Goal: Task Accomplishment & Management: Use online tool/utility

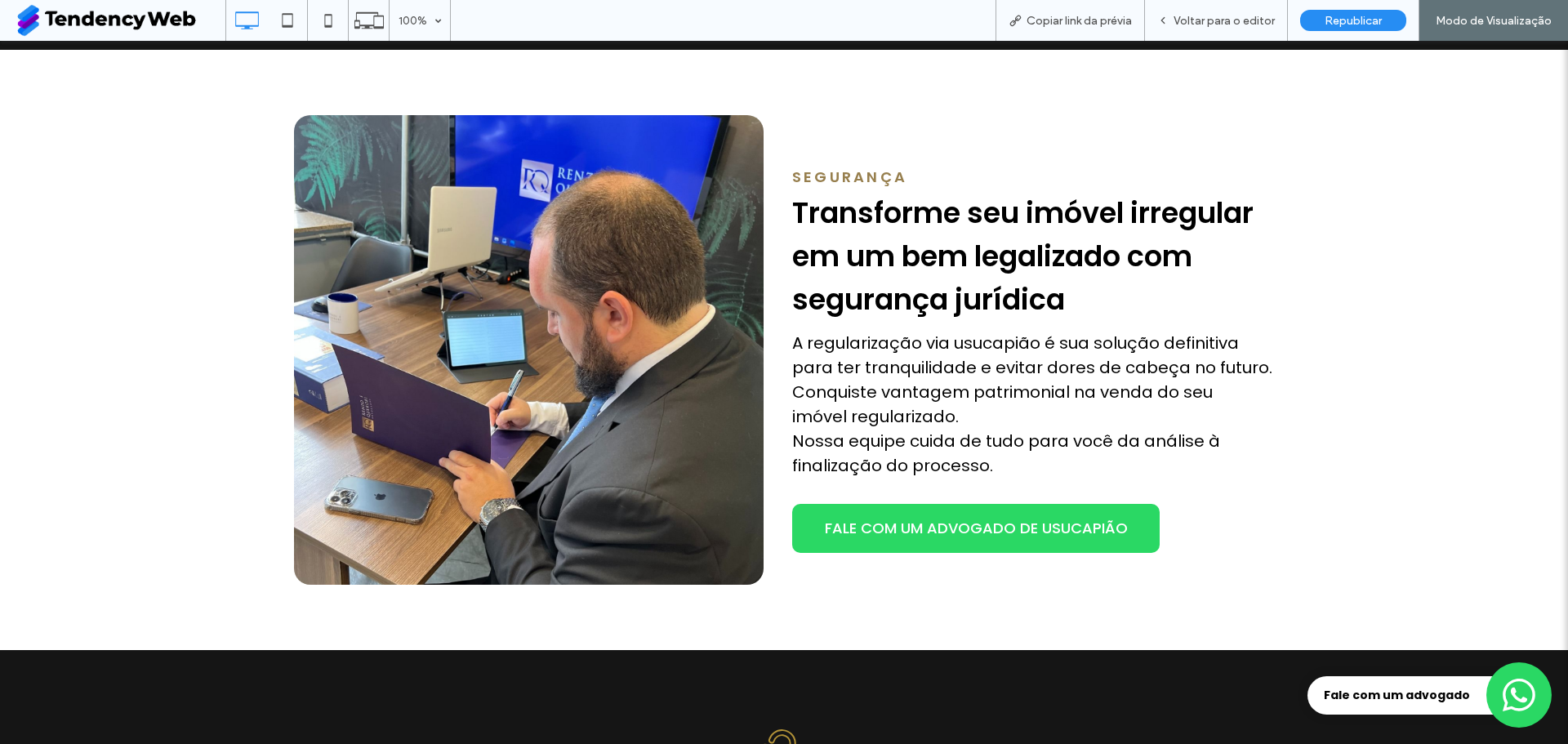
scroll to position [1470, 0]
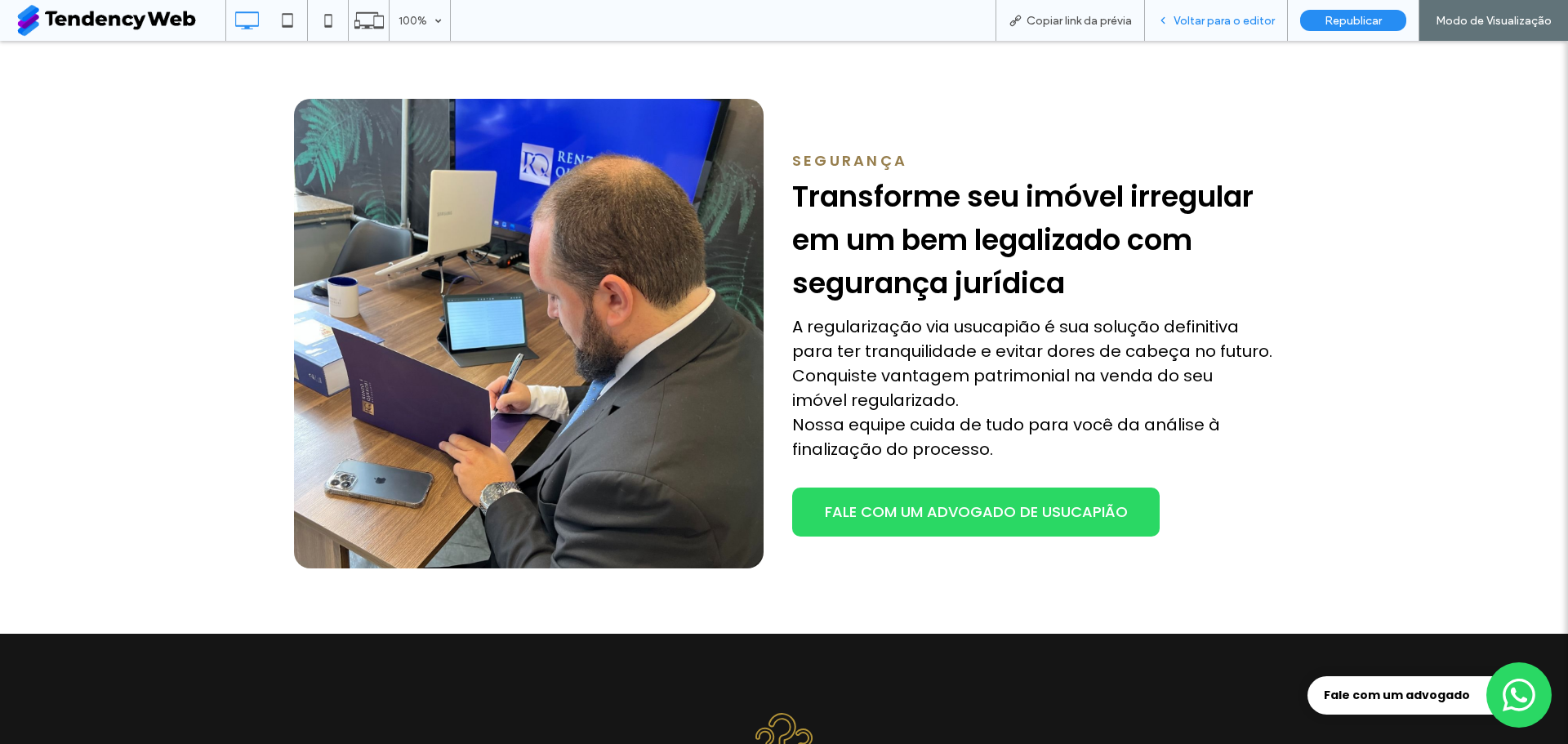
click at [1175, 11] on div "Voltar para o editor" at bounding box center [1216, 20] width 143 height 41
click at [1221, 25] on span "Voltar para o editor" at bounding box center [1224, 20] width 101 height 14
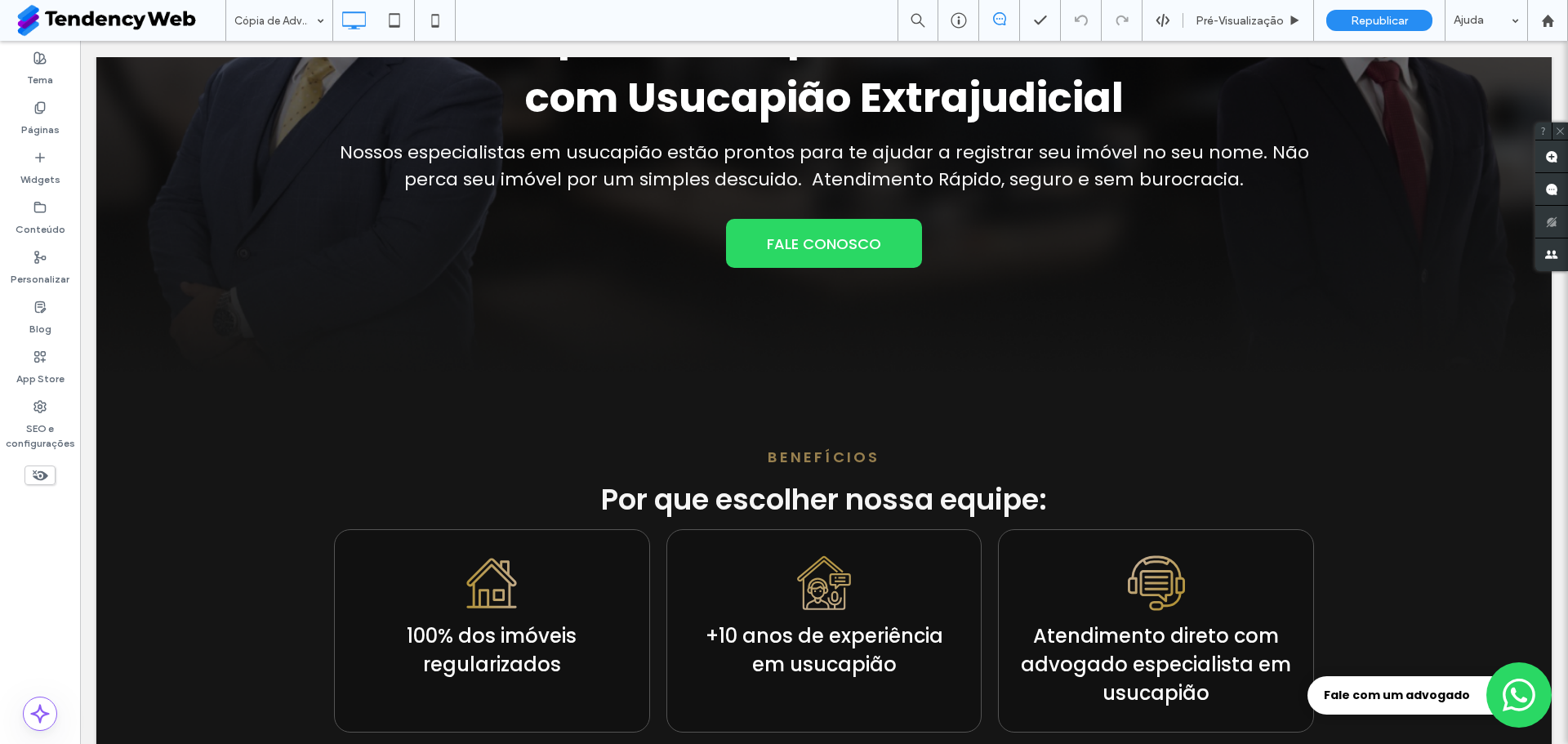
scroll to position [245, 0]
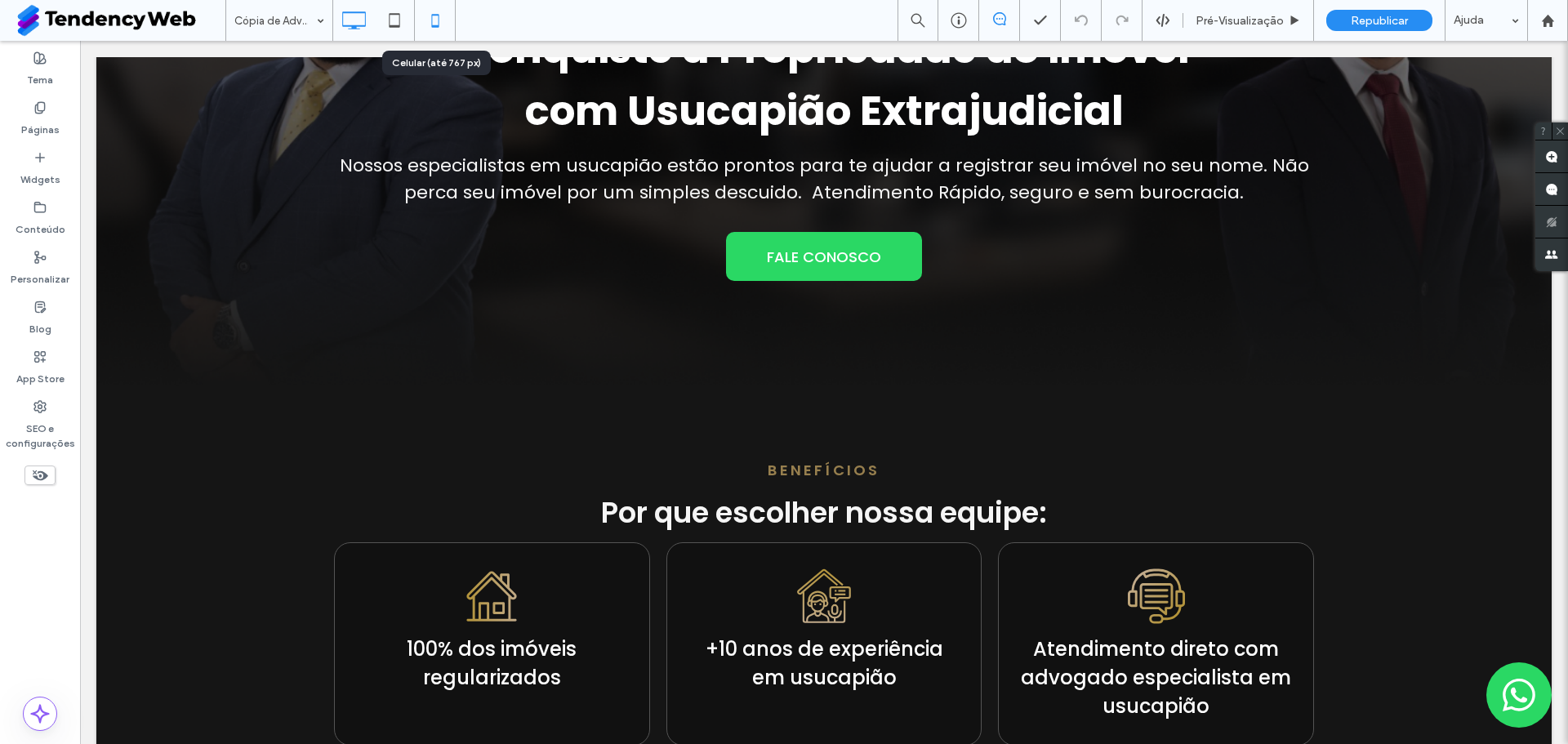
click at [425, 16] on icon at bounding box center [435, 20] width 33 height 33
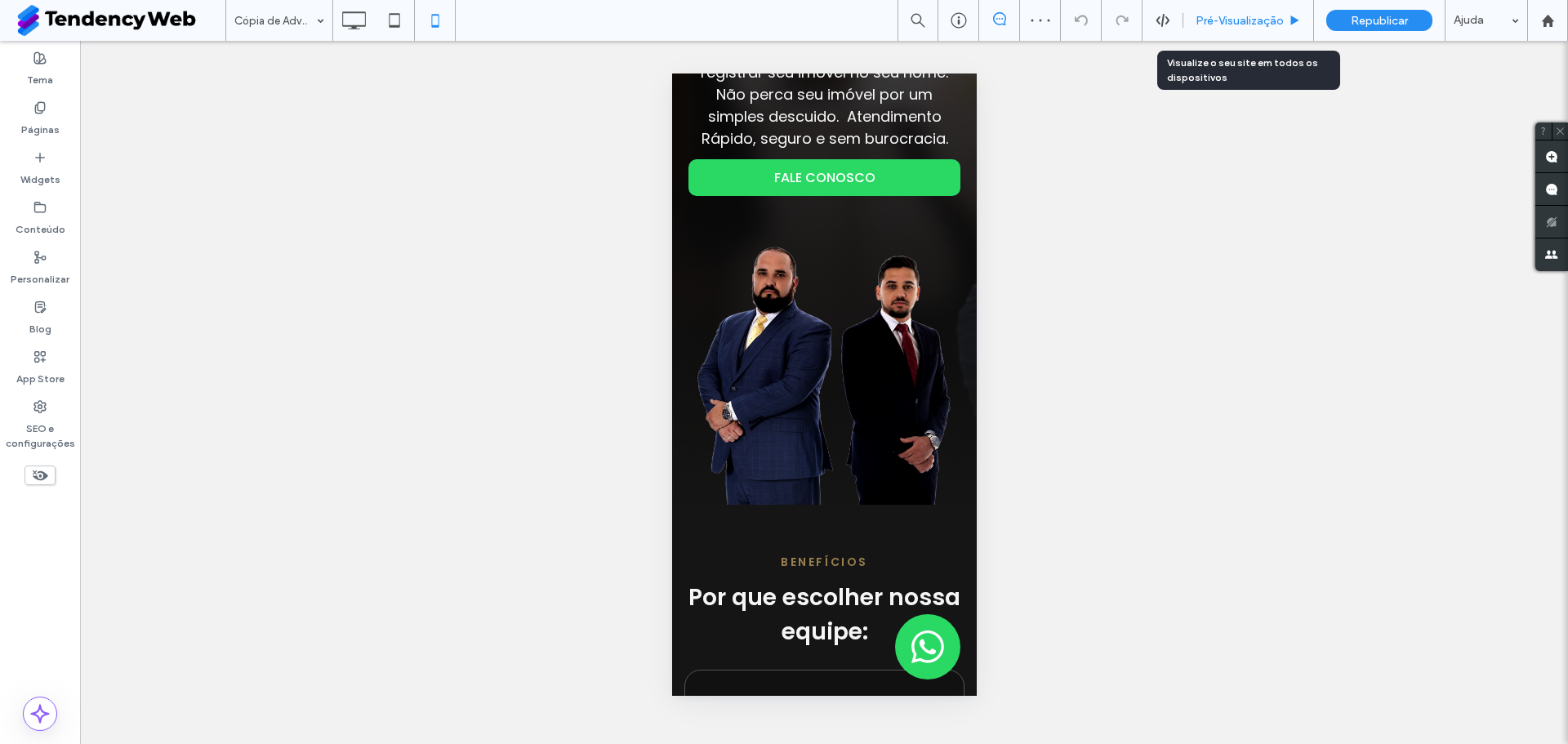
click at [1268, 15] on span "Pré-Visualizaçāo" at bounding box center [1240, 20] width 88 height 14
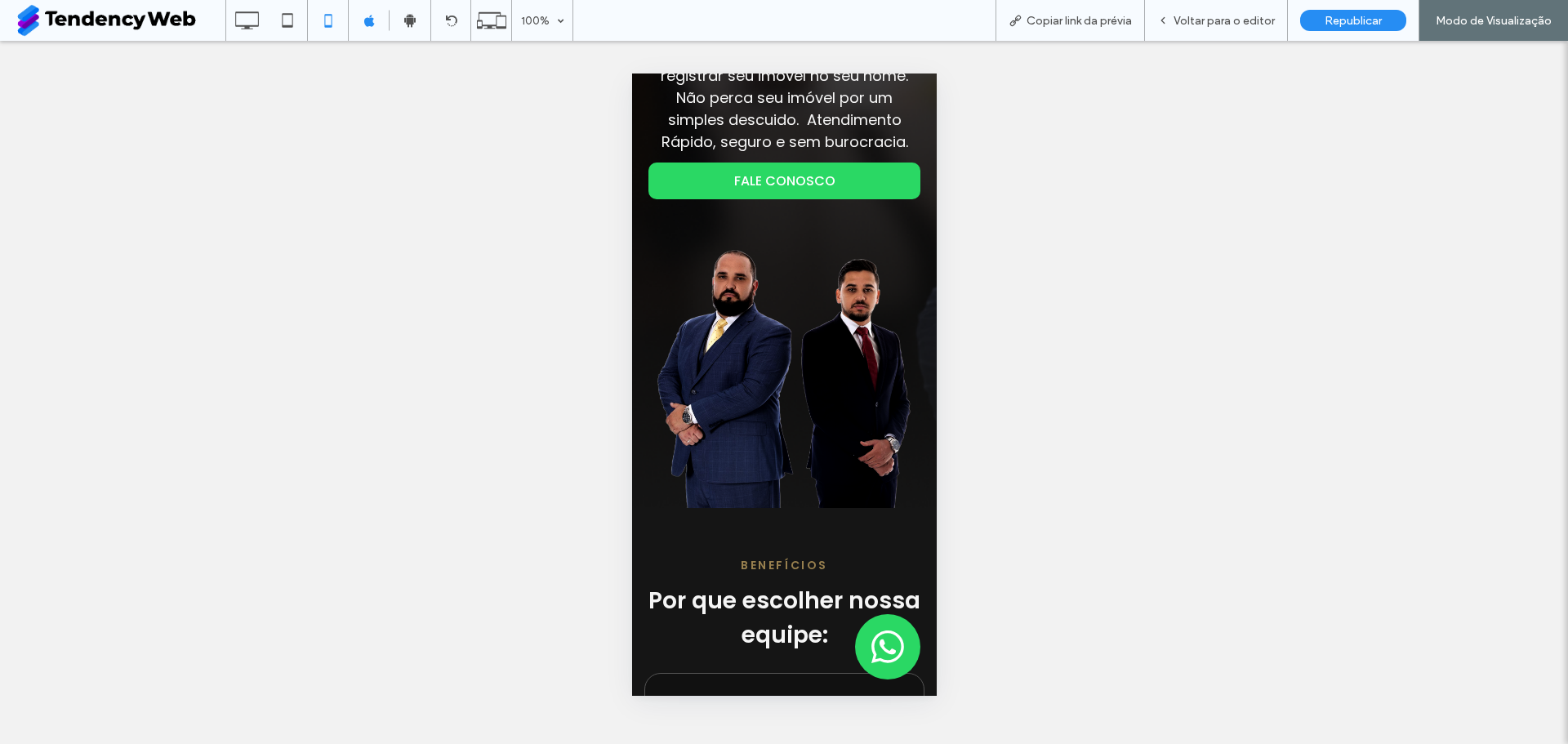
scroll to position [245, 0]
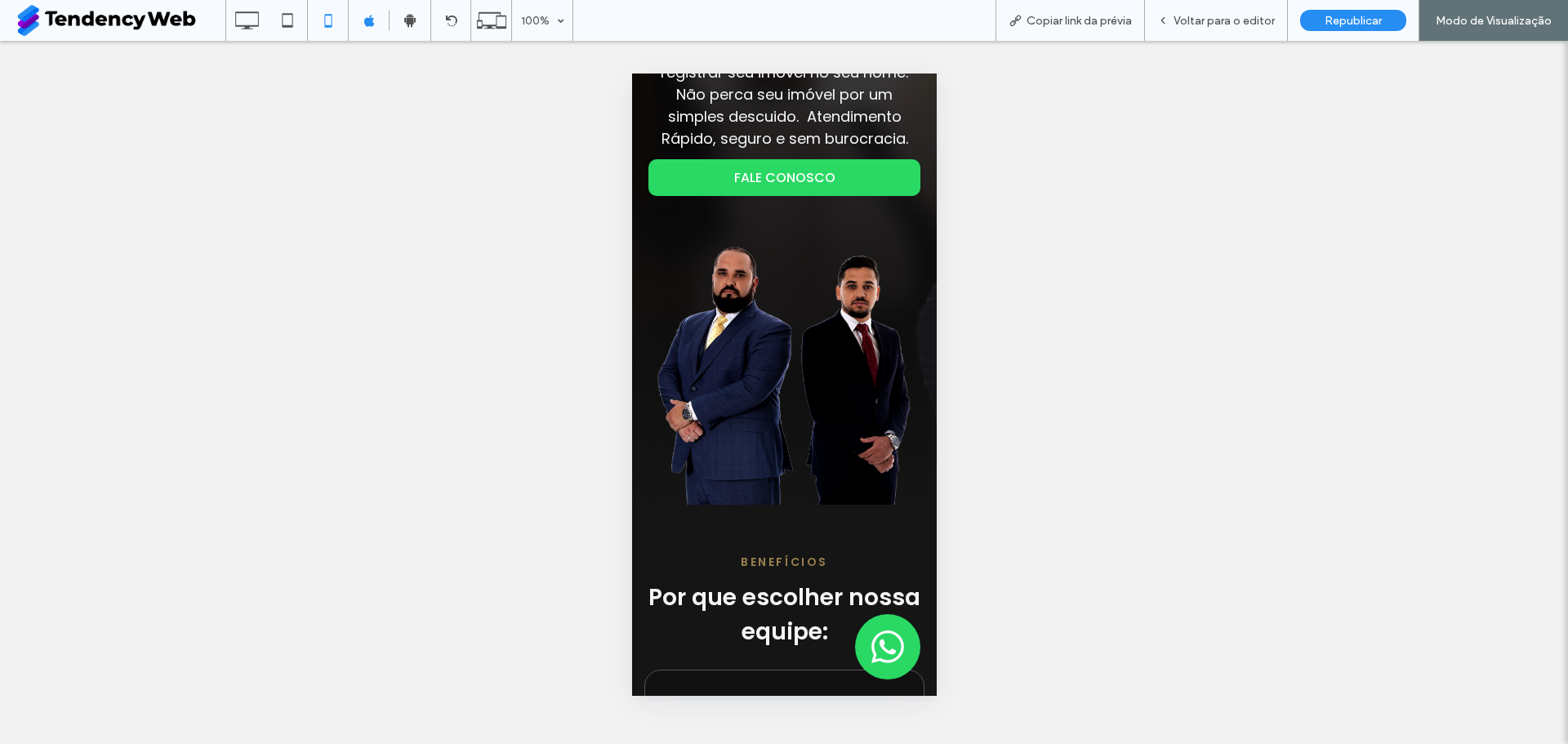
click at [754, 441] on img at bounding box center [784, 371] width 272 height 268
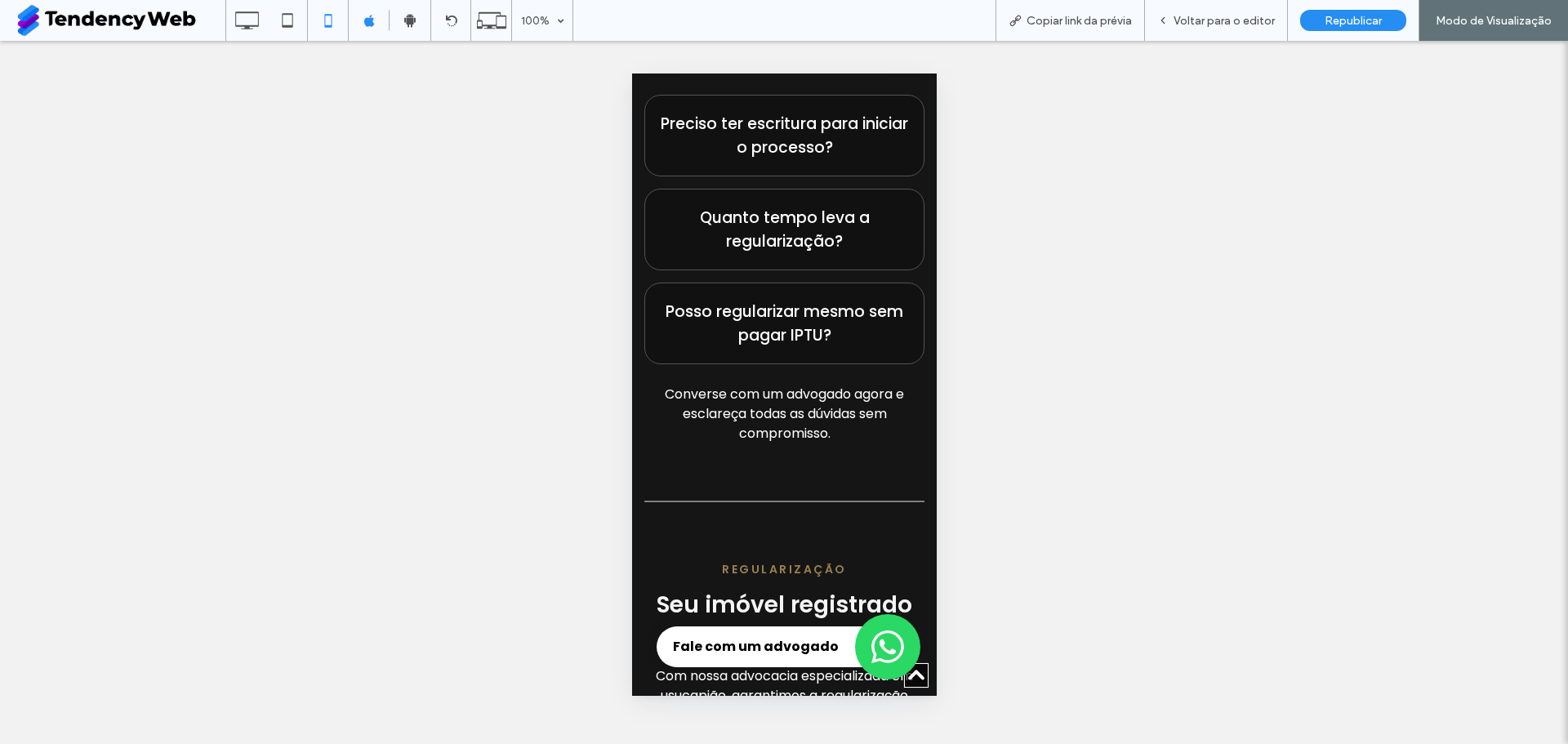
scroll to position [3266, 0]
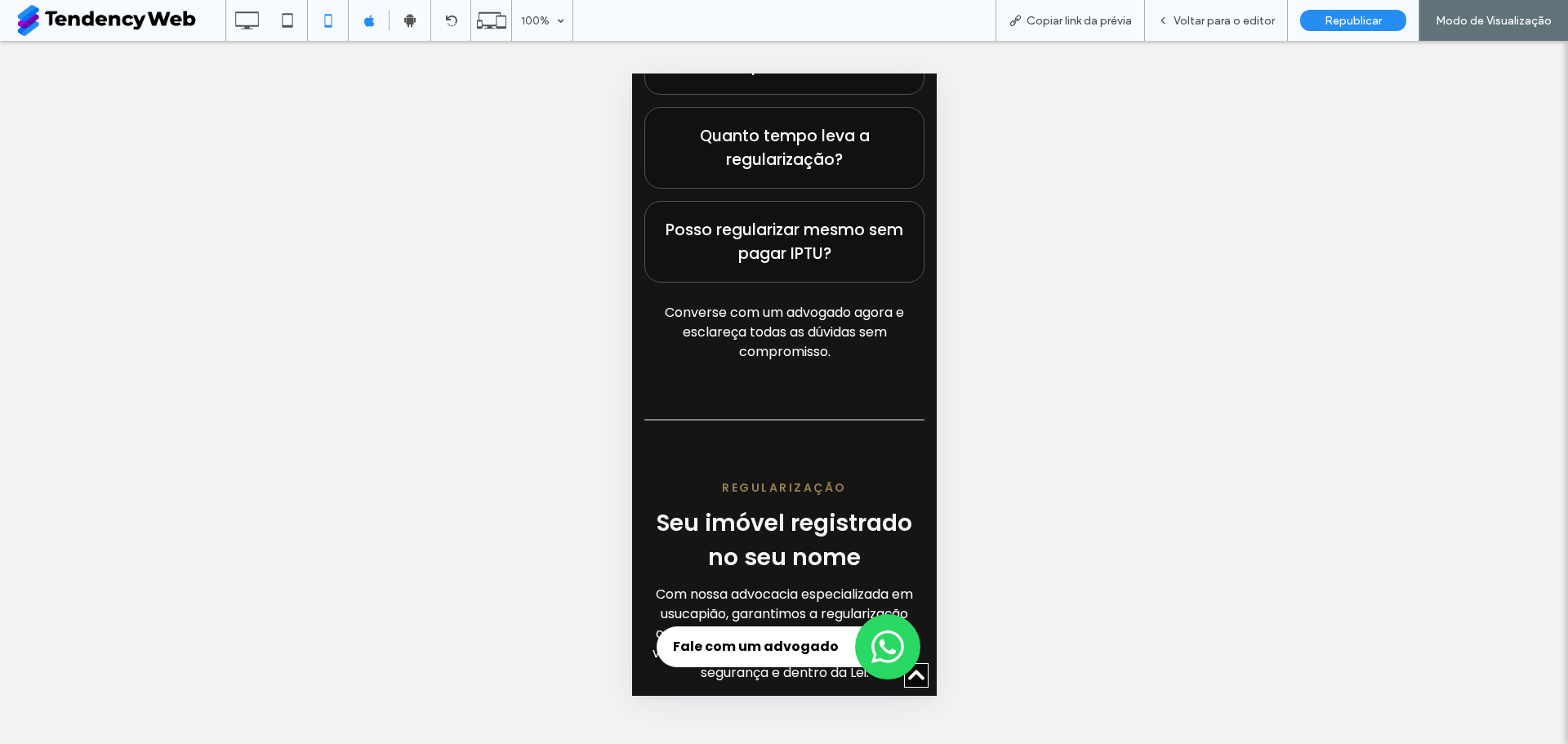
click at [790, 361] on span "Converse com um advogado agora e esclareça todas as dúvidas sem compromisso." at bounding box center [784, 332] width 240 height 58
click at [1190, 25] on span "Voltar para o editor" at bounding box center [1224, 20] width 101 height 14
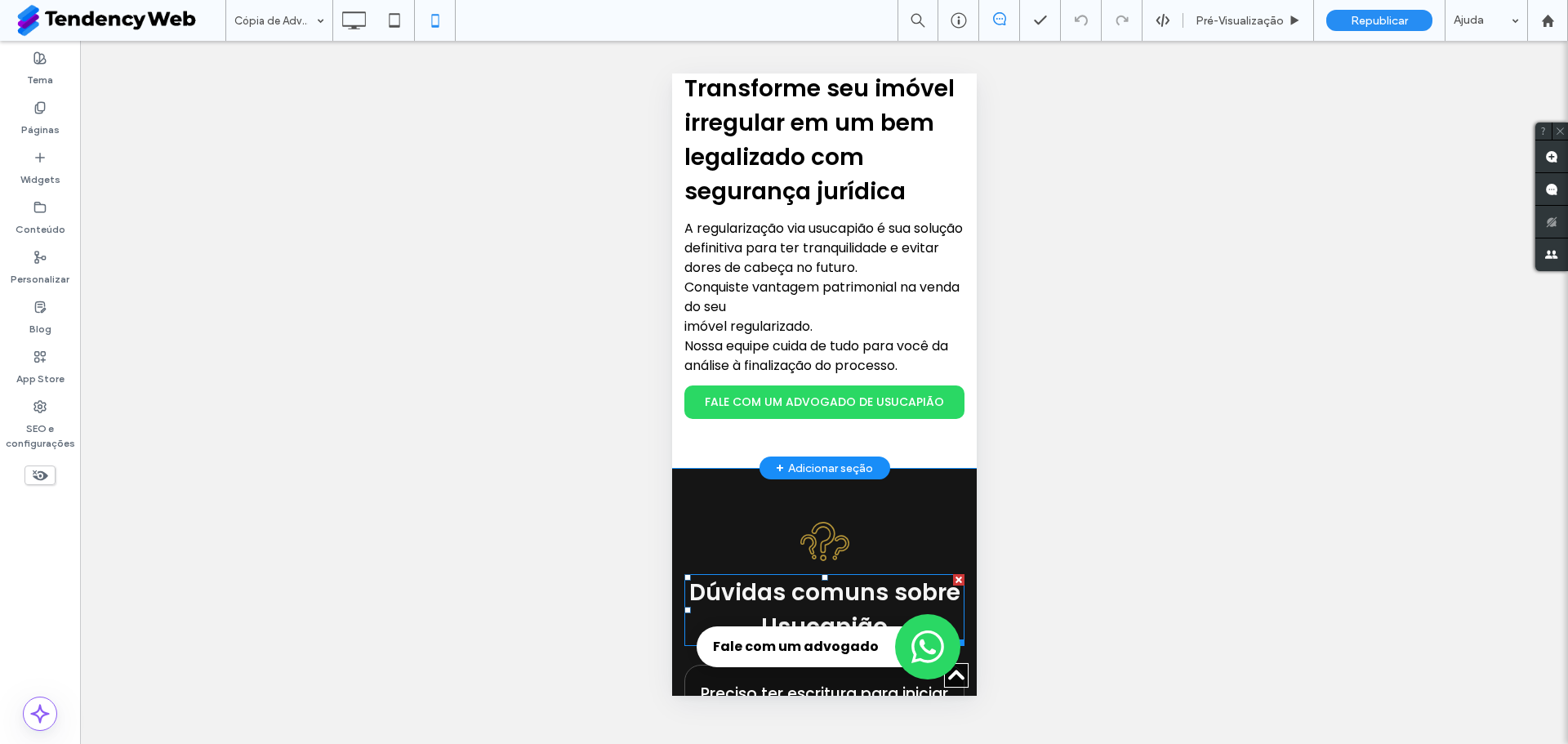
scroll to position [2613, 0]
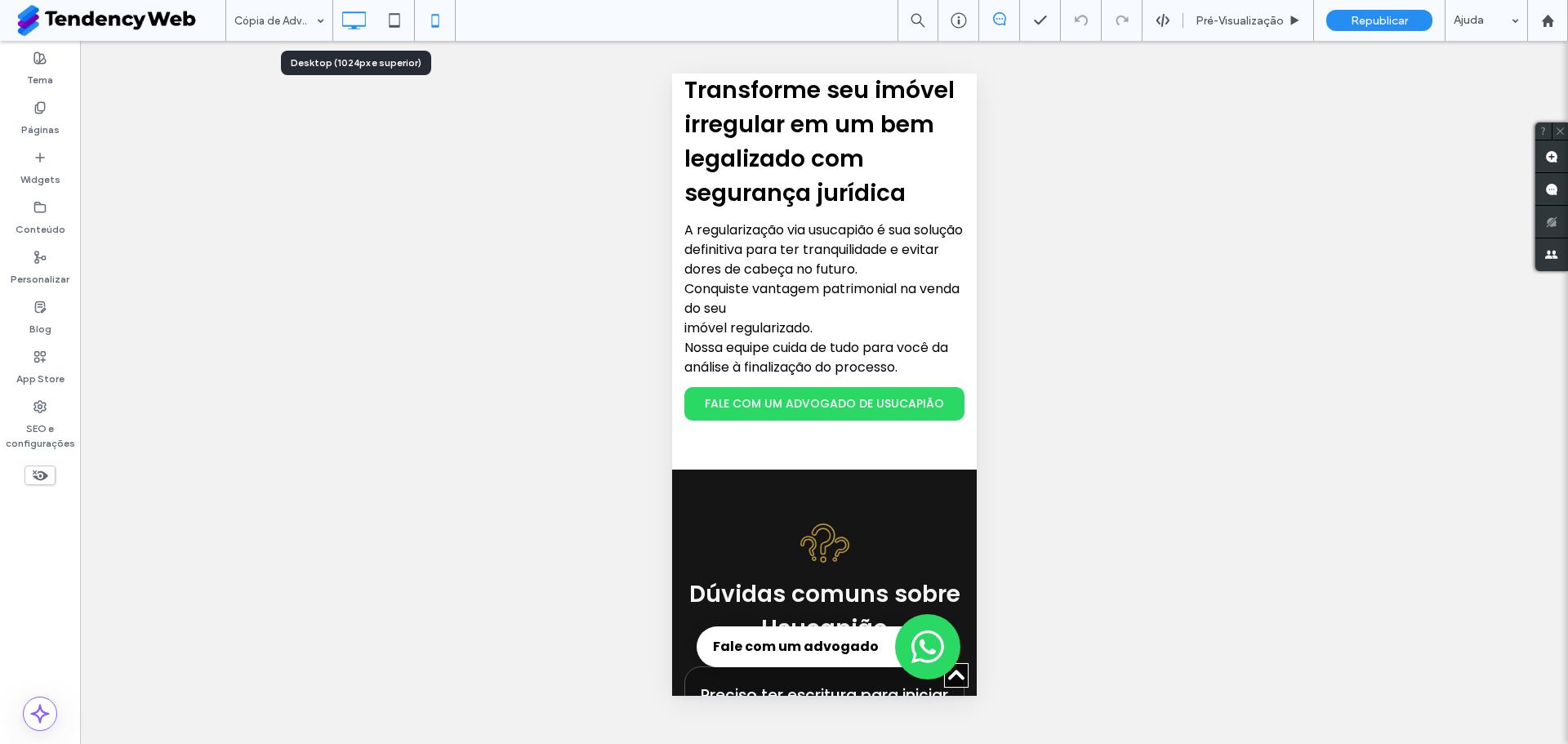
click at [363, 16] on icon at bounding box center [353, 20] width 33 height 33
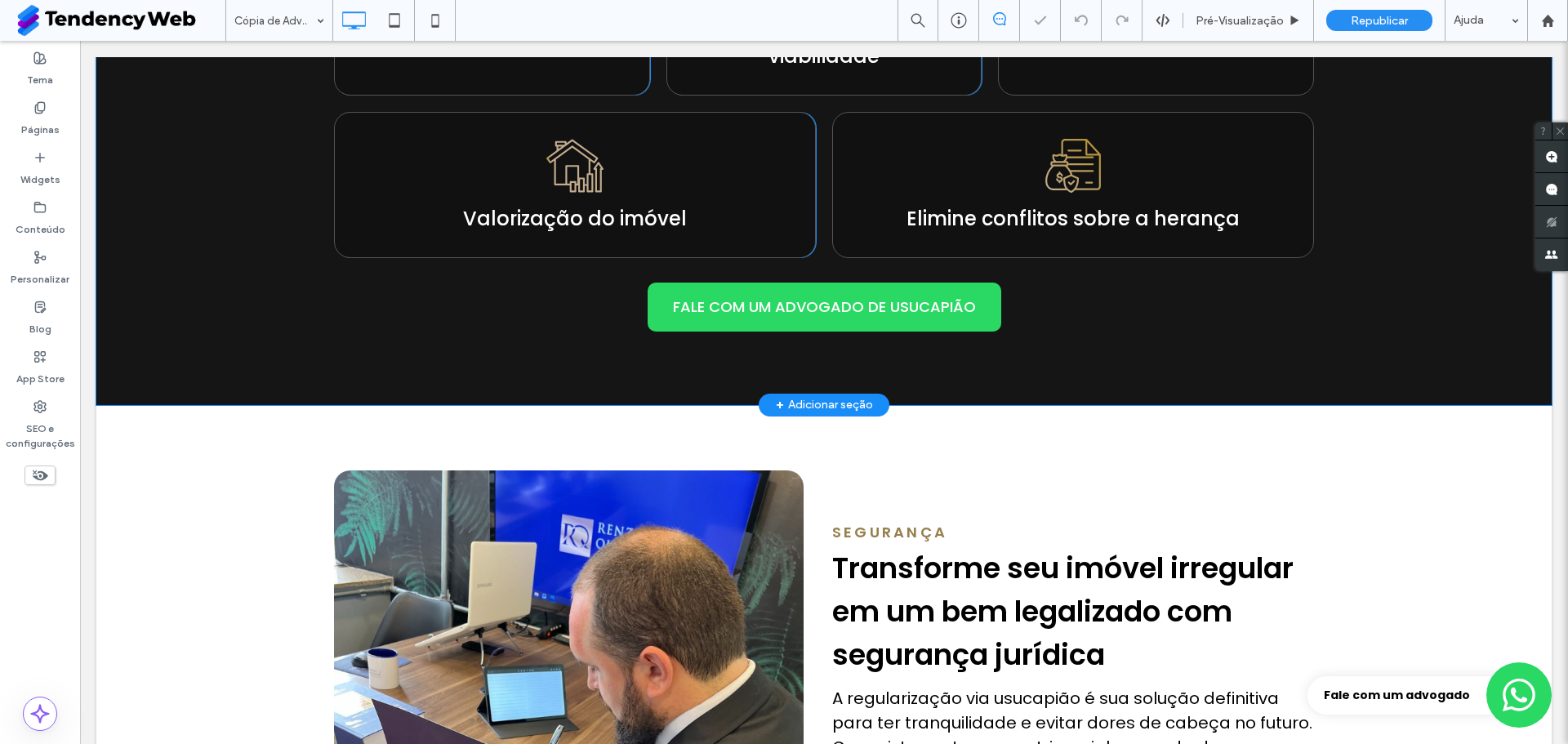
scroll to position [1143, 0]
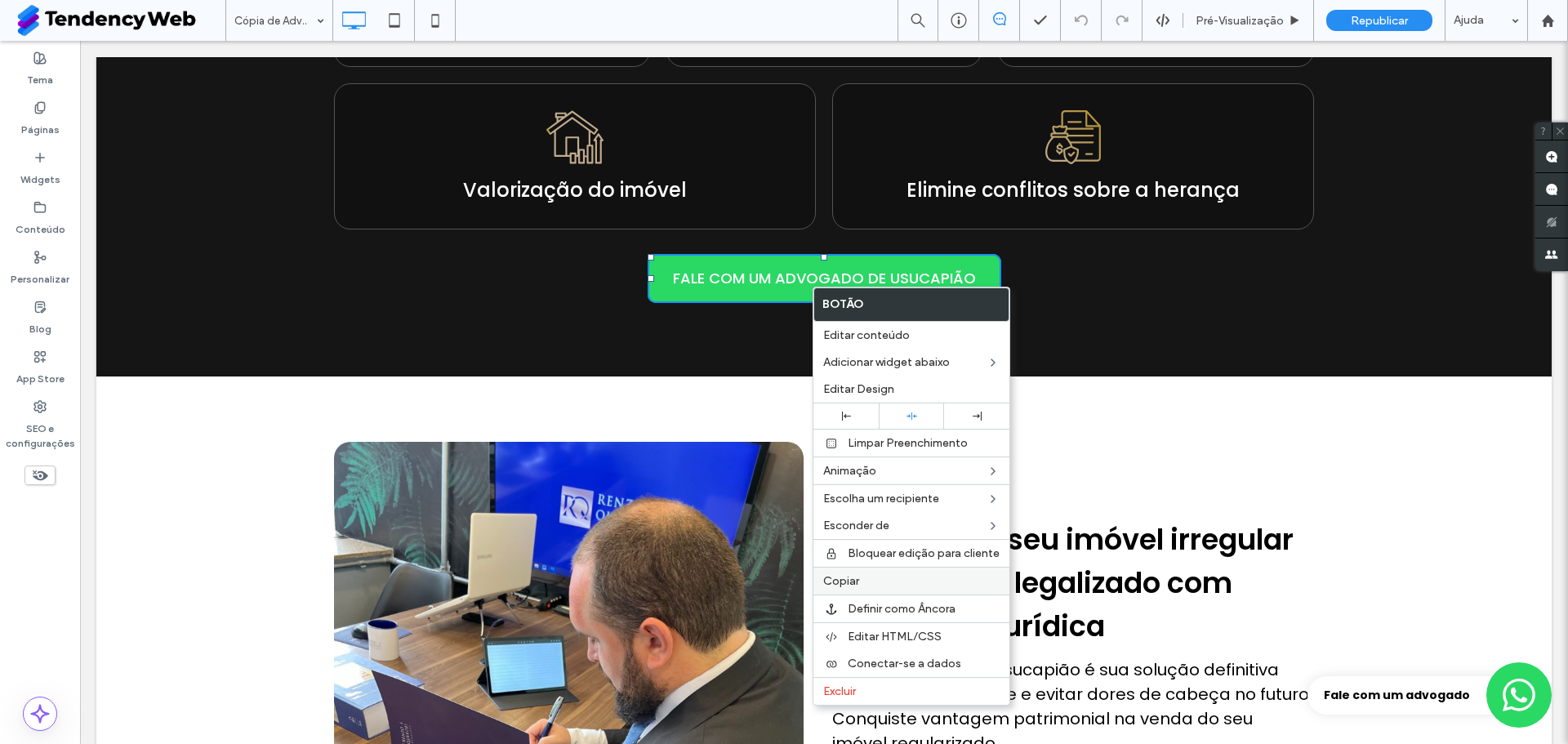
click at [874, 584] on label "Copiar" at bounding box center [912, 580] width 177 height 14
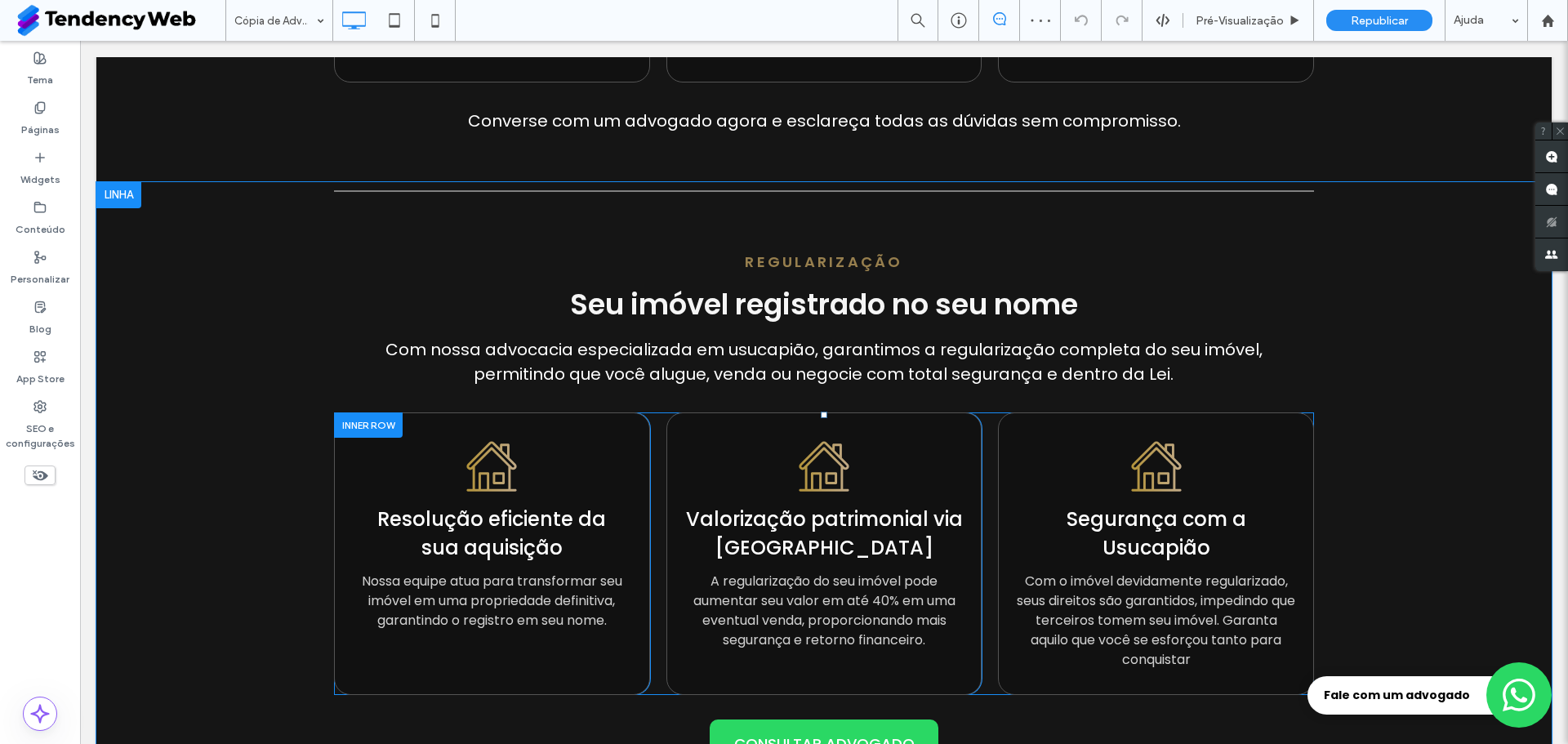
scroll to position [2123, 0]
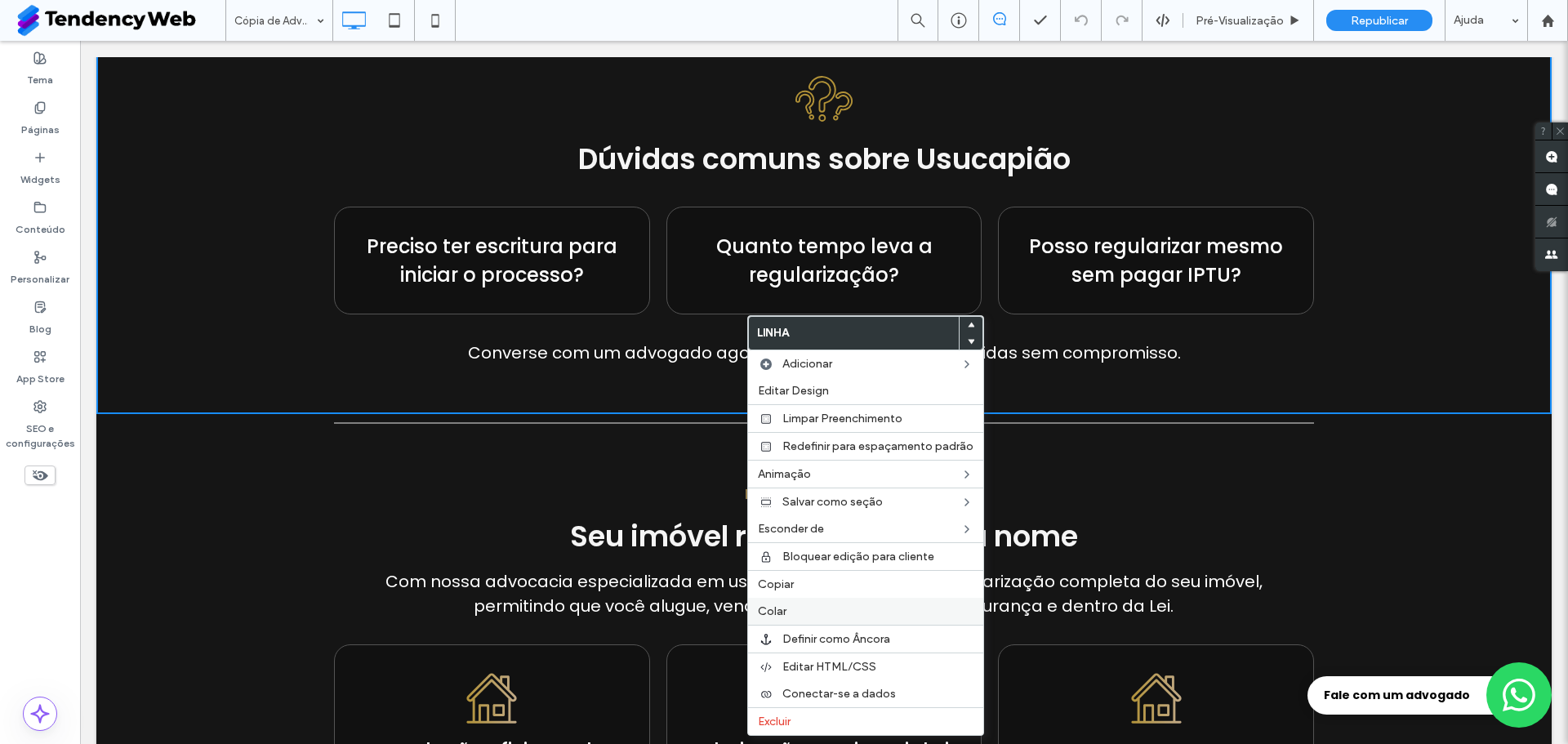
click at [824, 606] on label "Colar" at bounding box center [866, 611] width 216 height 14
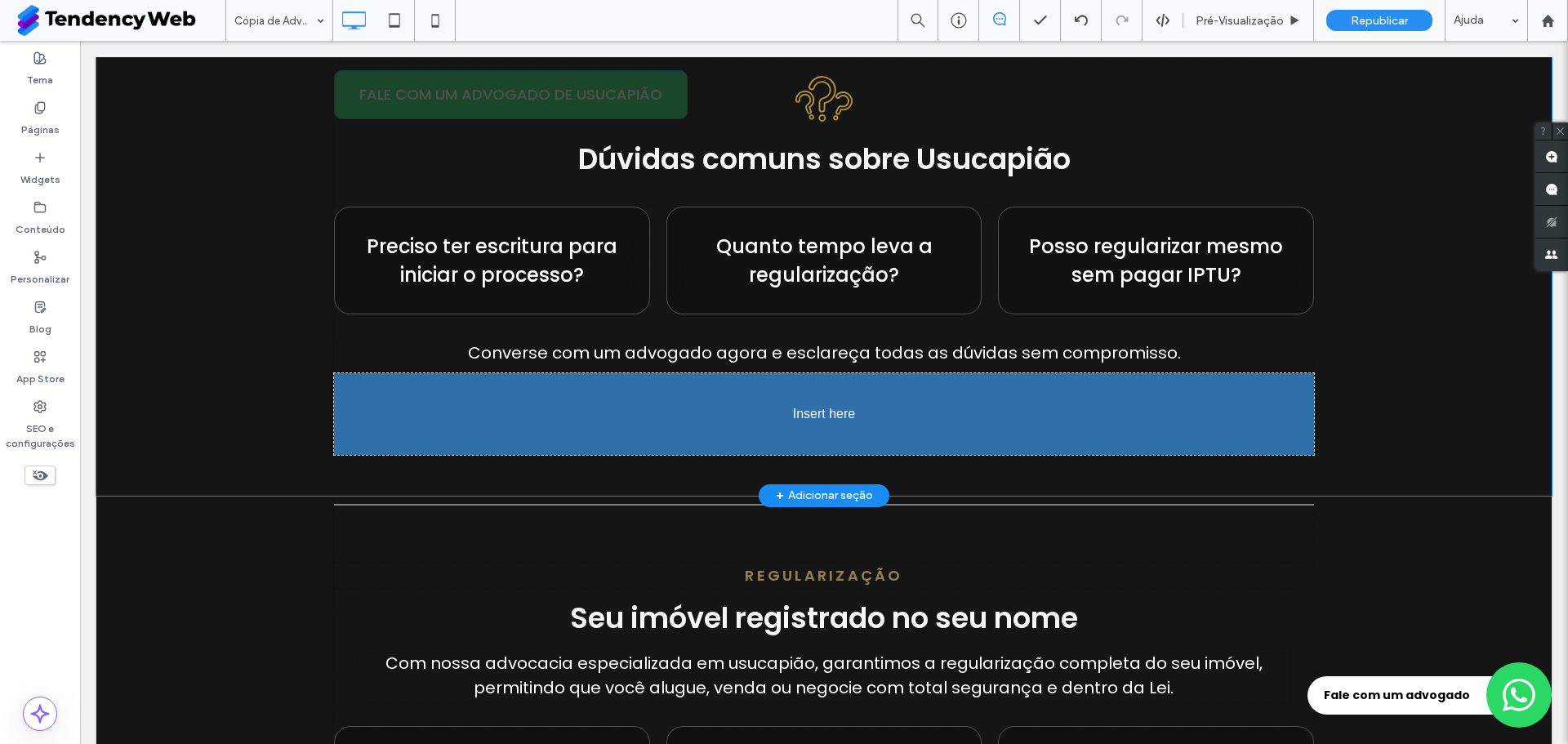
drag, startPoint x: 790, startPoint y: 89, endPoint x: 922, endPoint y: 475, distance: 407.9
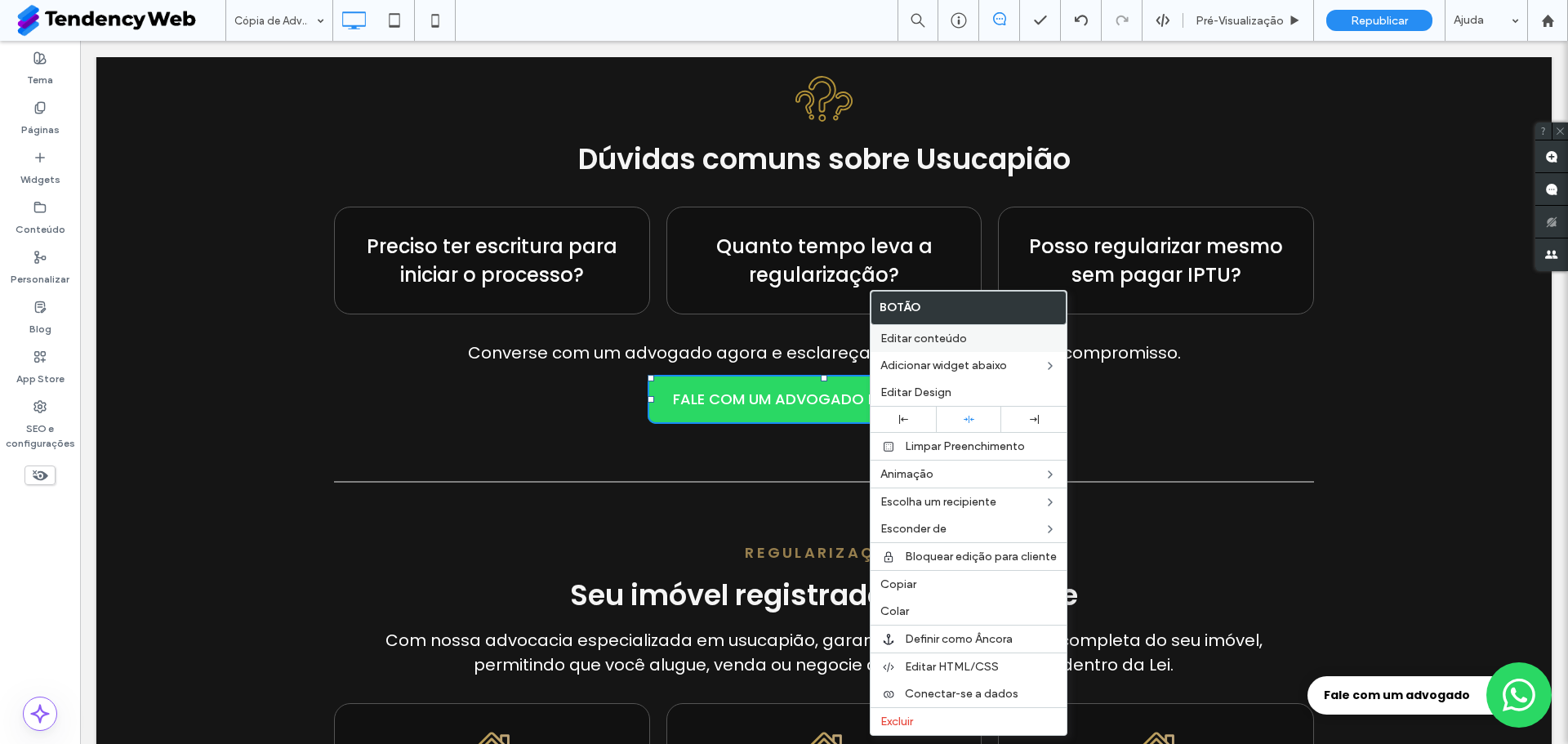
click at [915, 340] on span "Editar conteúdo" at bounding box center [924, 338] width 87 height 14
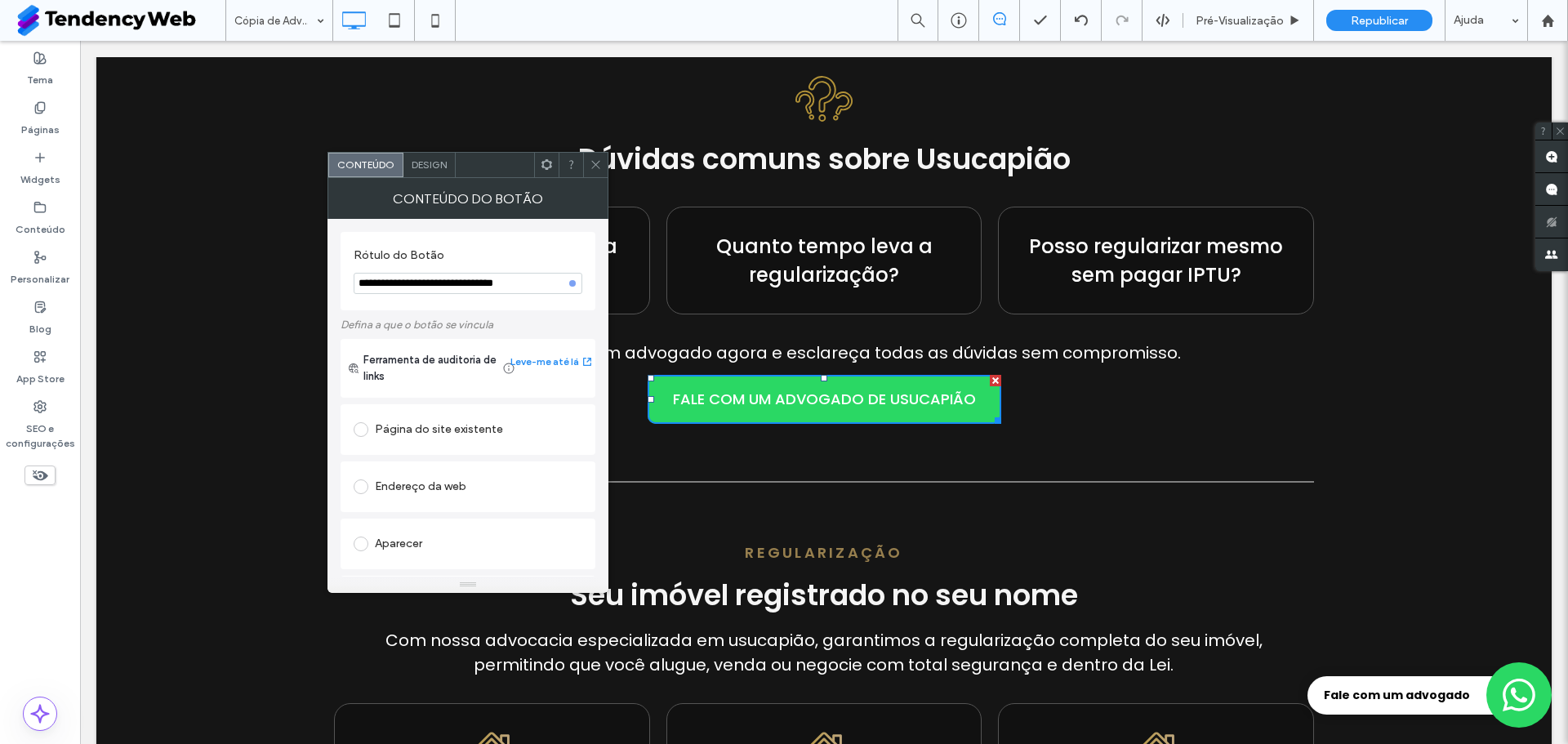
drag, startPoint x: 357, startPoint y: 281, endPoint x: 415, endPoint y: 281, distance: 58.0
click at [415, 281] on input "**********" at bounding box center [468, 284] width 229 height 21
type input "**********"
click at [595, 157] on span at bounding box center [595, 165] width 12 height 25
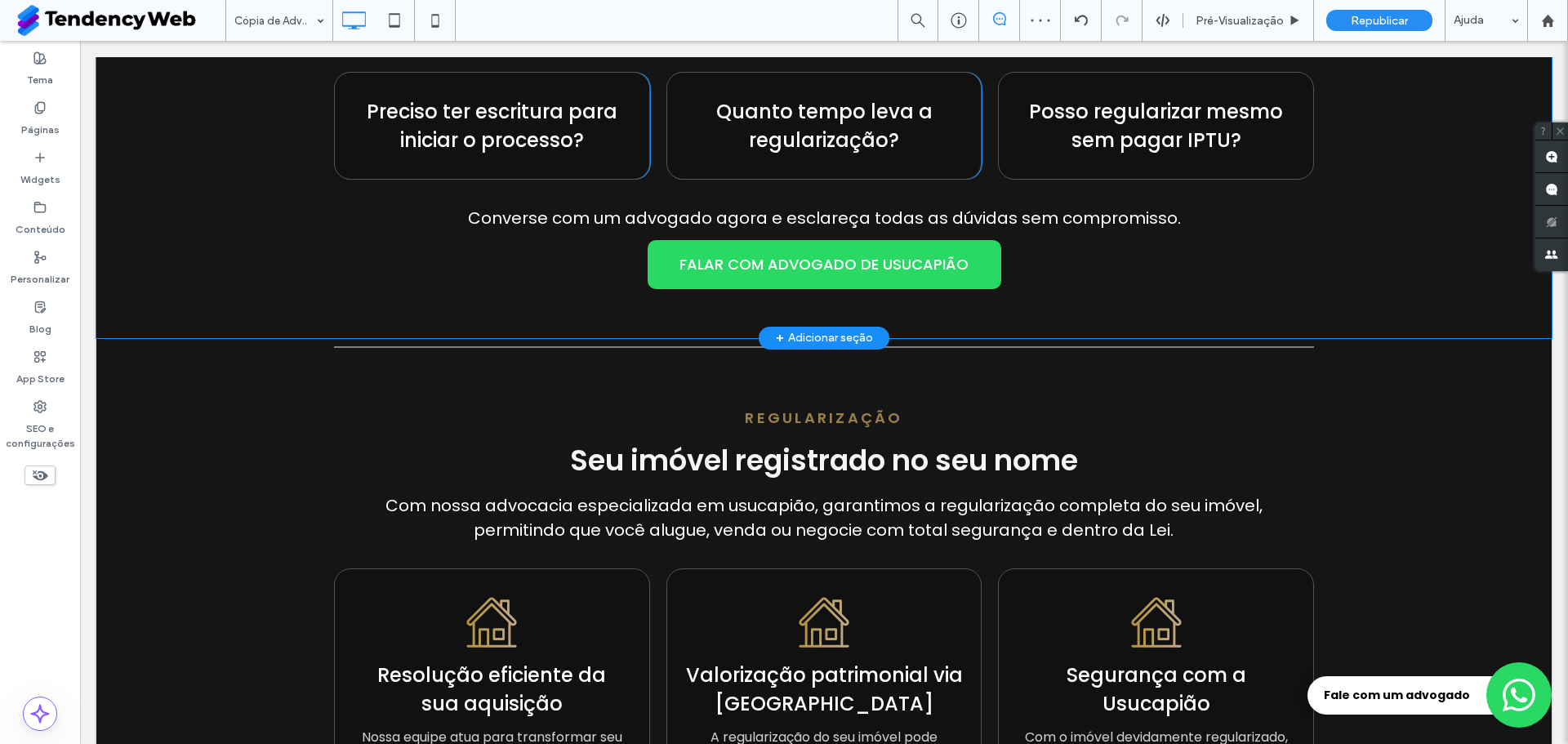
scroll to position [2286, 0]
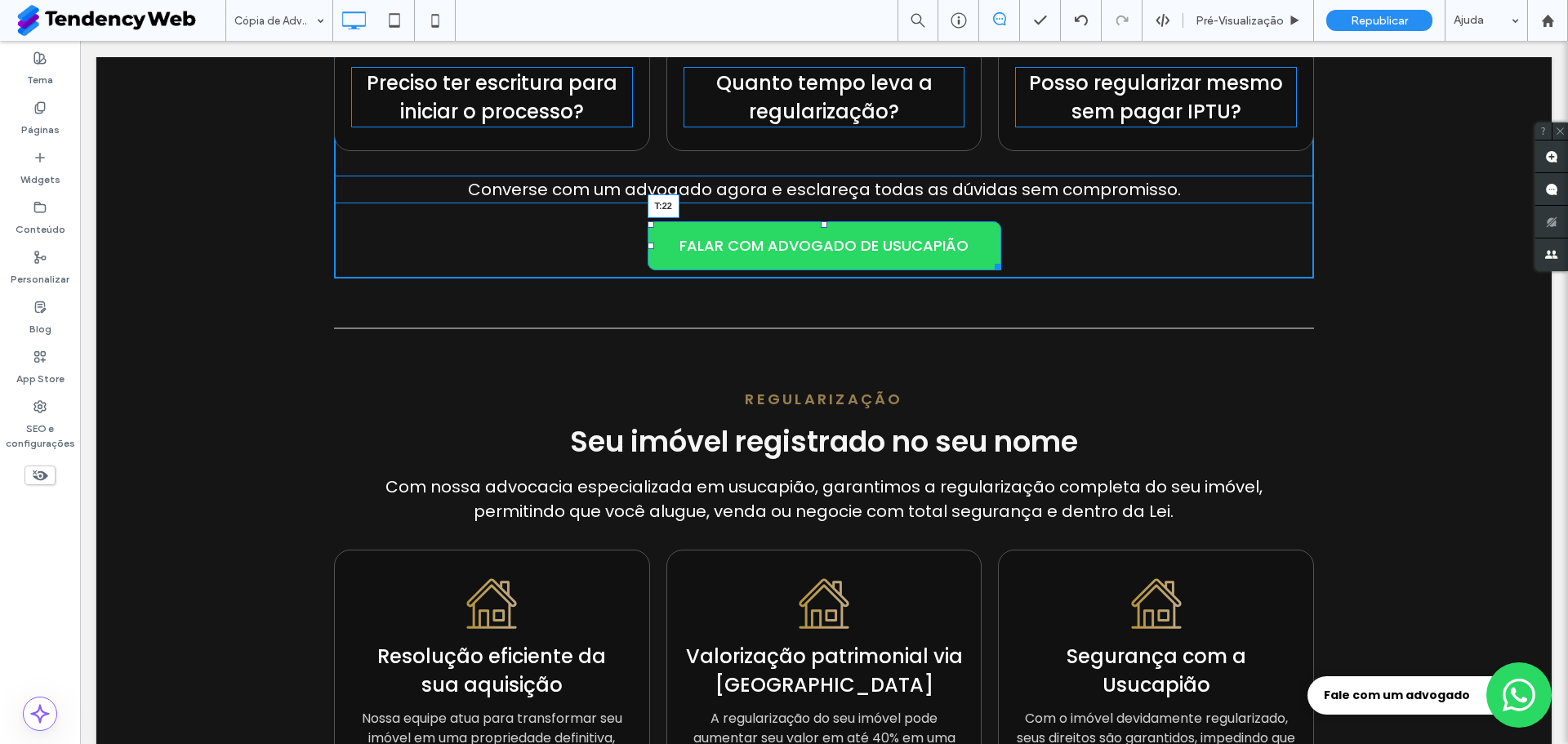
drag, startPoint x: 819, startPoint y: 217, endPoint x: 898, endPoint y: 267, distance: 93.5
click at [821, 226] on div at bounding box center [824, 225] width 7 height 7
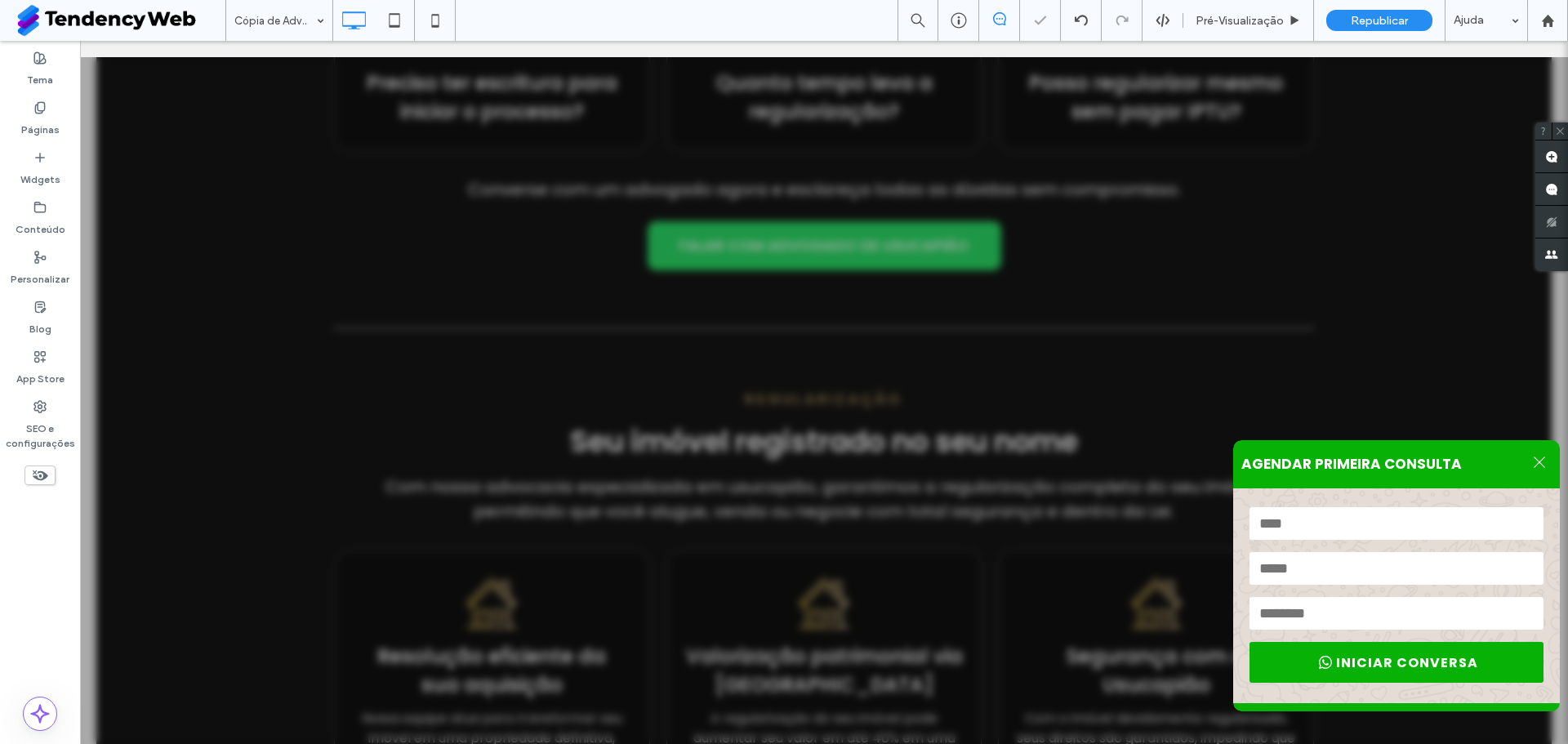
click at [1533, 455] on icon at bounding box center [1540, 462] width 15 height 15
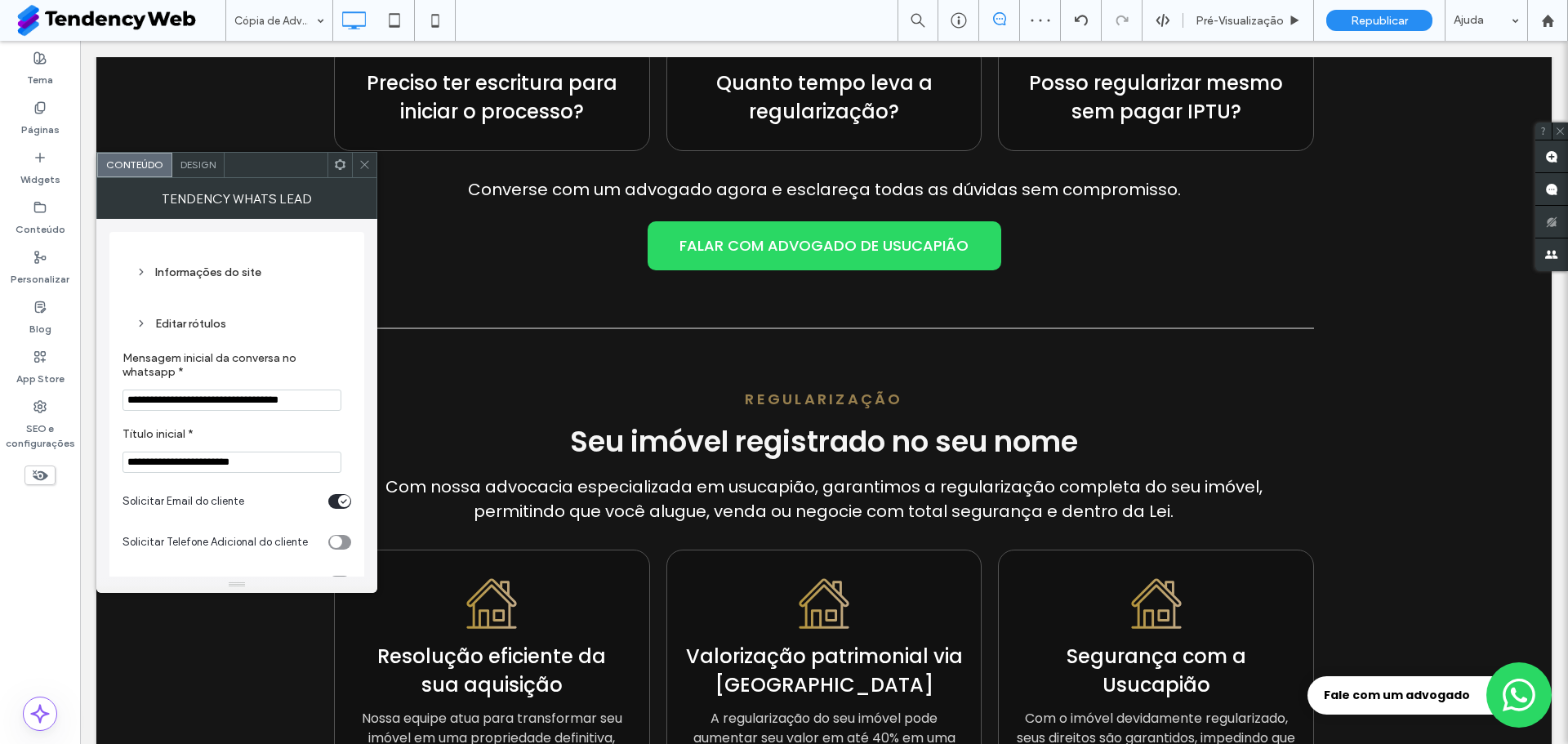
click at [366, 165] on icon at bounding box center [364, 164] width 12 height 12
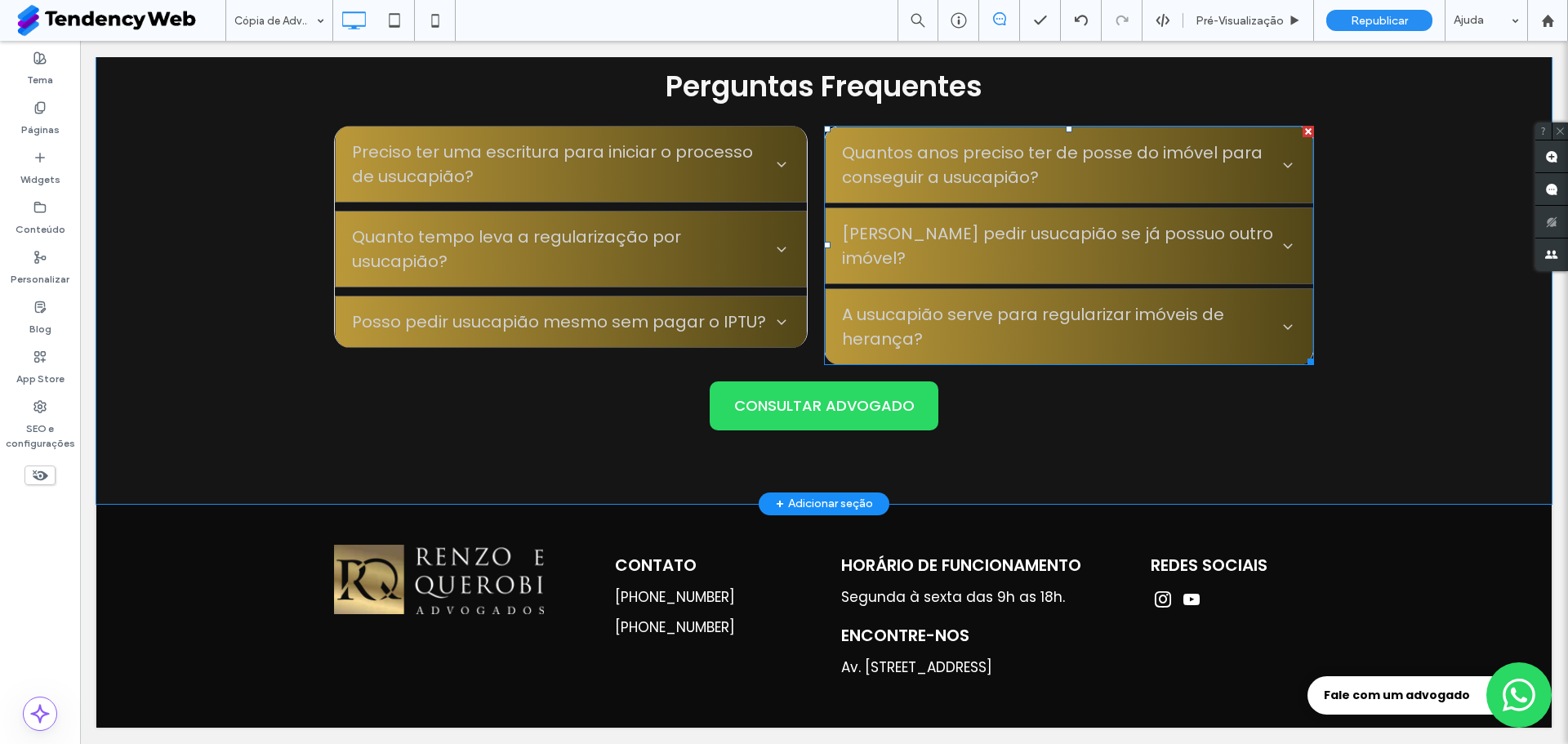
scroll to position [3902, 0]
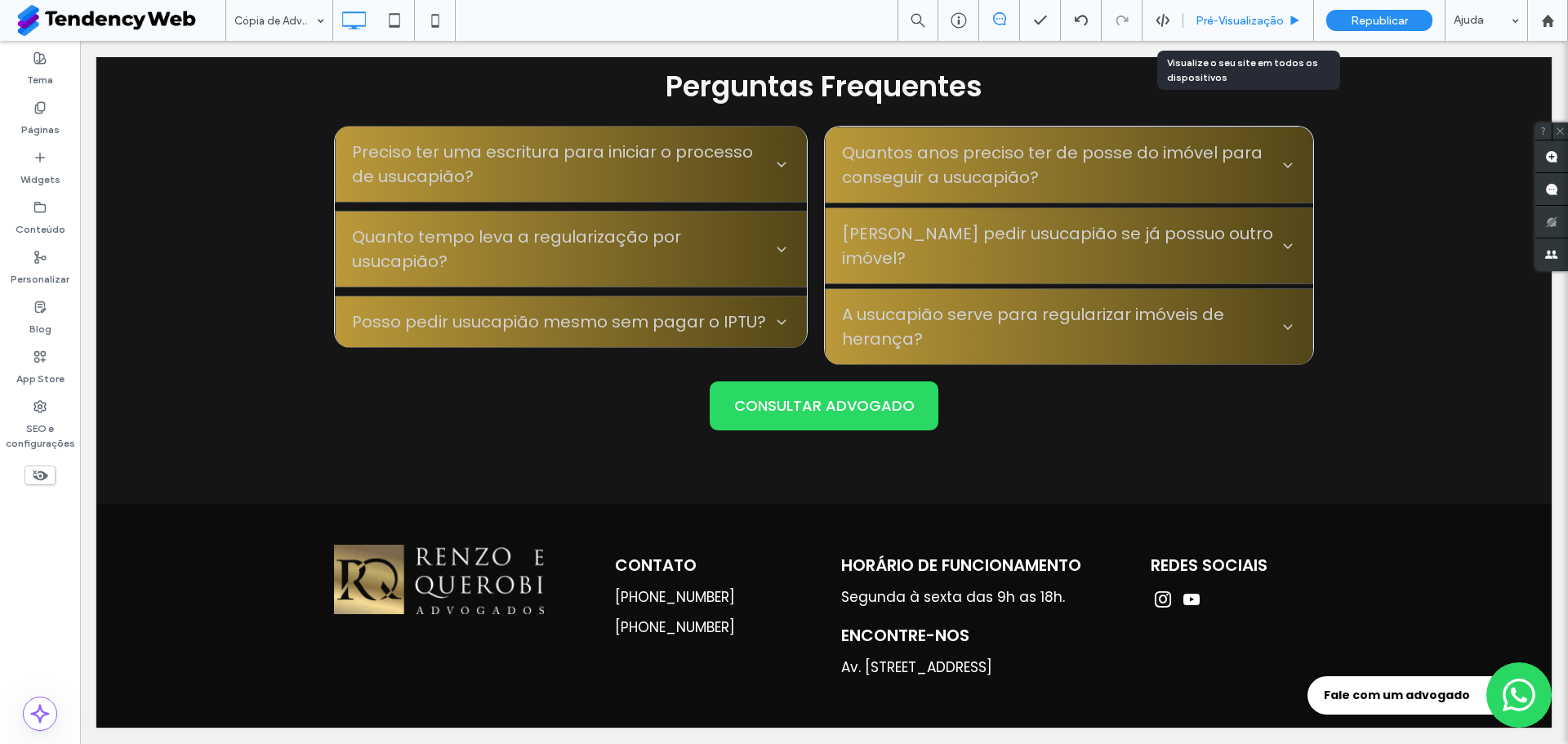
click at [1283, 17] on span "Pré-Visualizaçāo" at bounding box center [1240, 20] width 88 height 14
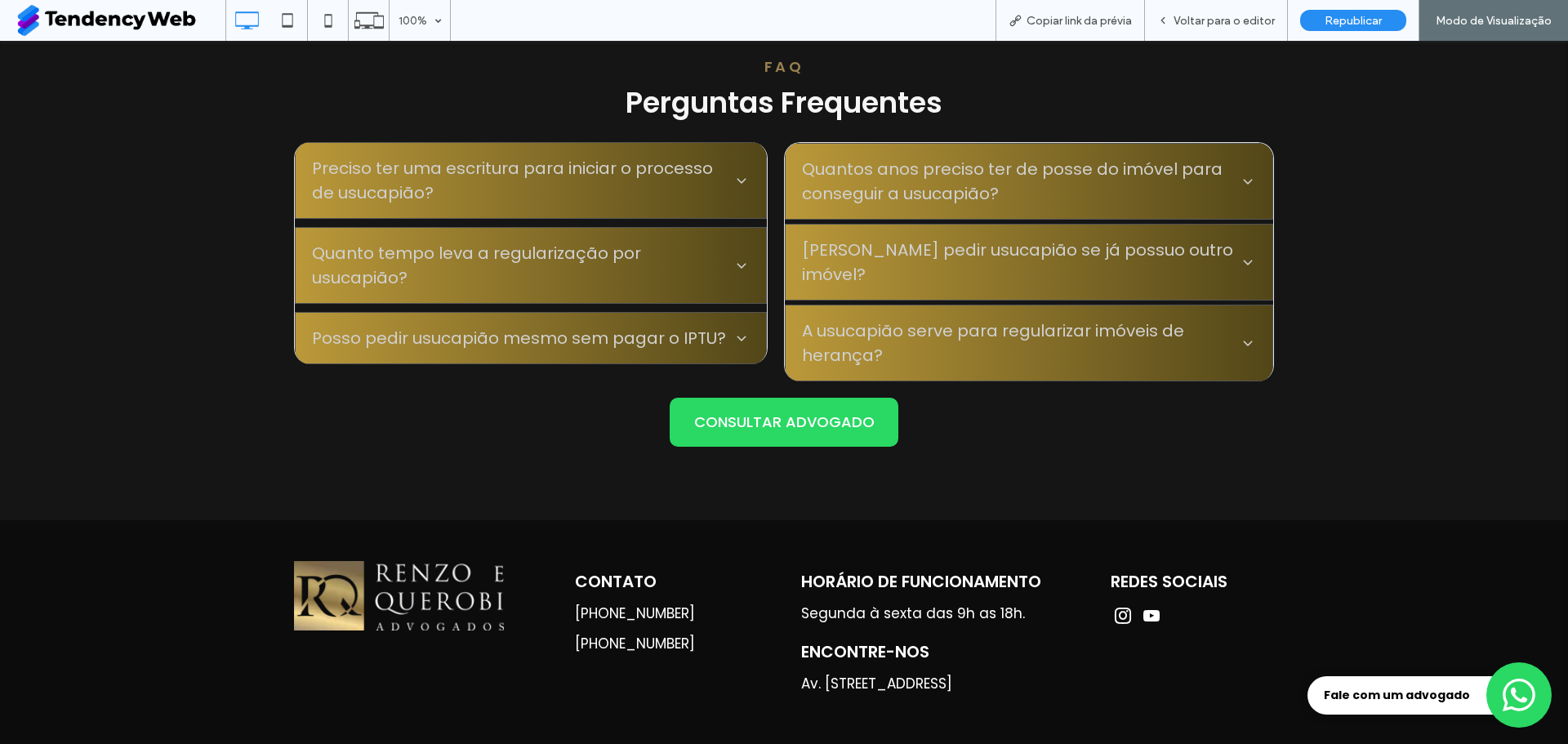
scroll to position [3857, 0]
click at [736, 173] on icon at bounding box center [742, 181] width 16 height 16
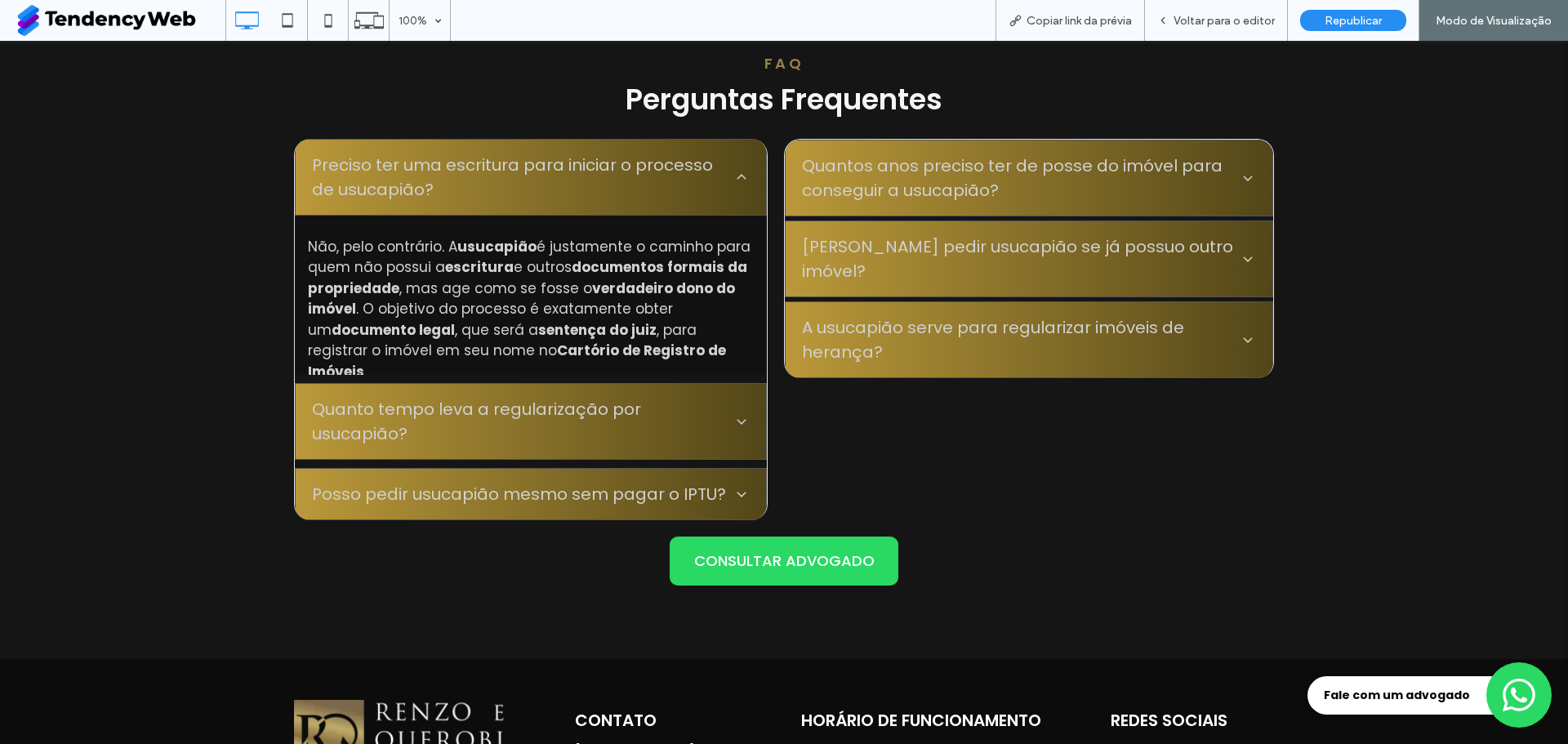
click at [736, 173] on icon at bounding box center [742, 177] width 16 height 16
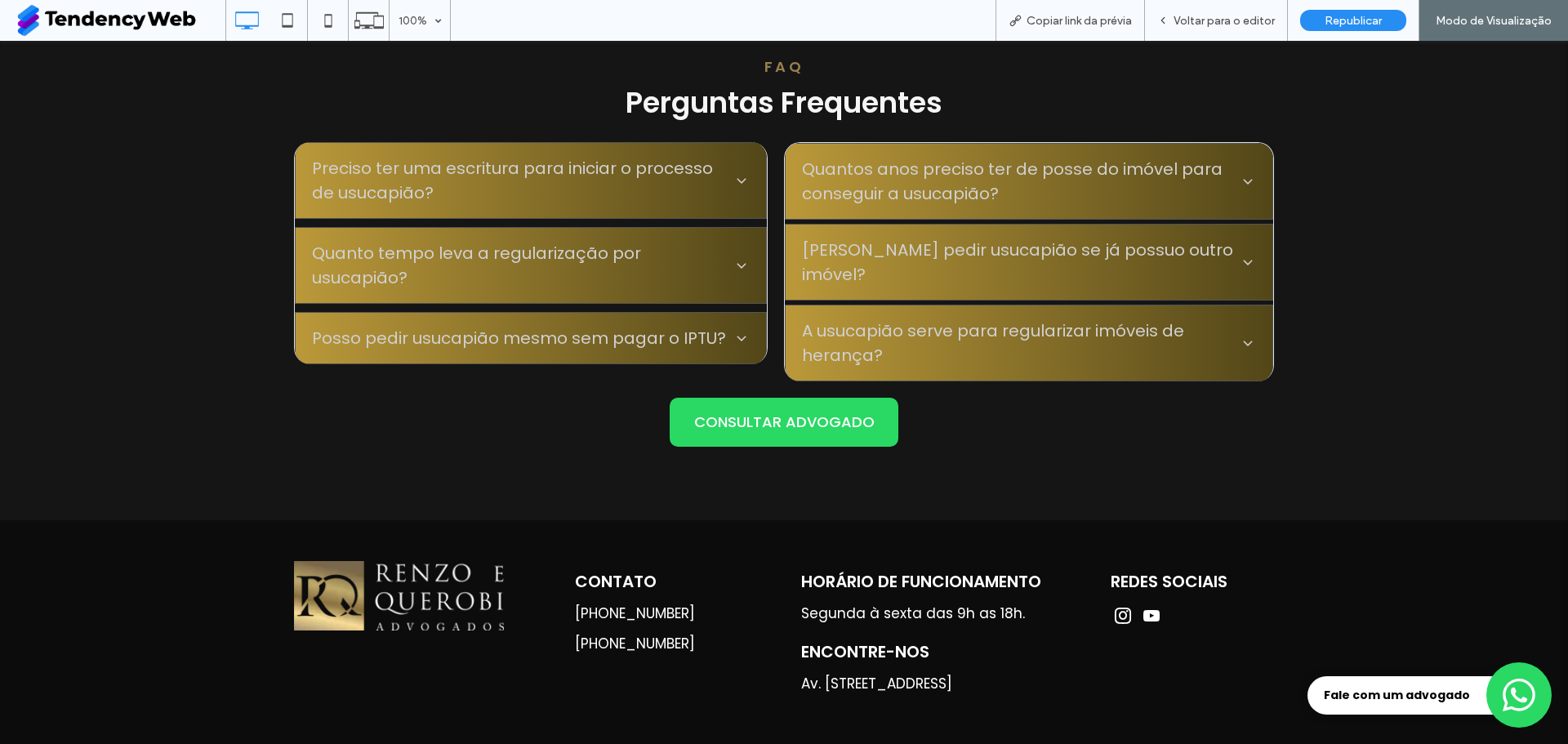
click at [1248, 177] on icon at bounding box center [1248, 182] width 16 height 16
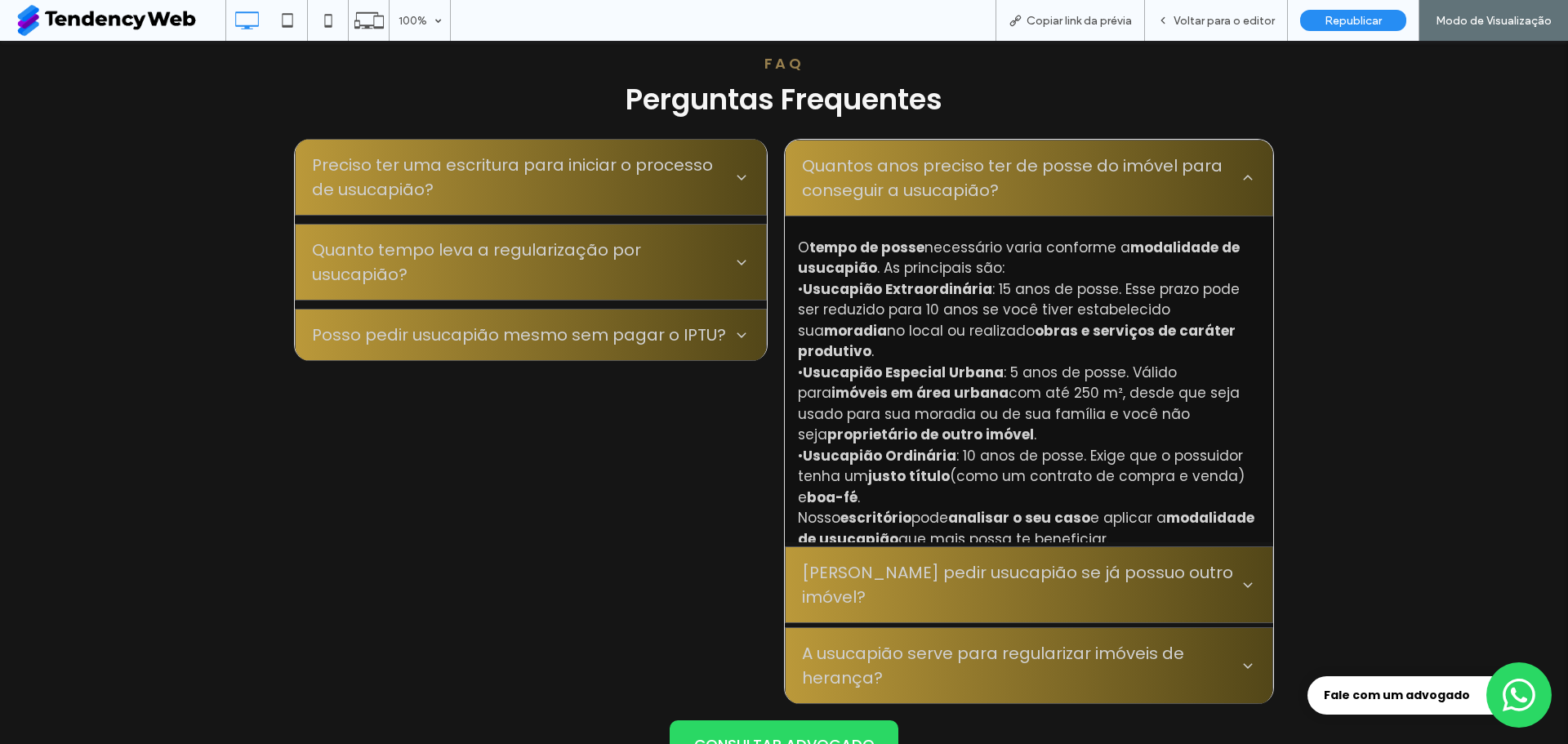
click at [1248, 177] on icon at bounding box center [1248, 178] width 16 height 16
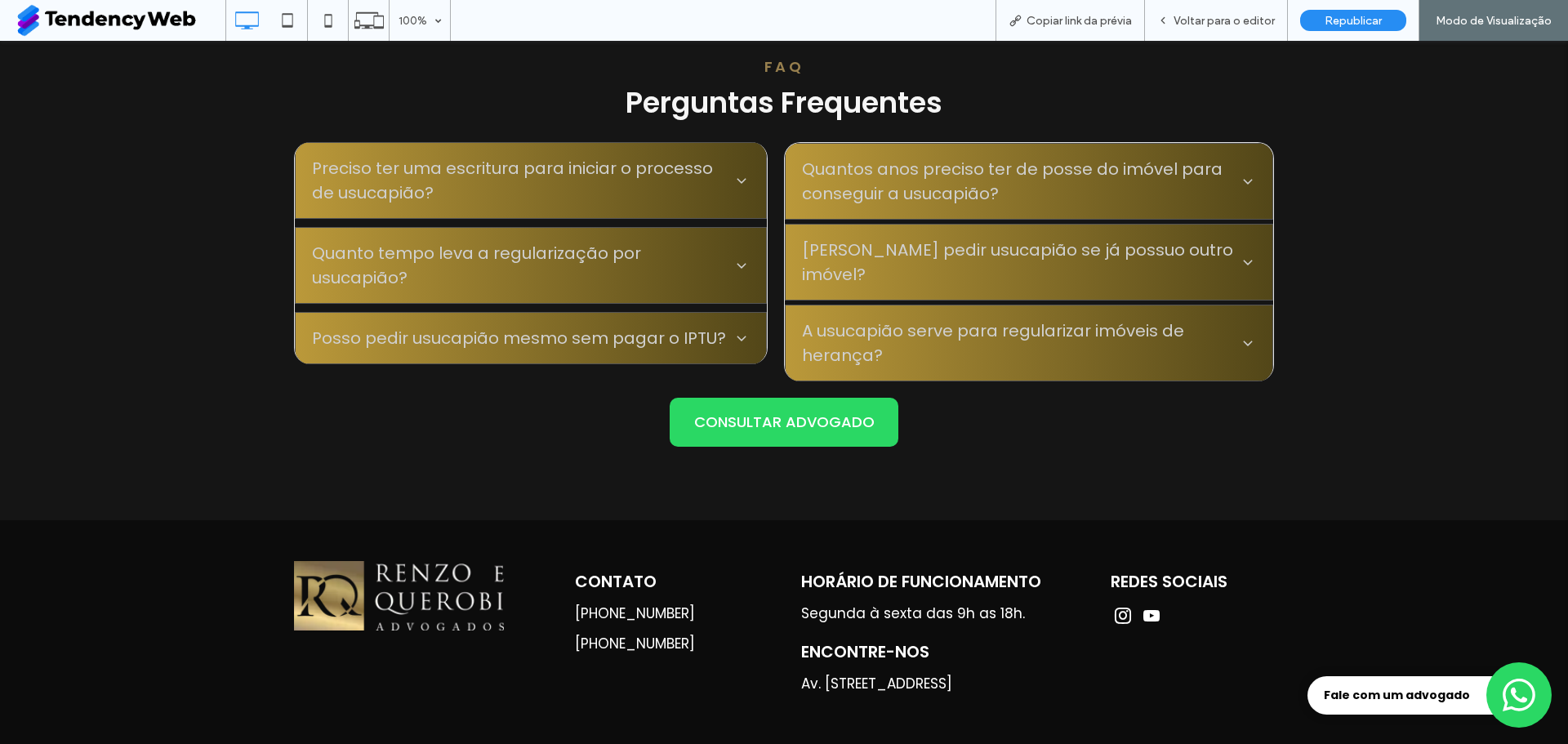
click at [736, 259] on icon at bounding box center [742, 266] width 16 height 16
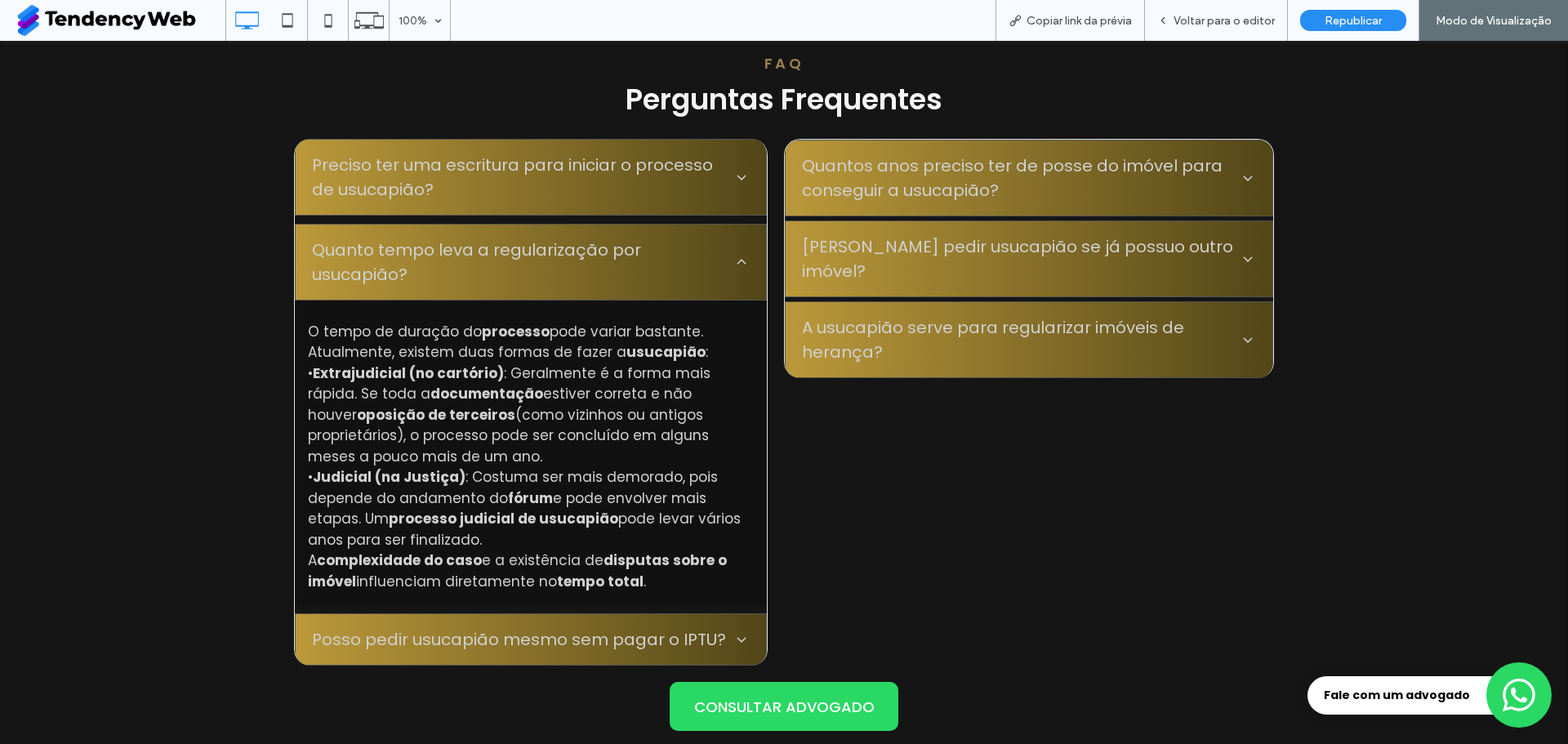
click at [736, 263] on icon at bounding box center [742, 262] width 16 height 16
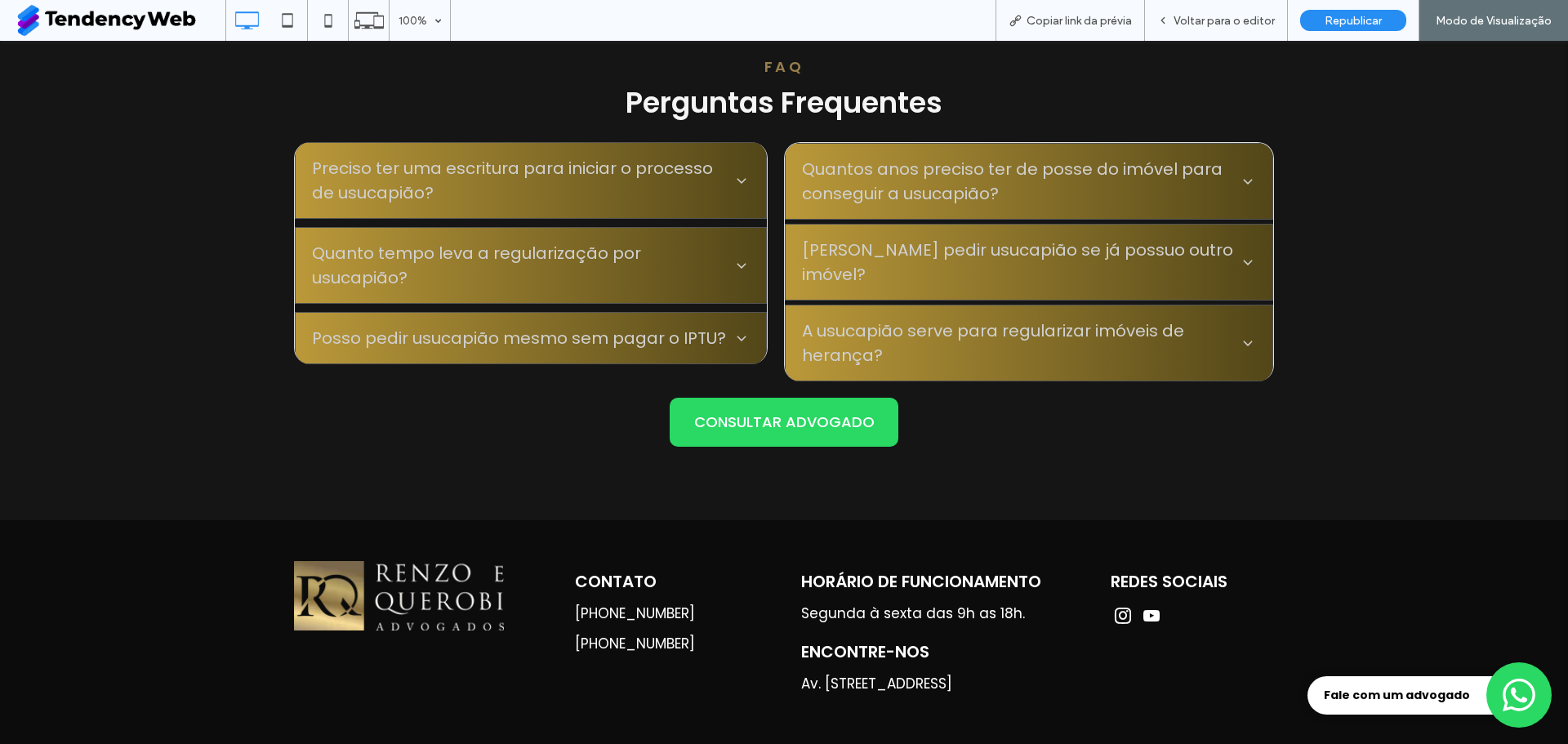
click at [1244, 260] on icon at bounding box center [1247, 262] width 9 height 5
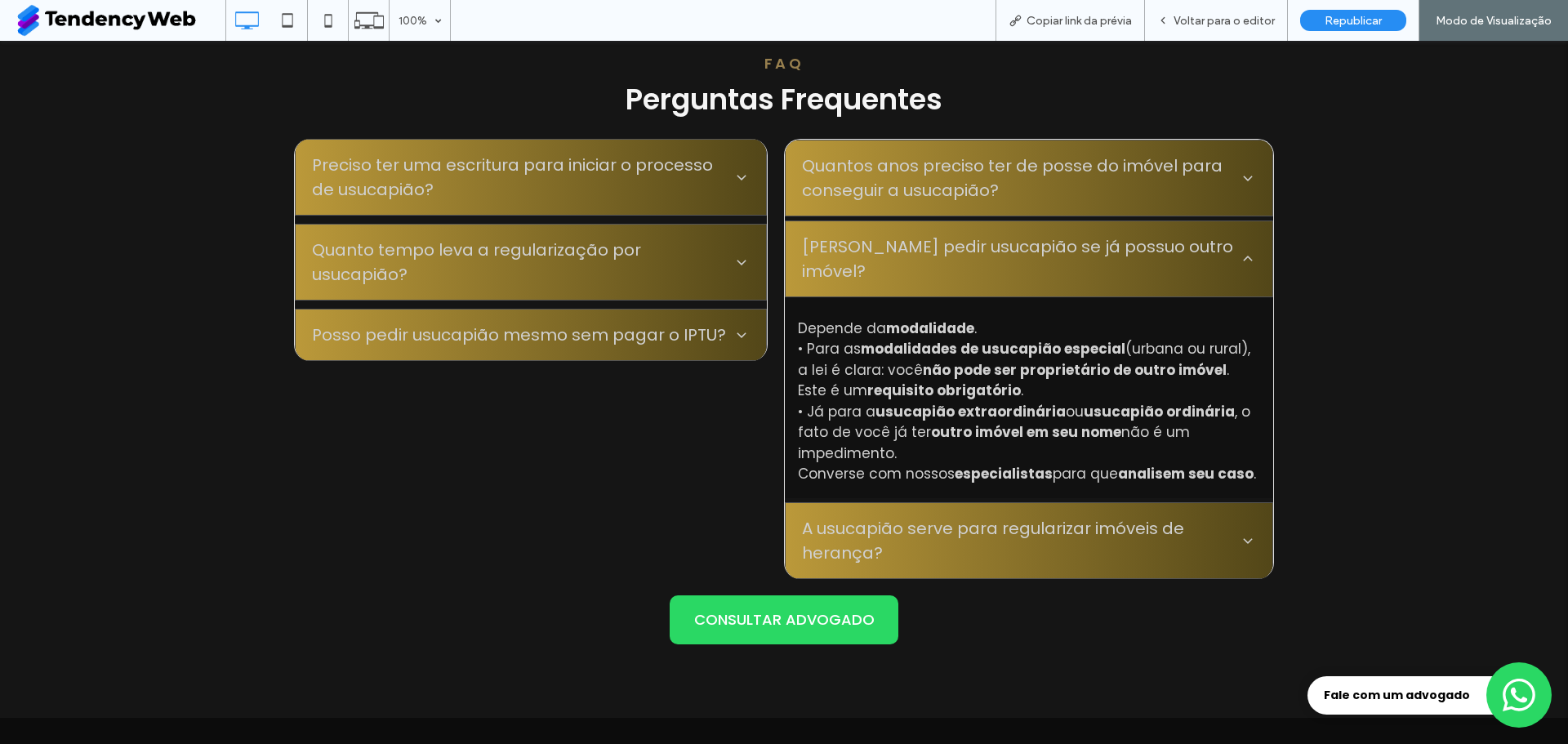
click at [1240, 251] on icon at bounding box center [1248, 259] width 16 height 16
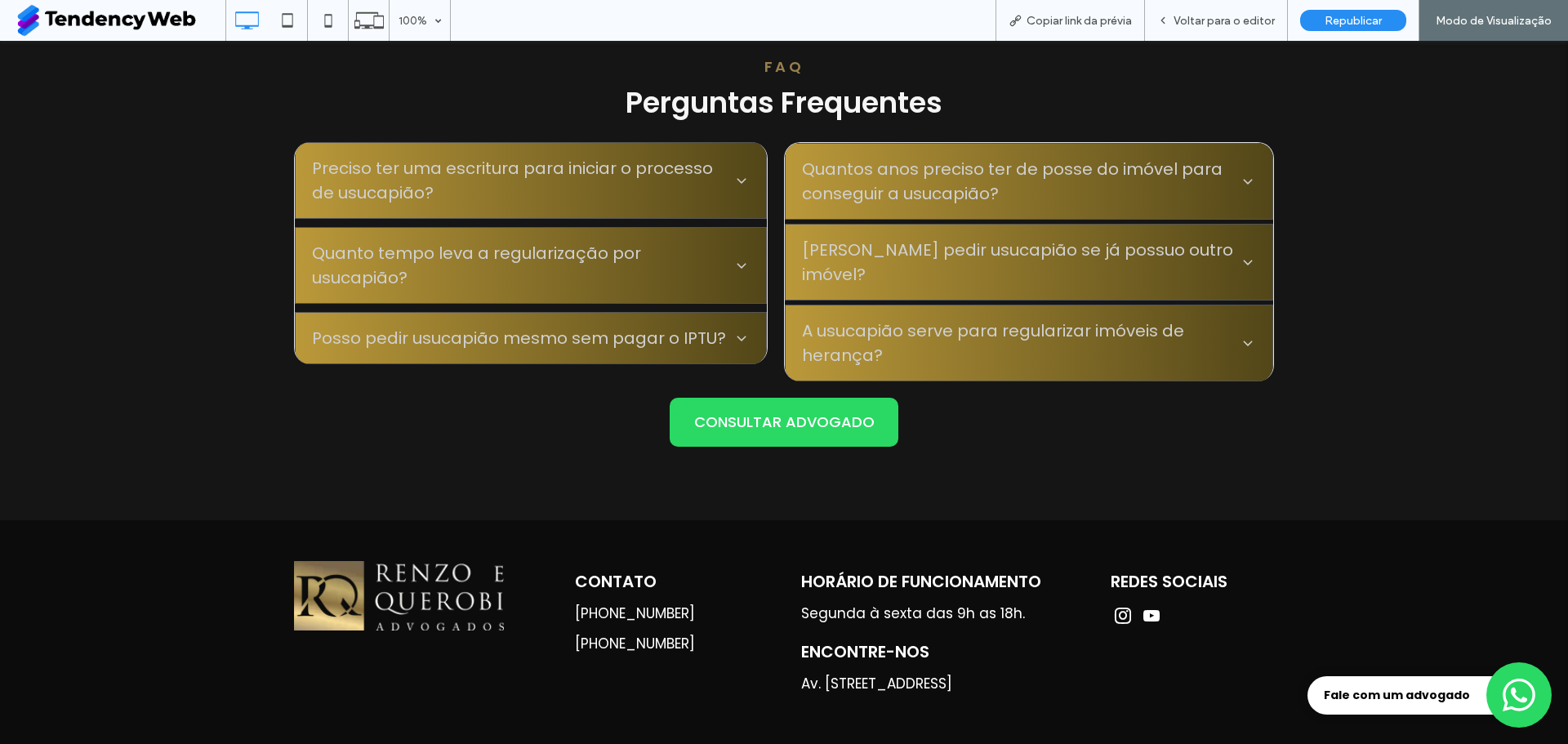
click at [734, 329] on icon at bounding box center [742, 338] width 16 height 16
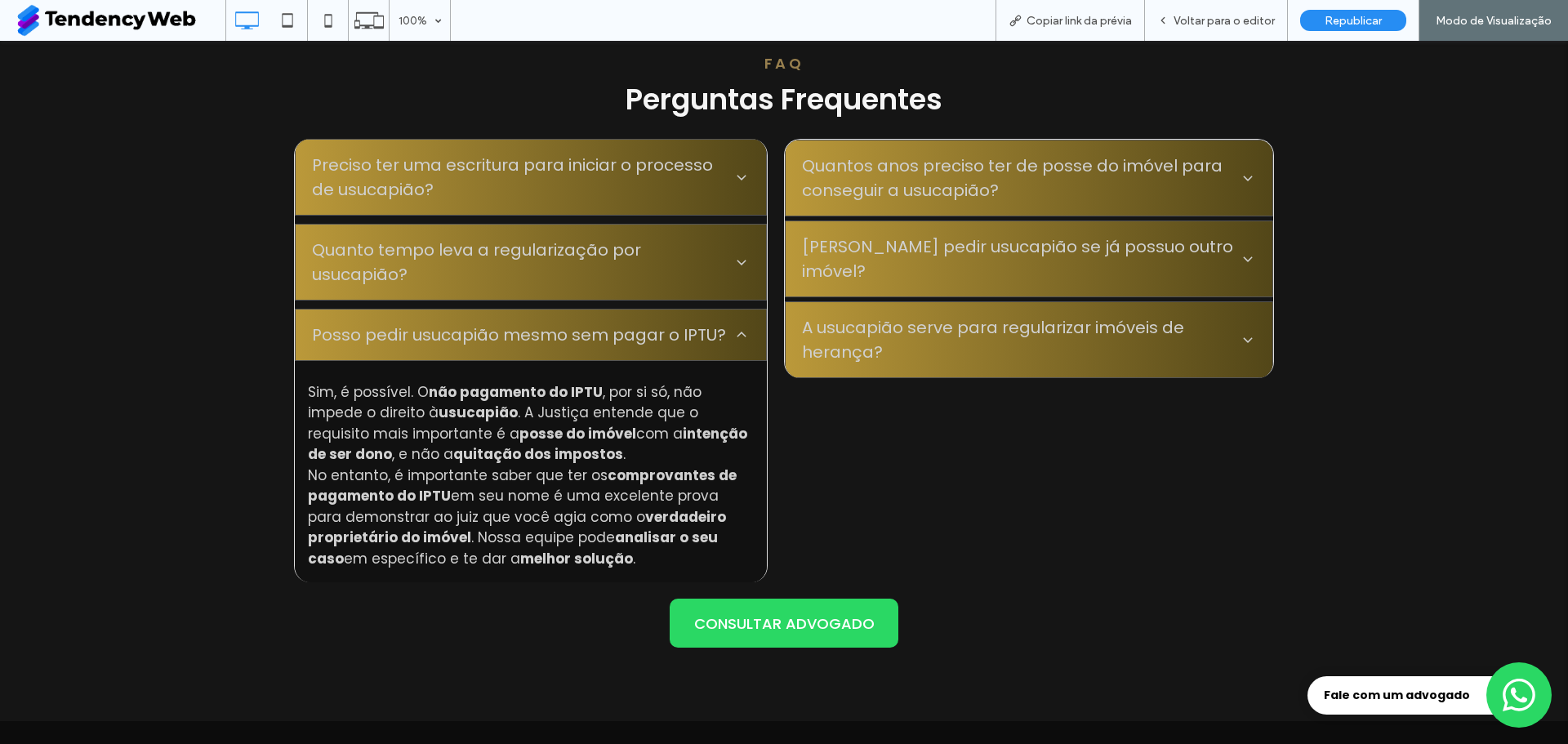
click at [734, 329] on icon at bounding box center [742, 334] width 16 height 16
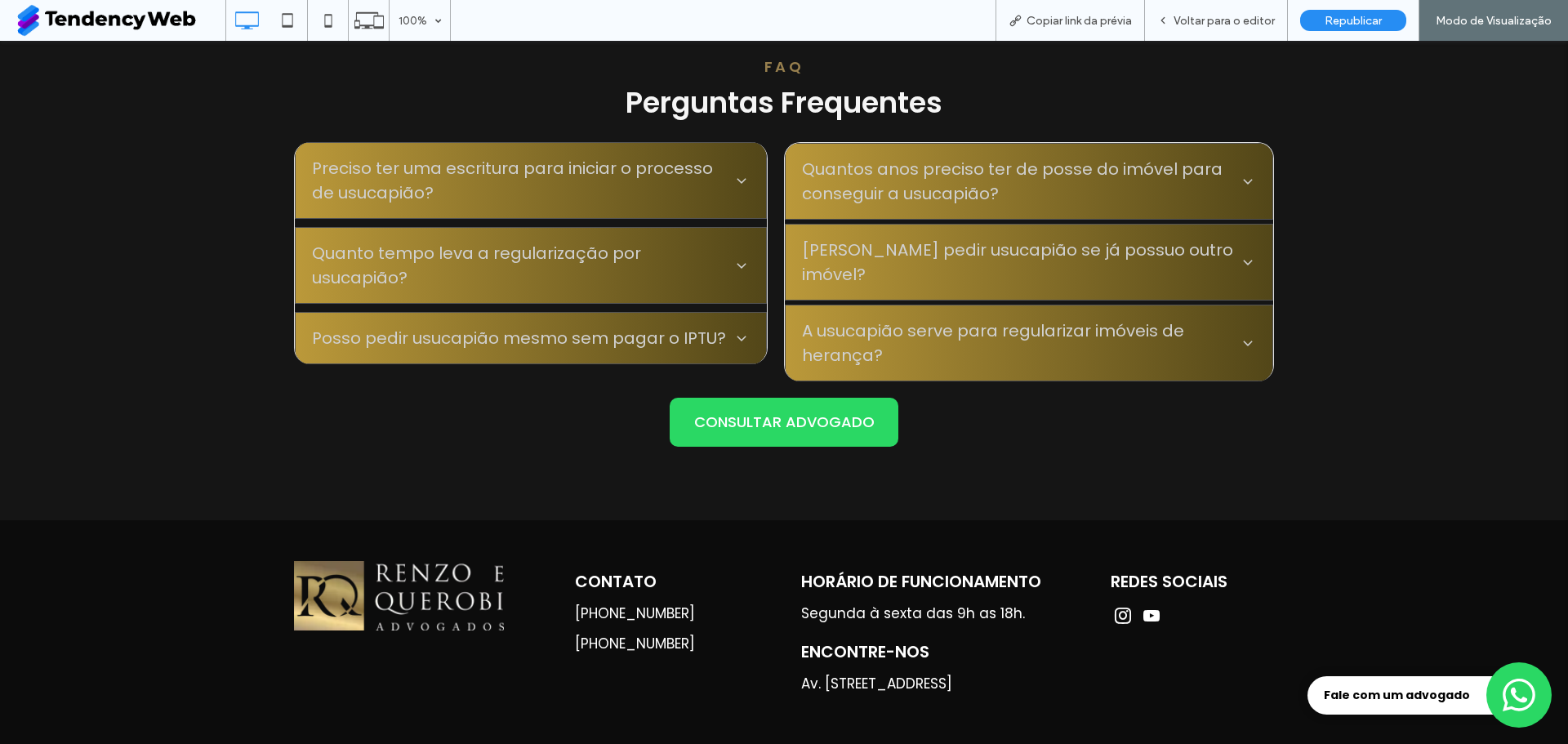
click at [1240, 334] on icon at bounding box center [1248, 343] width 16 height 16
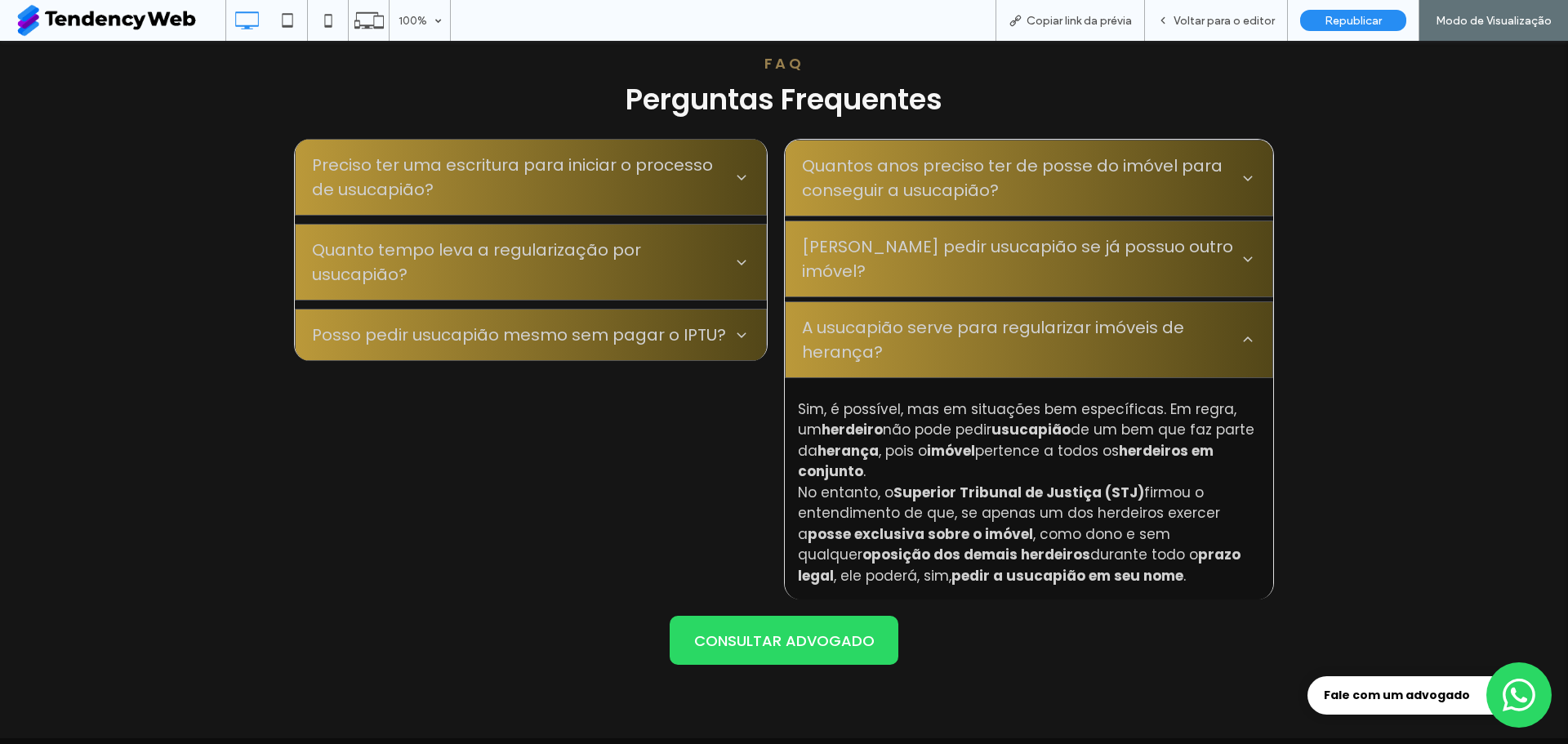
click at [1240, 331] on icon at bounding box center [1248, 339] width 16 height 16
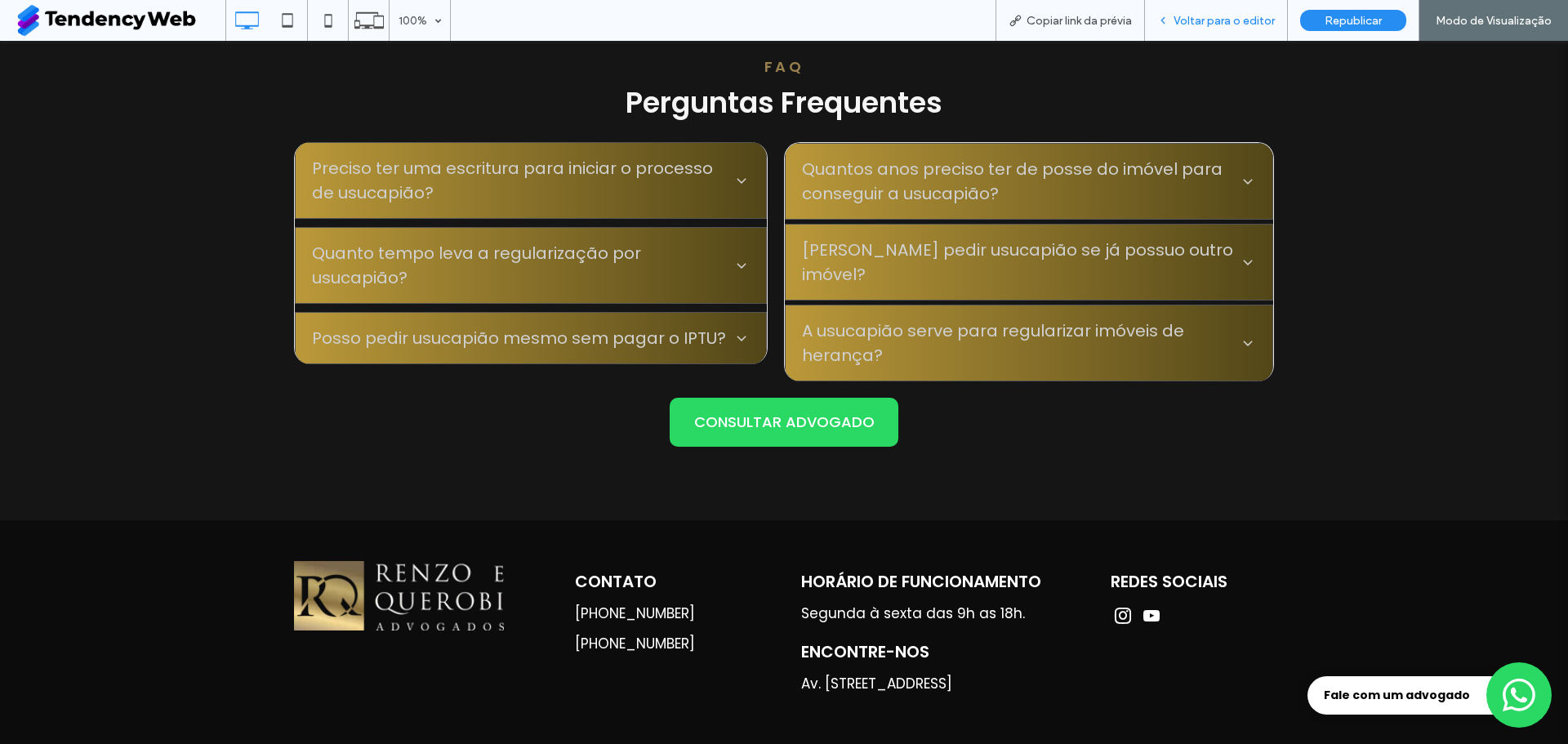
click at [1233, 25] on span "Voltar para o editor" at bounding box center [1224, 20] width 101 height 14
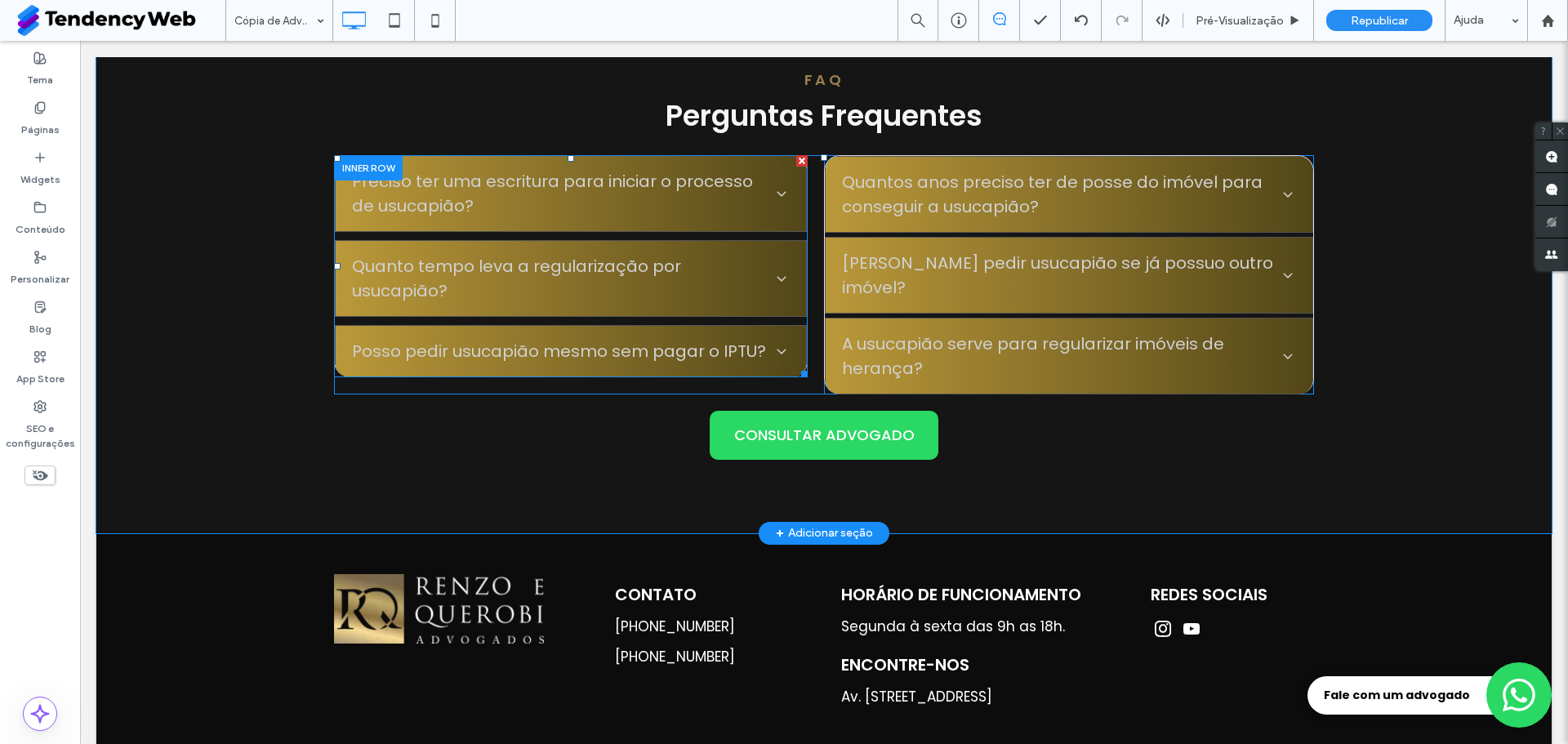
click at [591, 213] on span "Preciso ter uma escritura para iniciar o processo de usucapião?" at bounding box center [559, 194] width 415 height 49
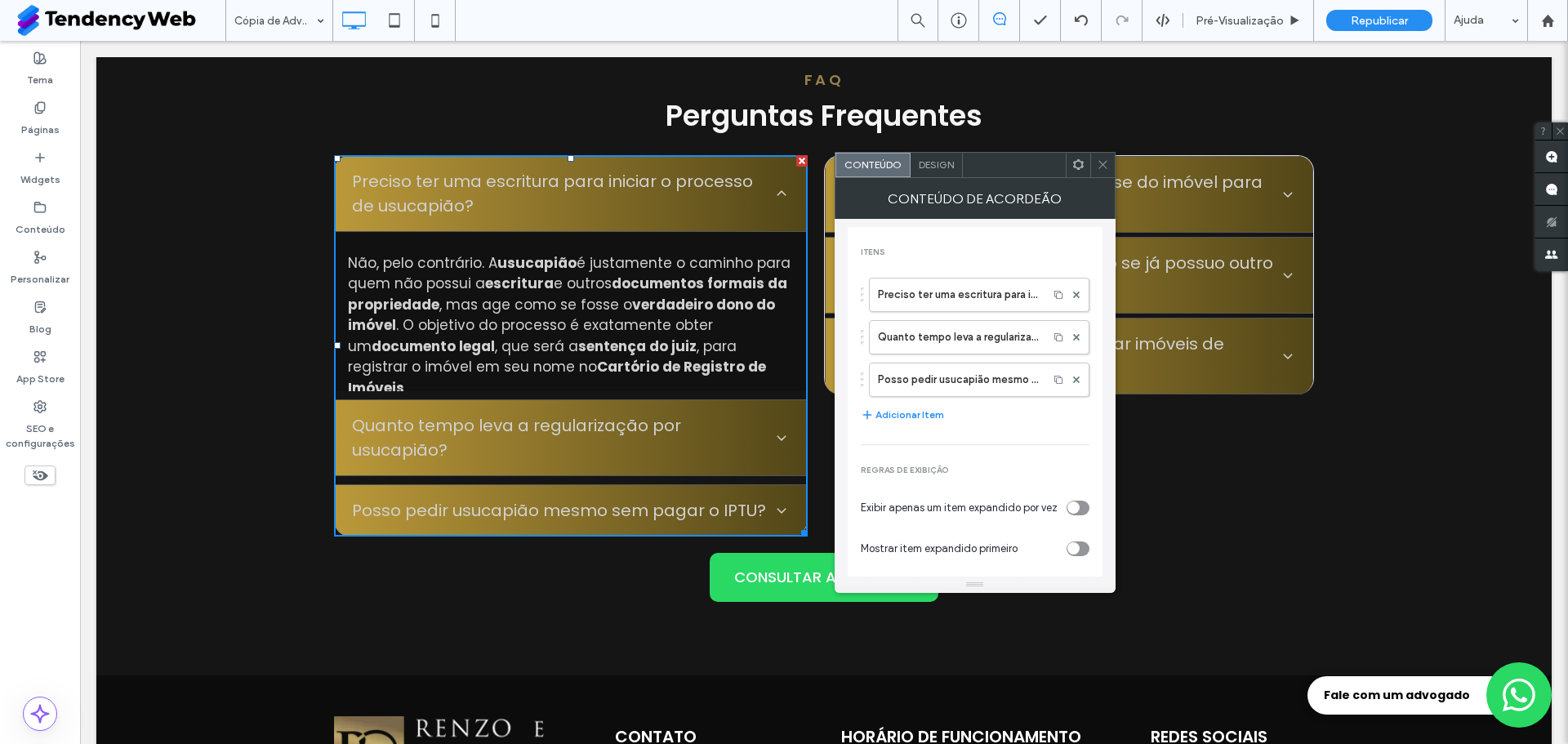
click at [926, 173] on div "Design" at bounding box center [937, 165] width 52 height 25
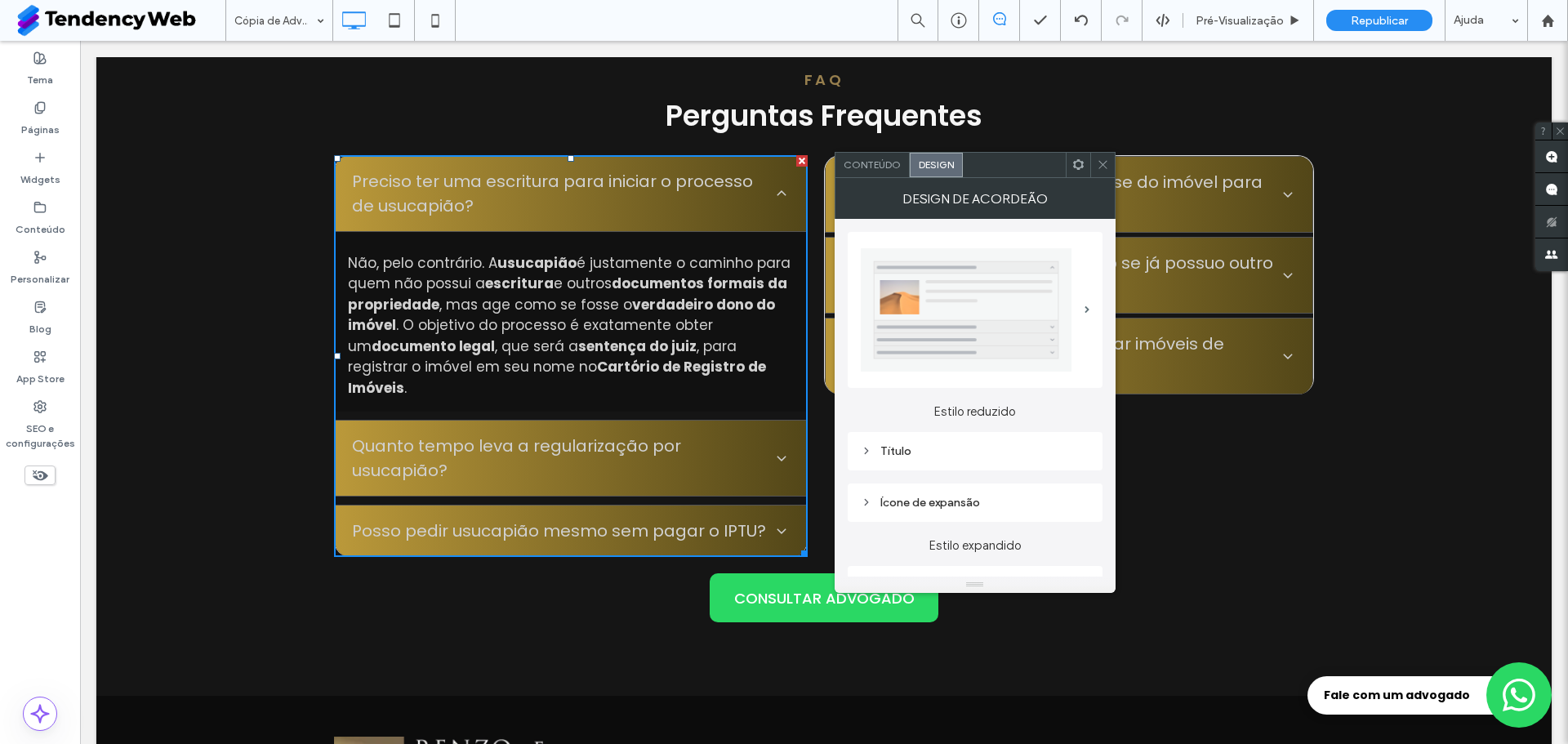
scroll to position [82, 0]
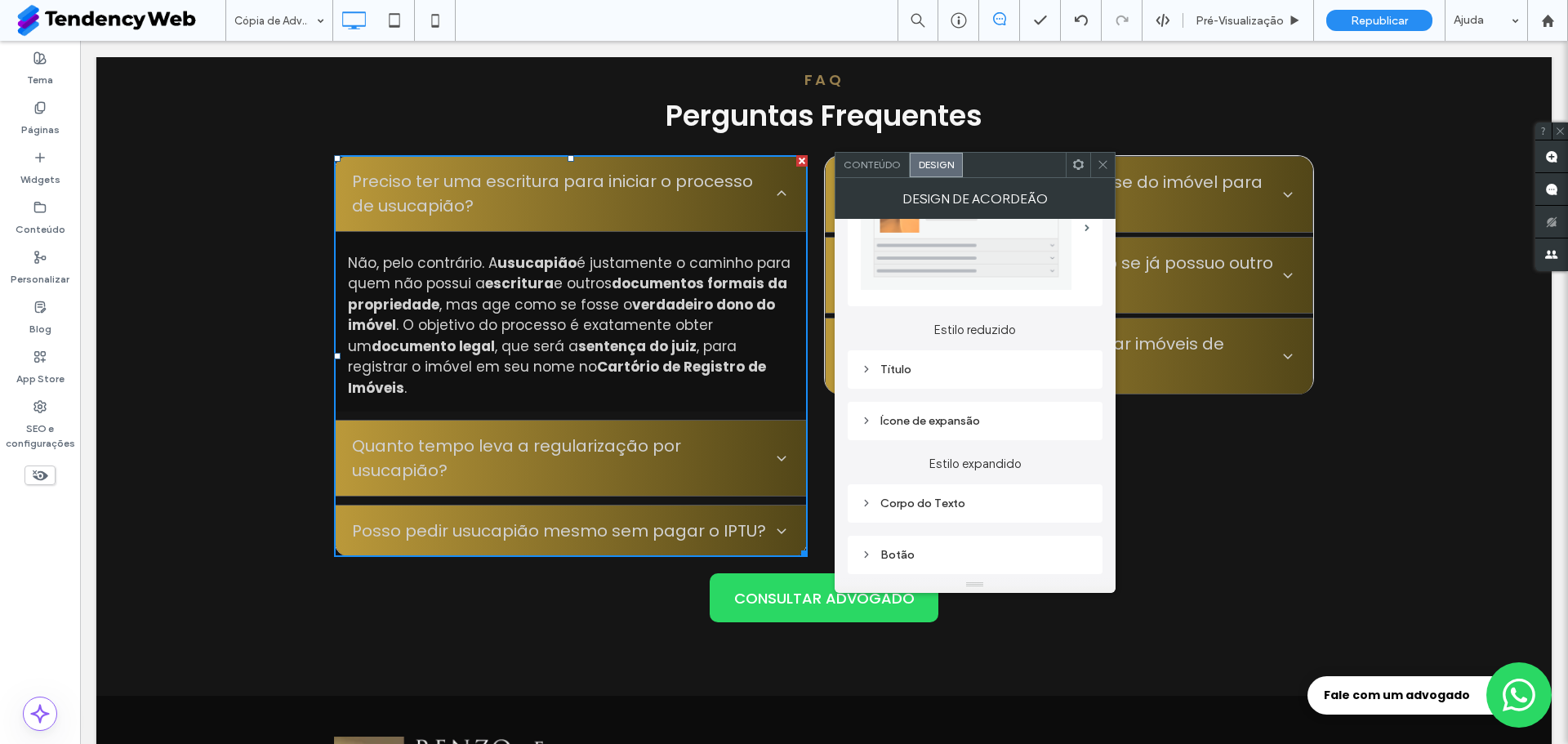
click at [885, 361] on div "Título" at bounding box center [976, 369] width 229 height 22
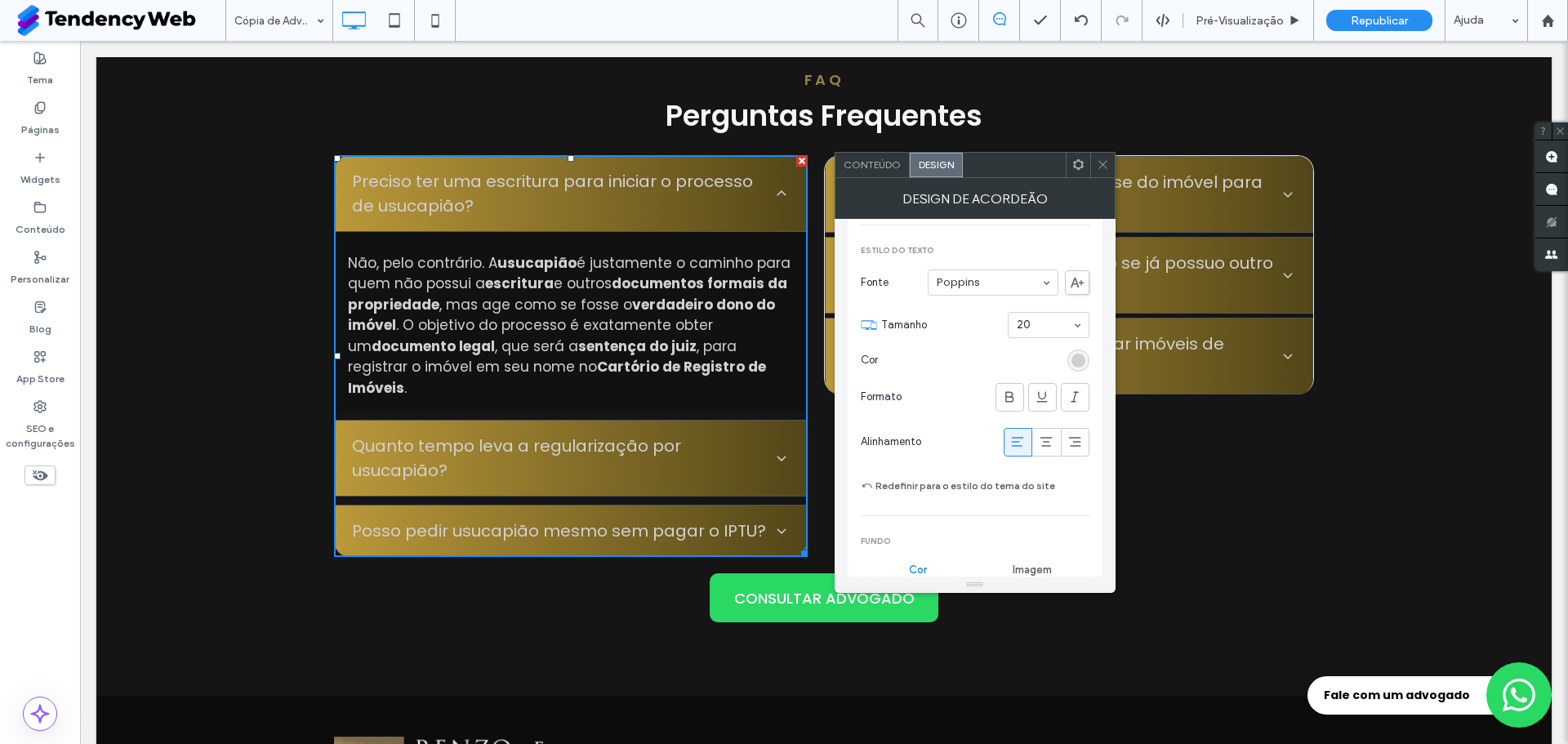
scroll to position [326, 0]
click at [1001, 392] on icon at bounding box center [1009, 393] width 16 height 16
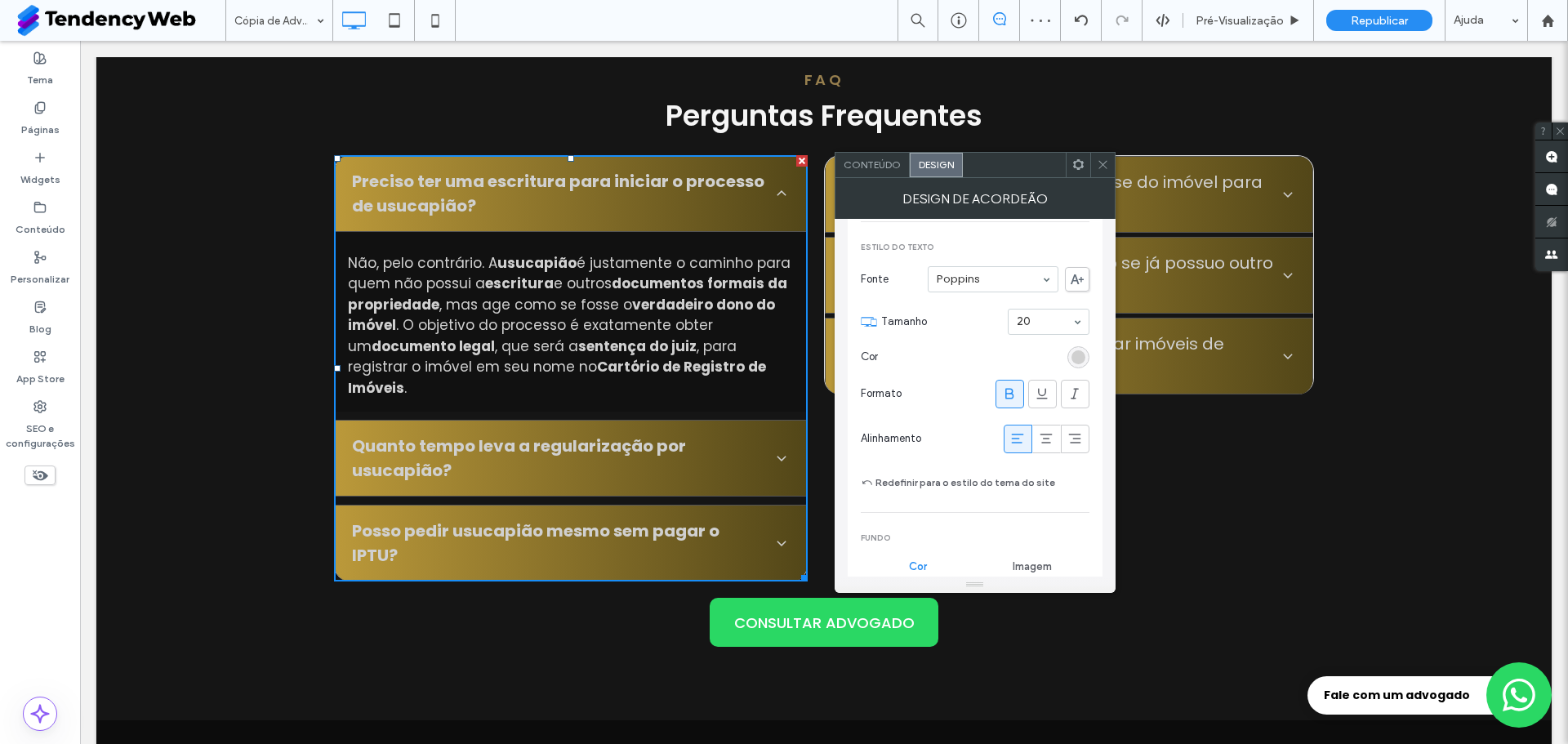
click at [1103, 162] on icon at bounding box center [1103, 164] width 12 height 12
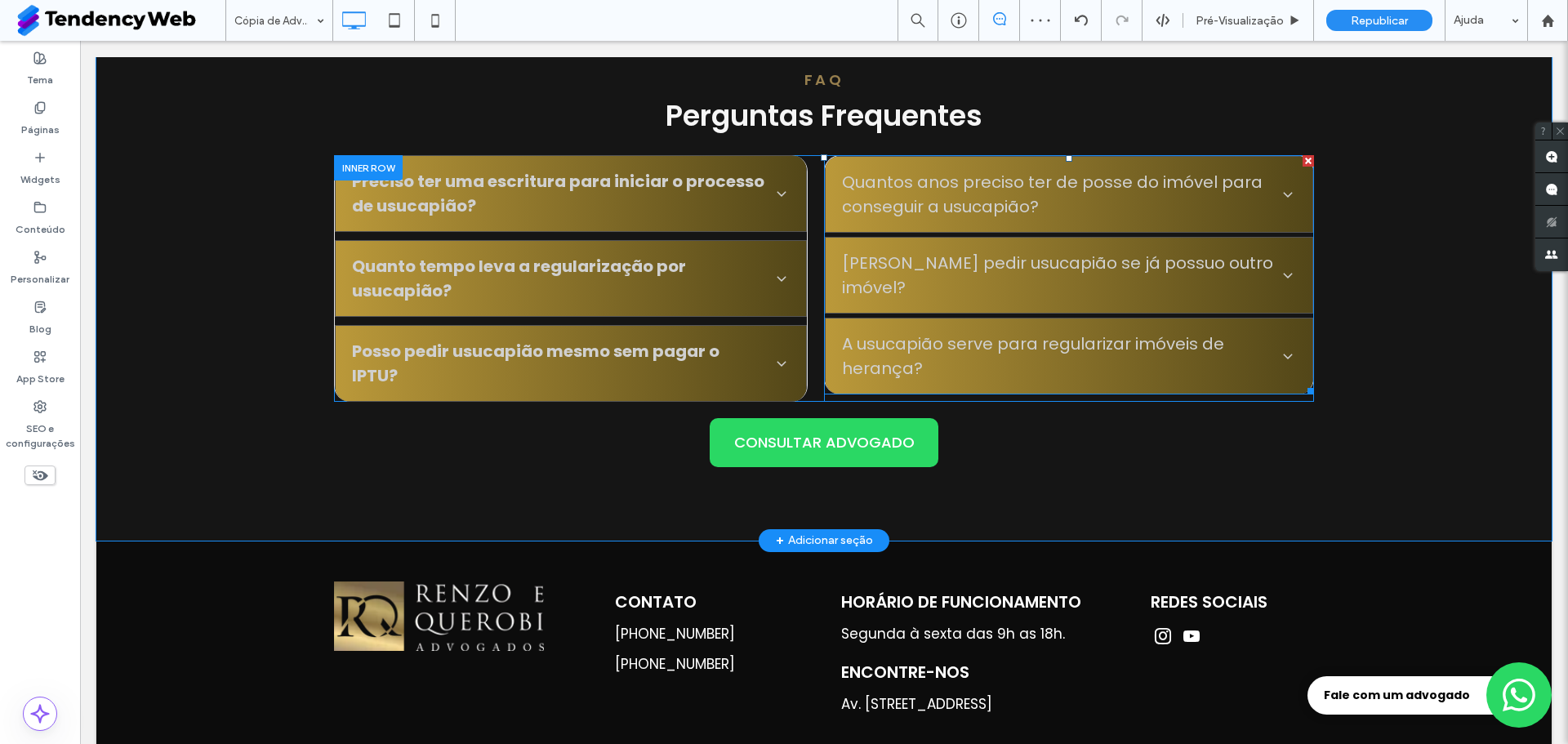
click at [1222, 192] on span "Quantos anos preciso ter de posse do imóvel para conseguir a usucapião?" at bounding box center [1058, 195] width 431 height 49
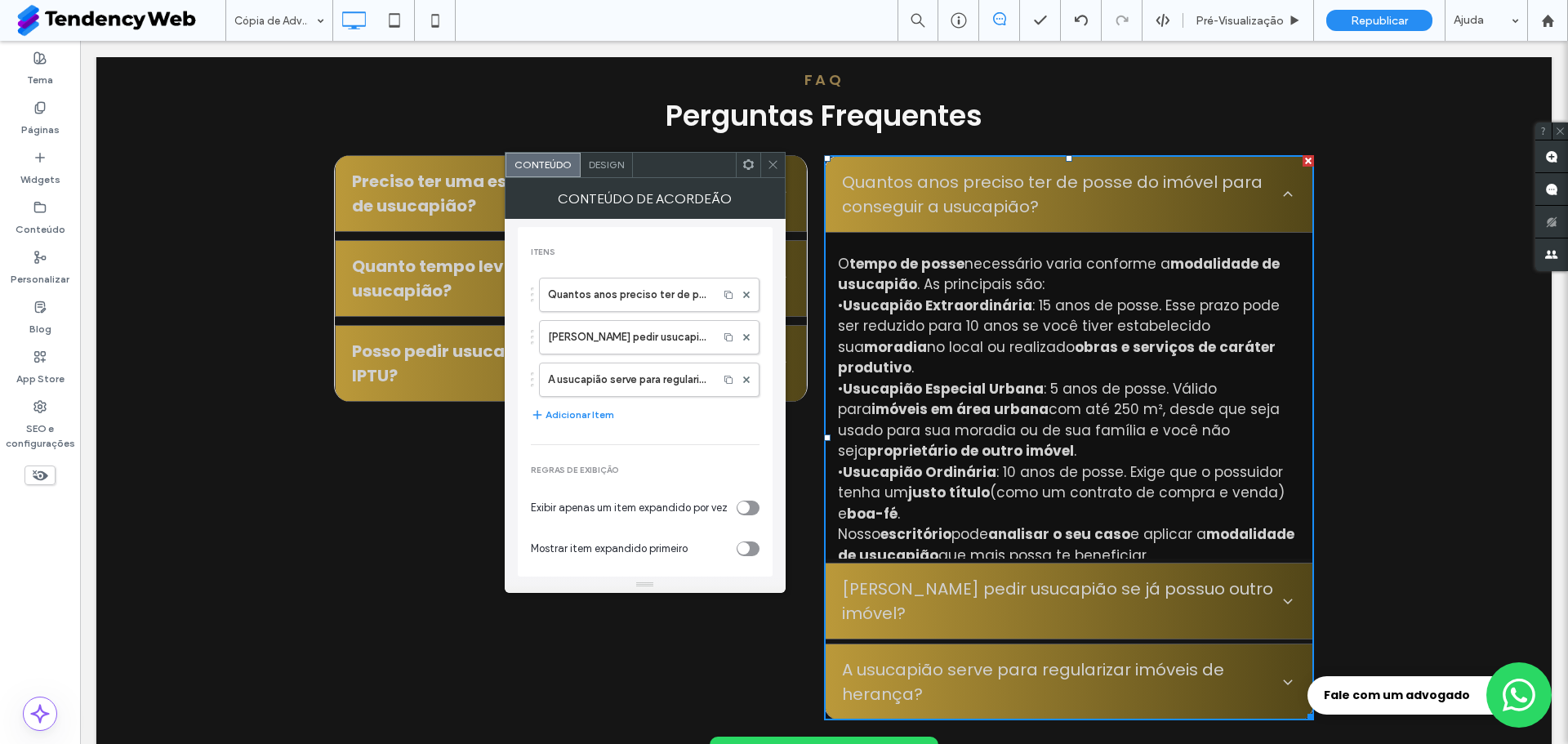
click at [596, 164] on span "Design" at bounding box center [606, 164] width 35 height 12
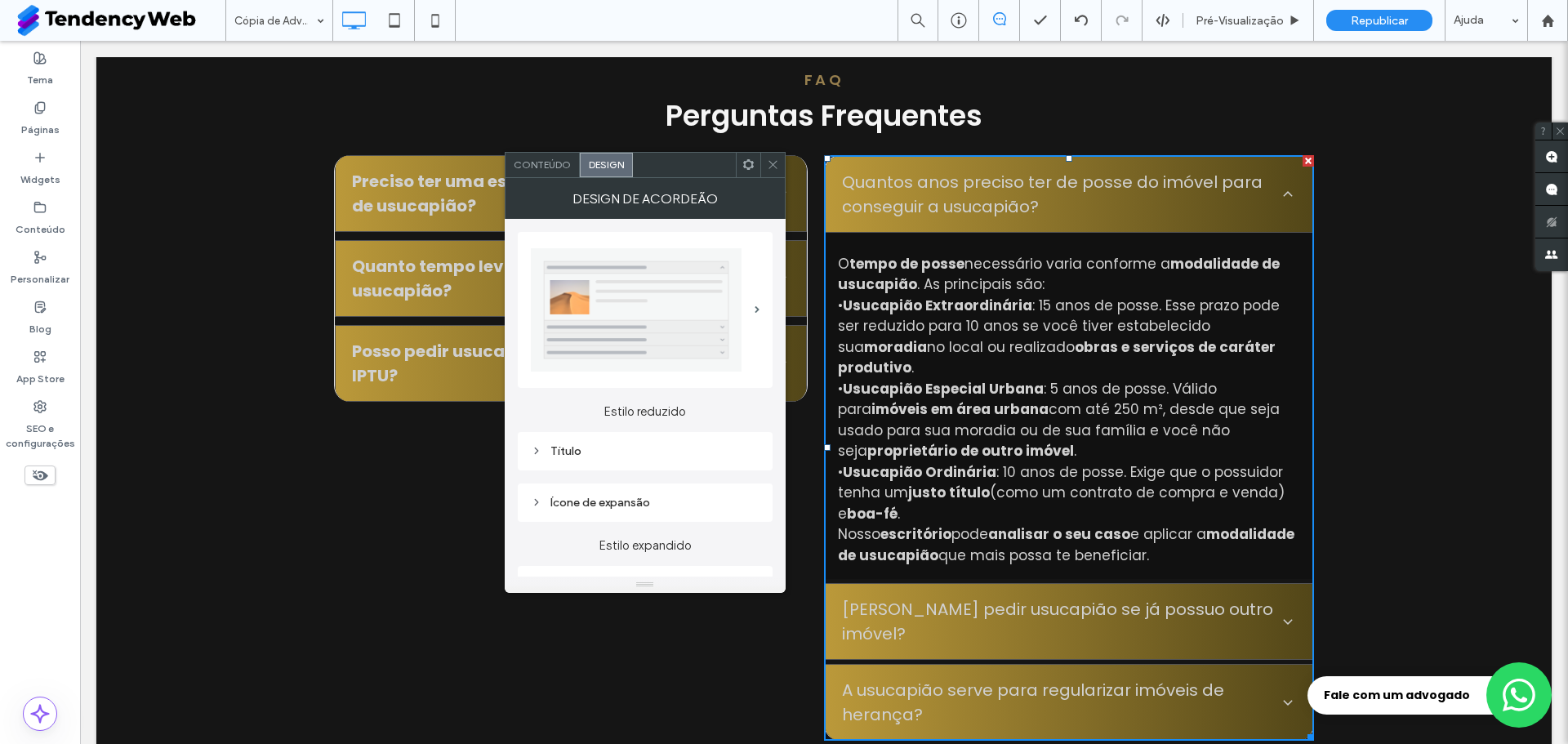
click at [544, 449] on div "Título" at bounding box center [645, 450] width 229 height 14
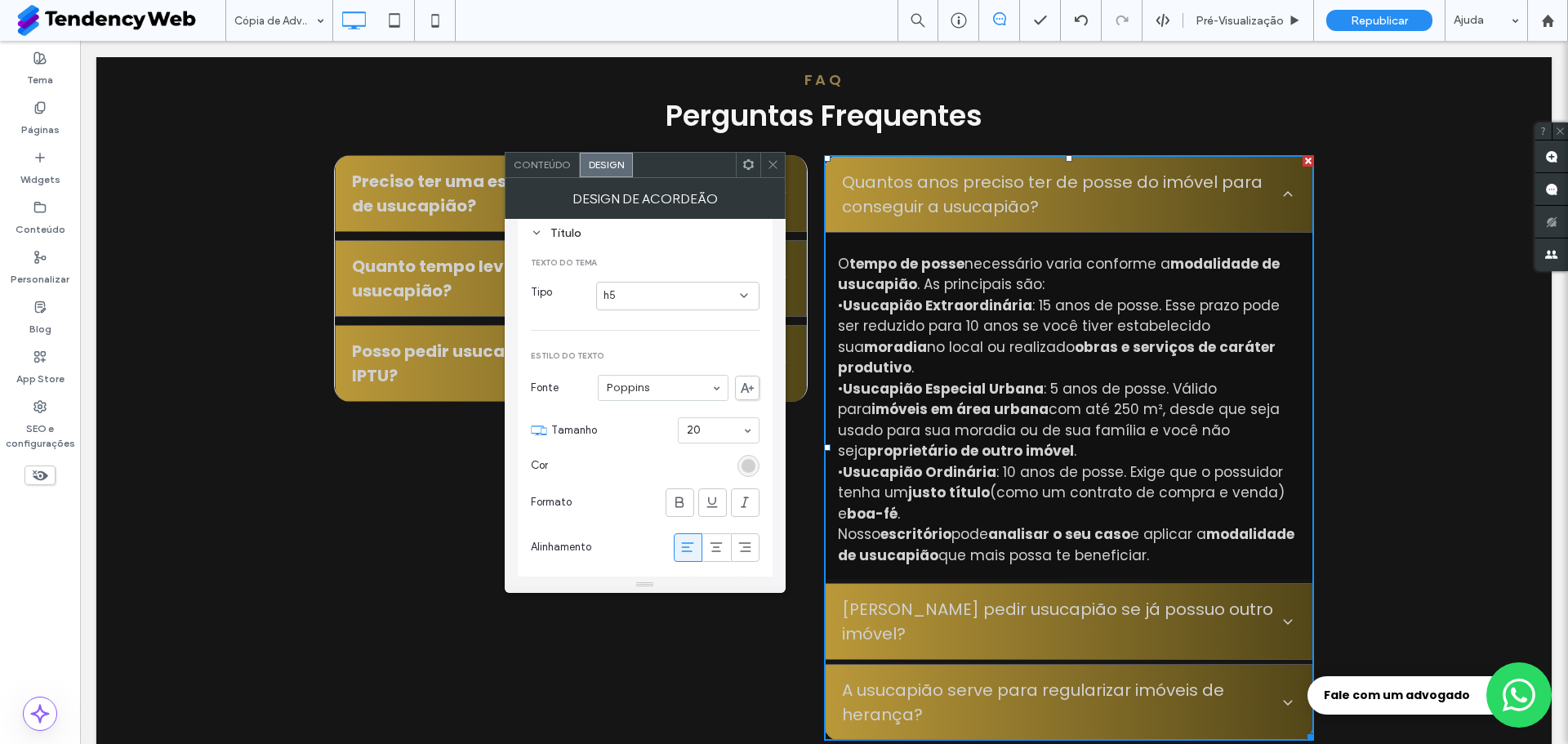
scroll to position [245, 0]
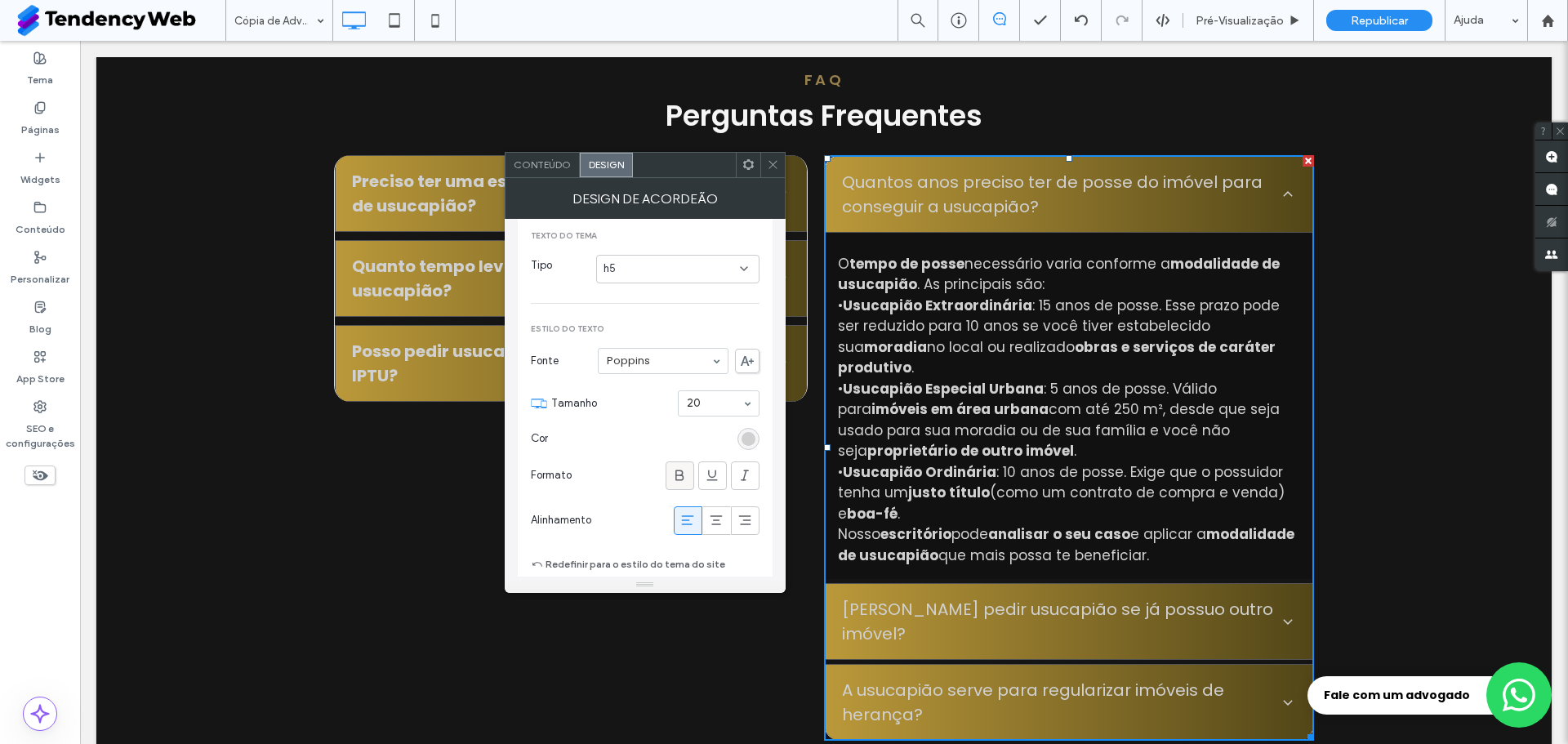
click at [676, 488] on span at bounding box center [680, 475] width 16 height 27
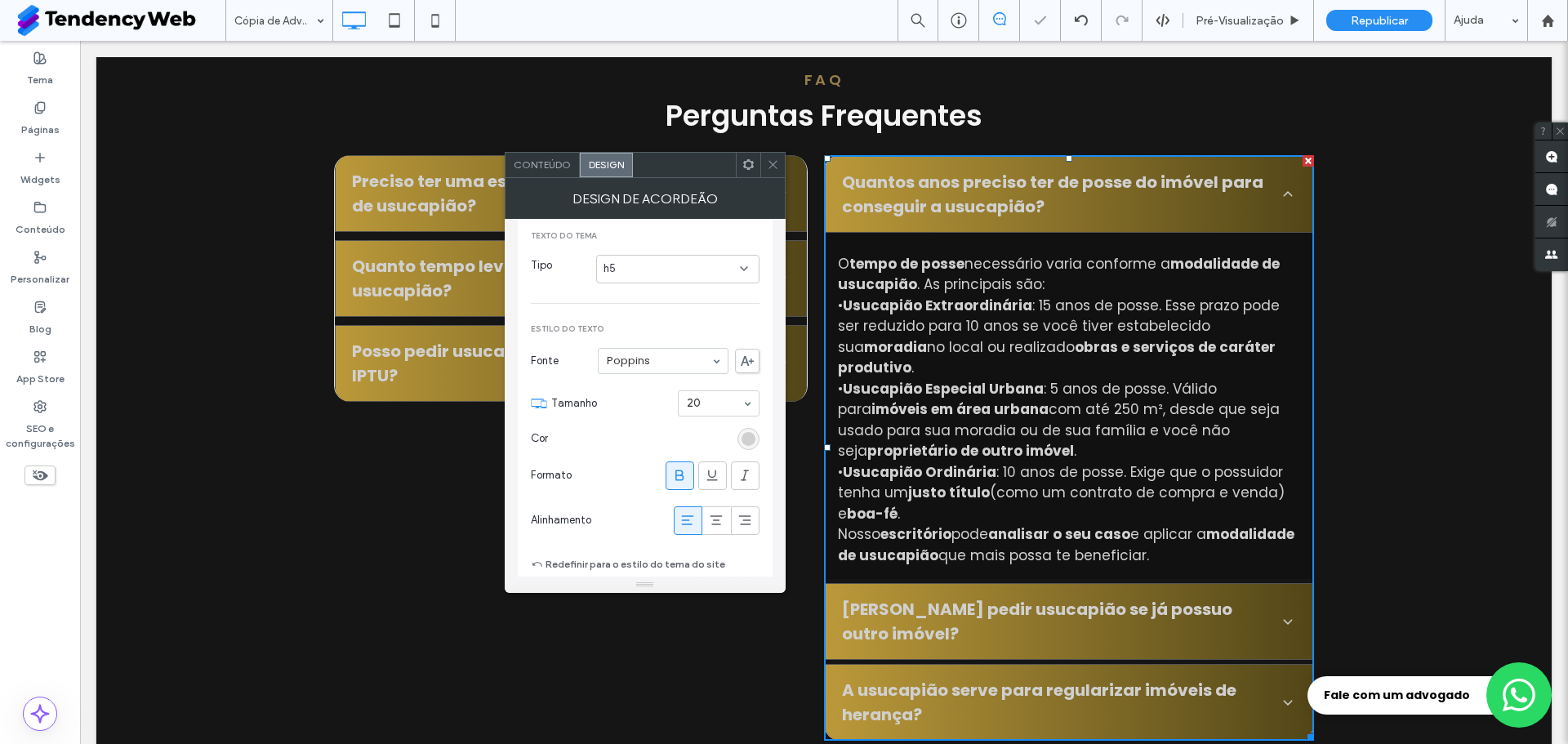
click at [771, 158] on span at bounding box center [773, 165] width 12 height 25
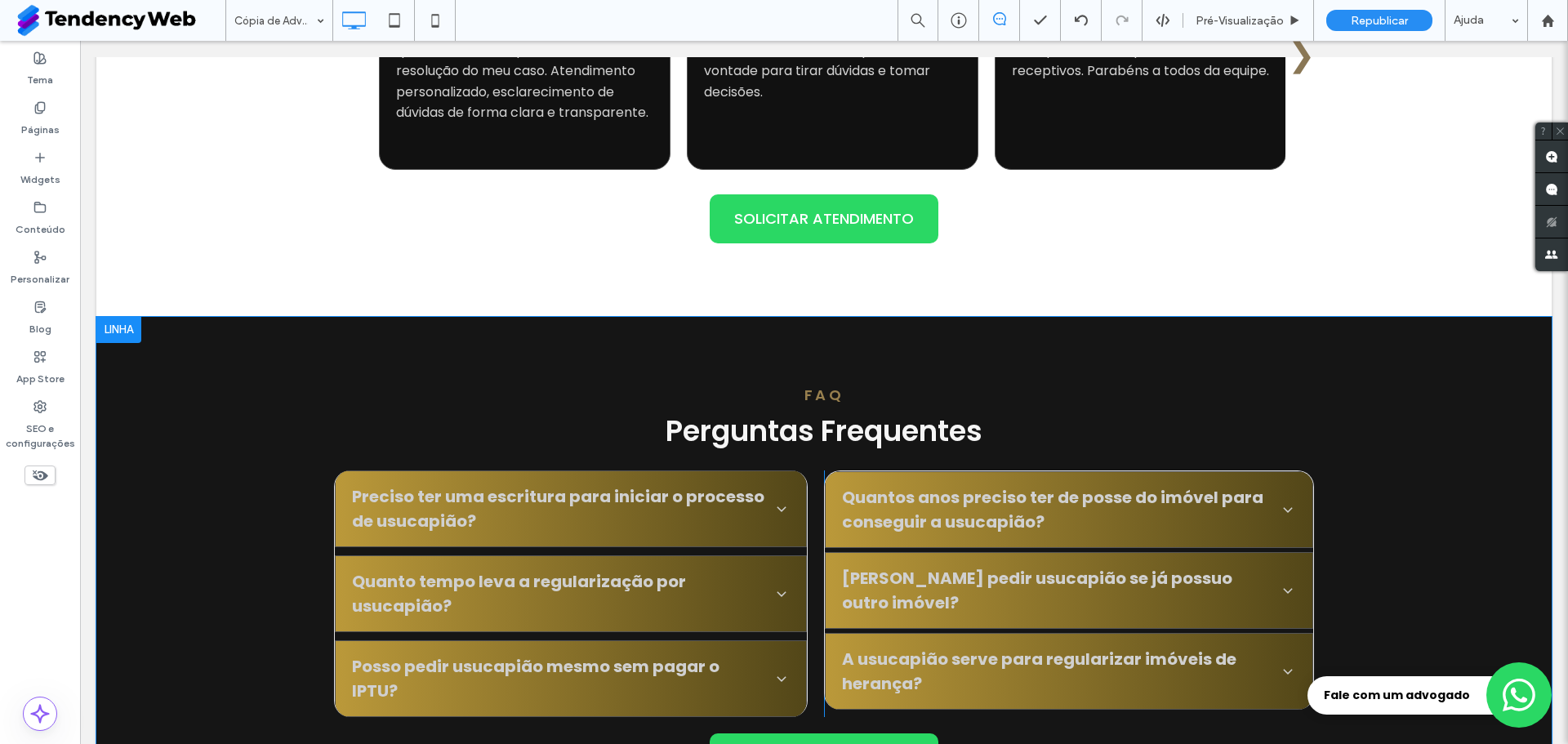
scroll to position [3530, 0]
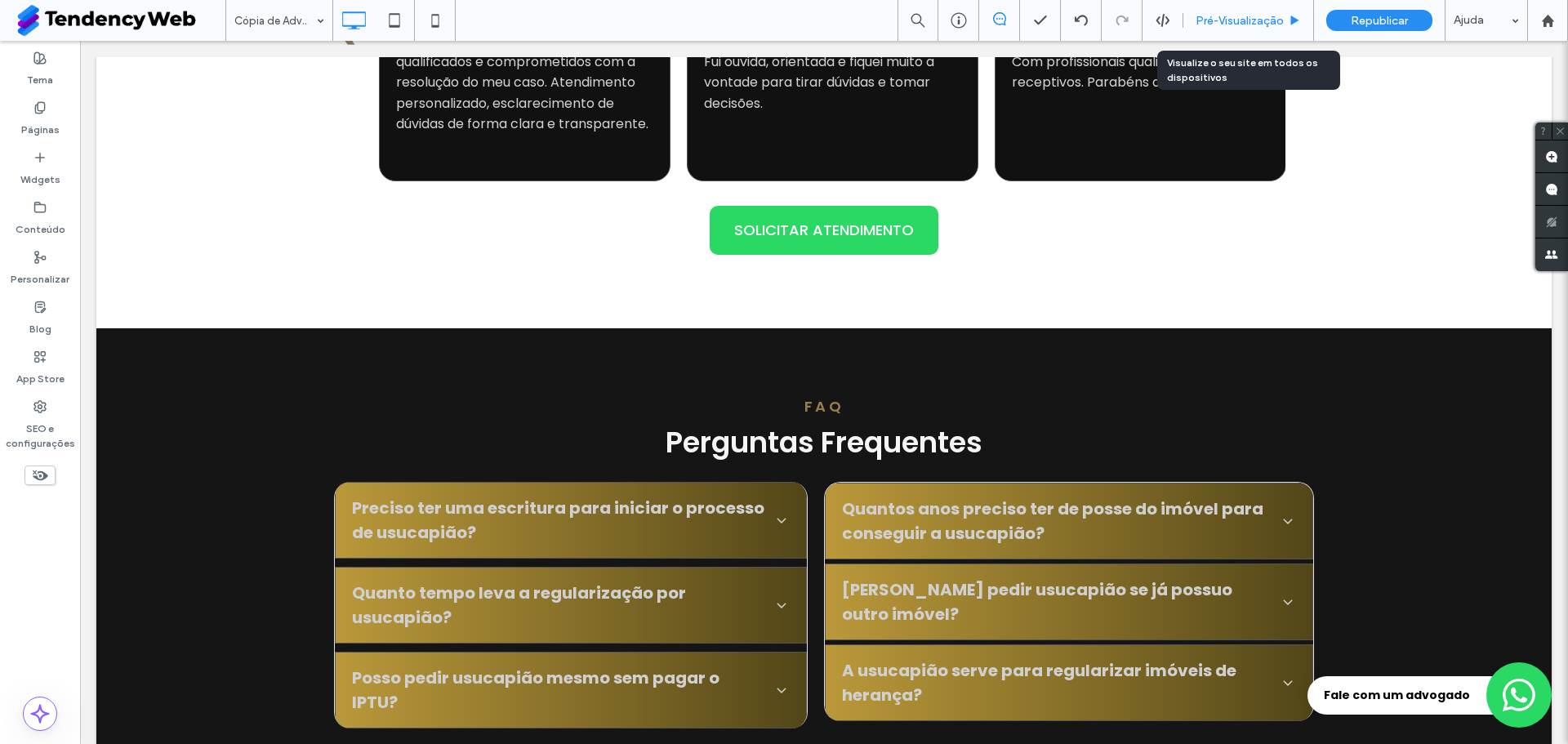
click at [1230, 17] on span "Pré-Visualizaçāo" at bounding box center [1240, 20] width 88 height 14
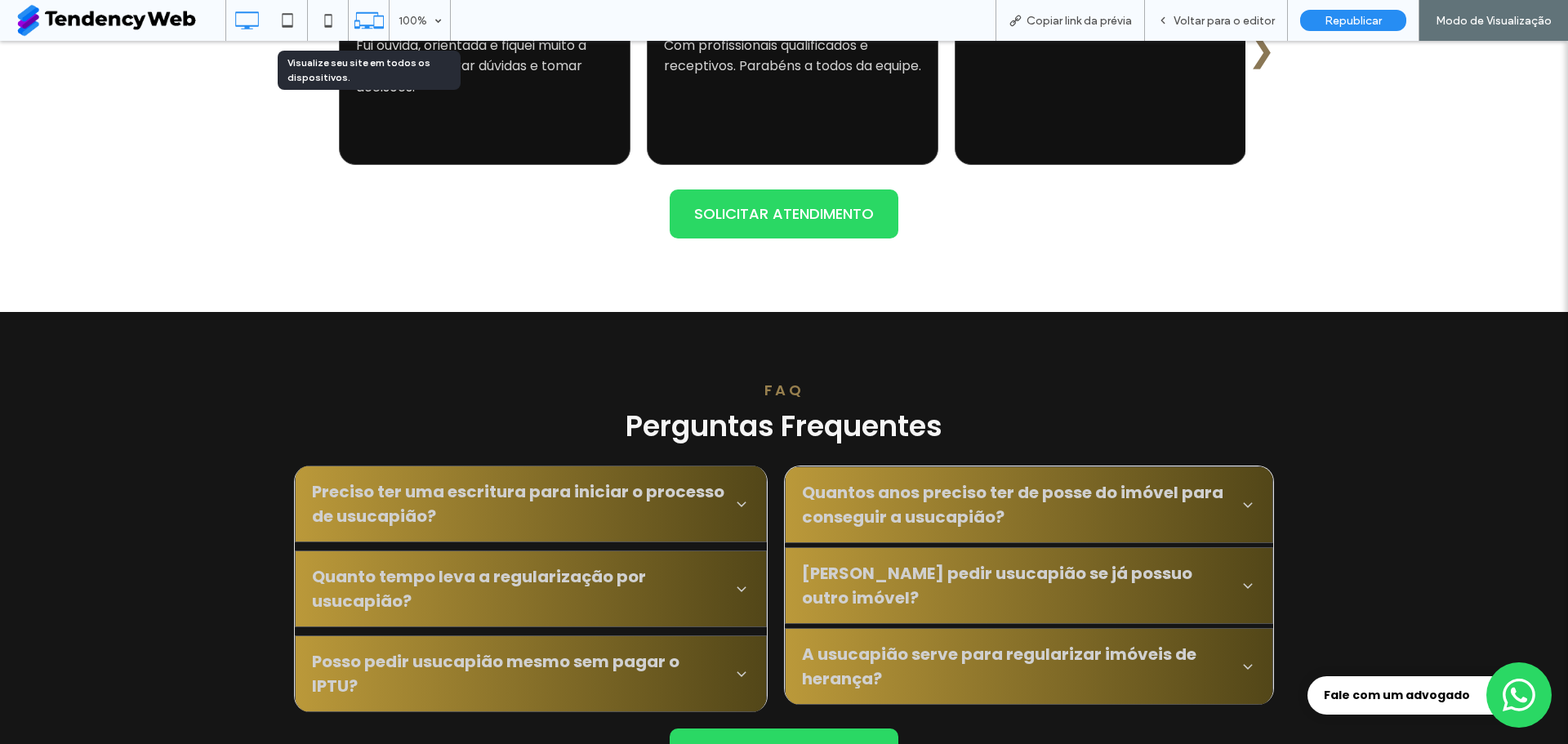
click at [362, 19] on icon at bounding box center [369, 20] width 31 height 31
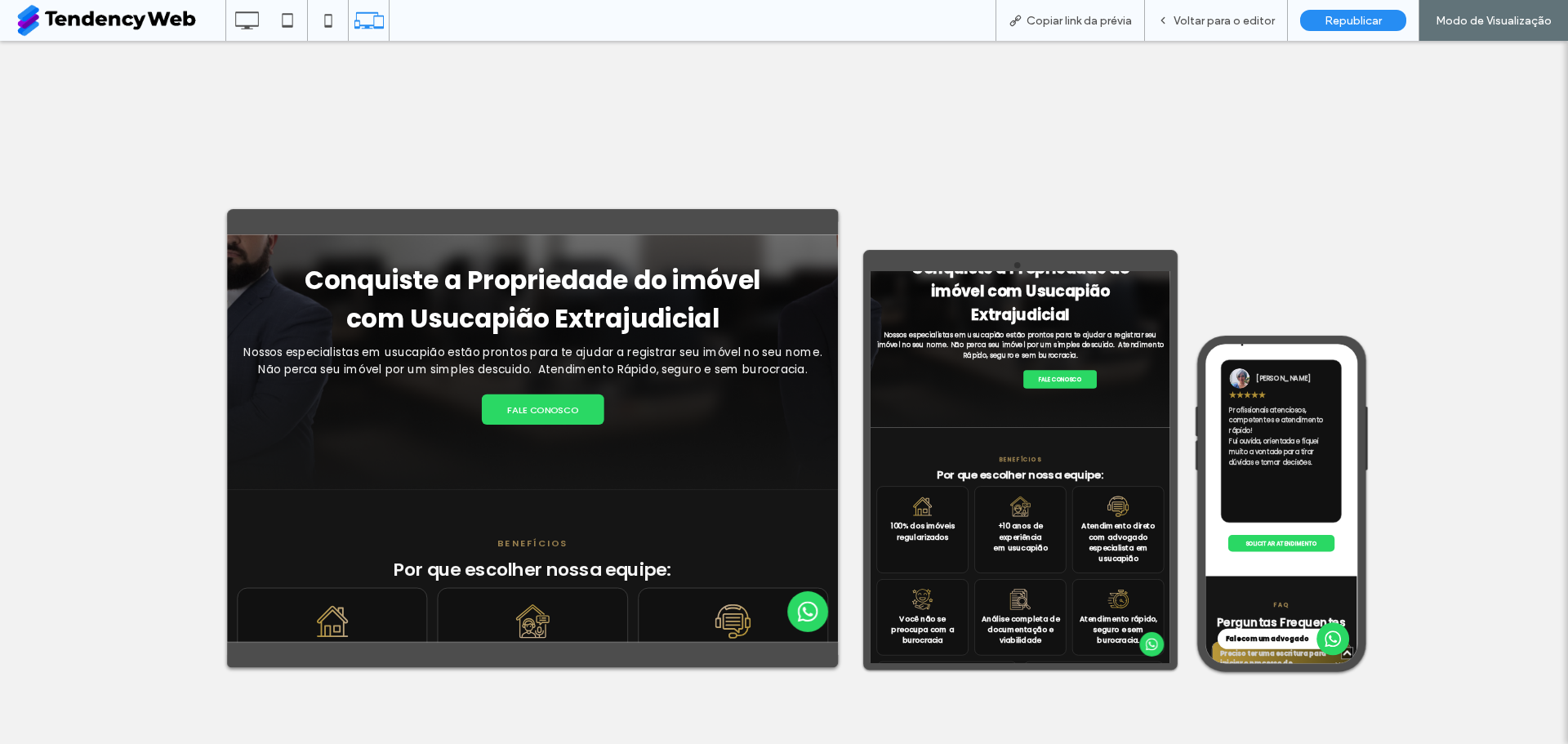
scroll to position [4981, 0]
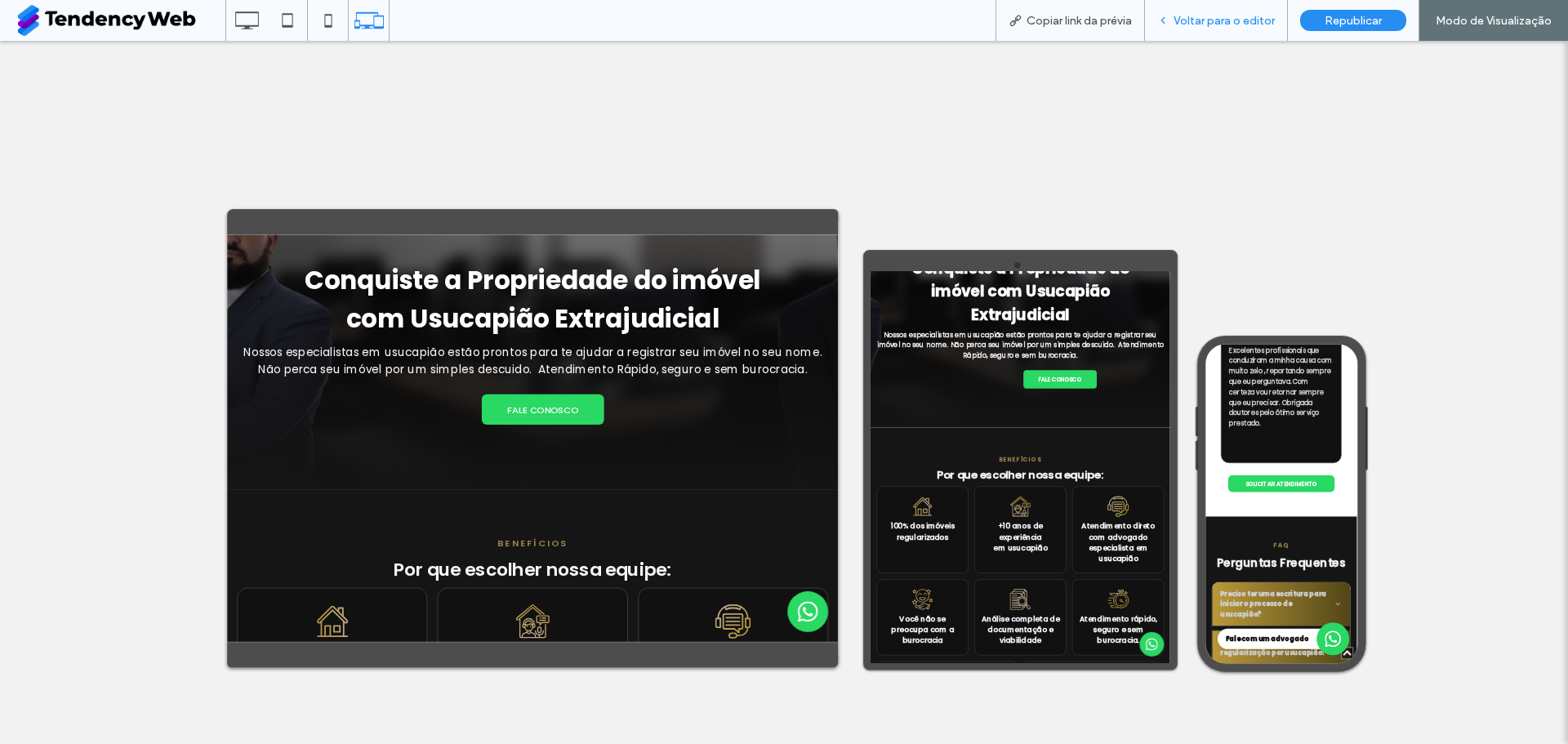
click at [1202, 18] on span "Voltar para o editor" at bounding box center [1224, 20] width 101 height 14
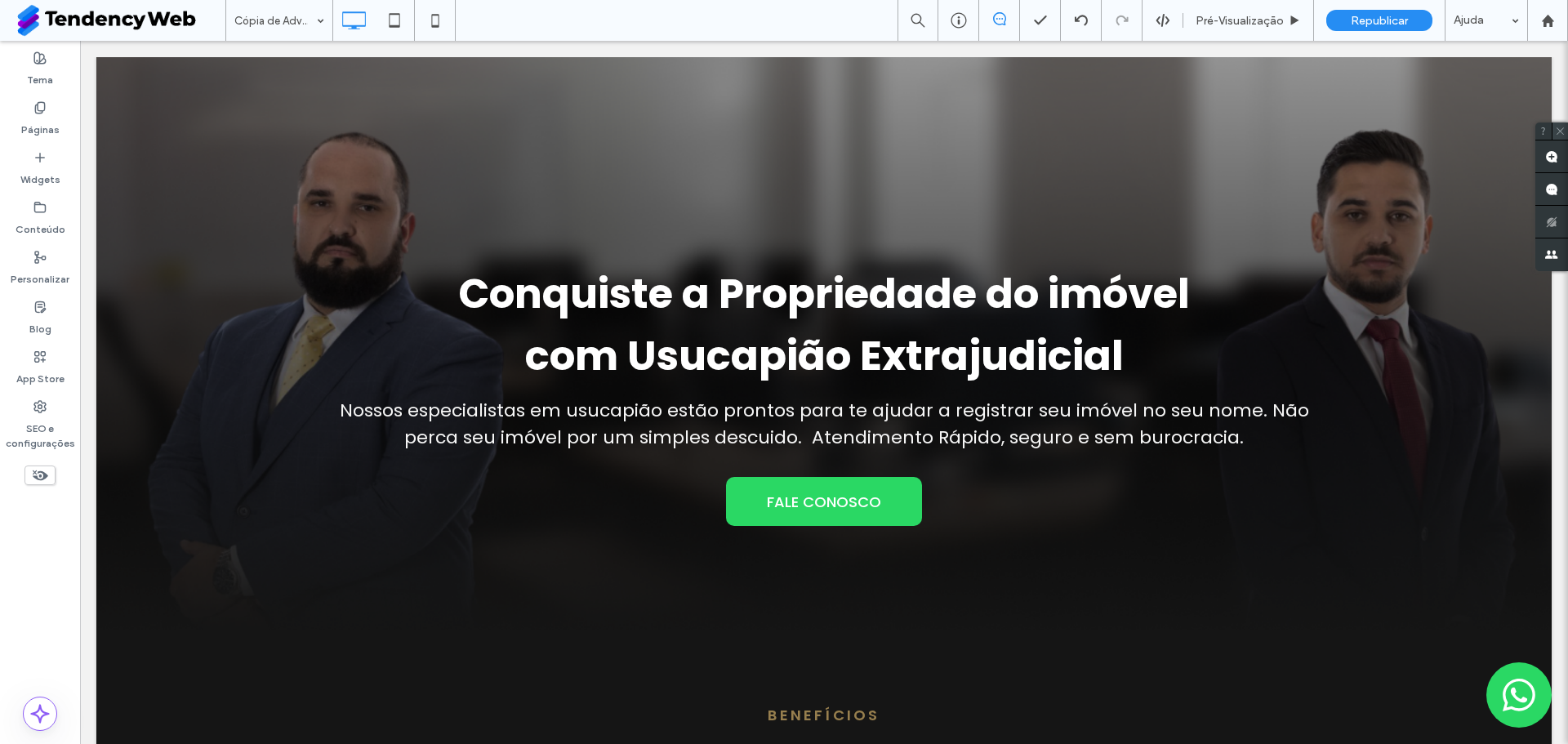
click at [1561, 134] on icon at bounding box center [1560, 131] width 11 height 11
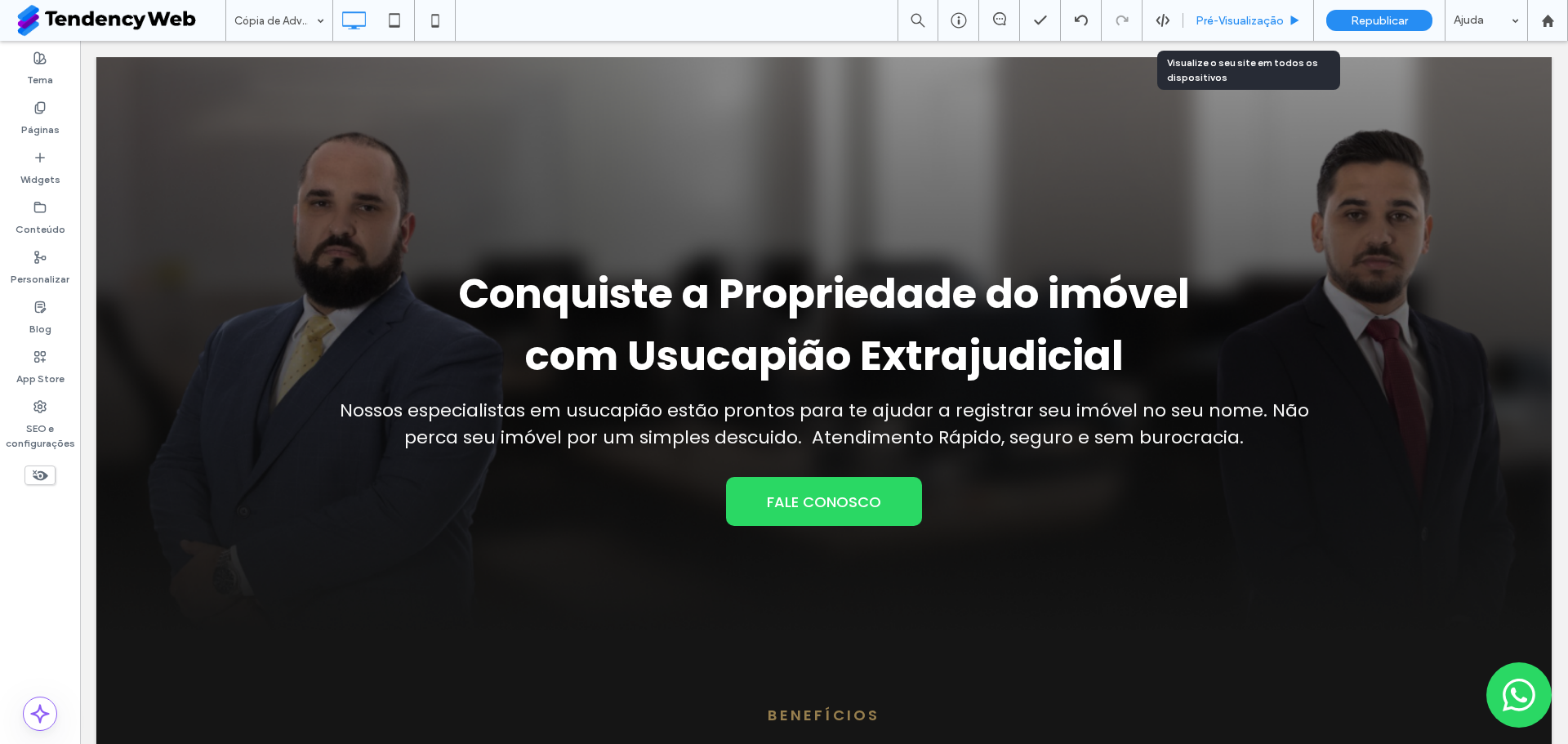
click at [1224, 20] on span "Pré-Visualizaçāo" at bounding box center [1240, 20] width 88 height 14
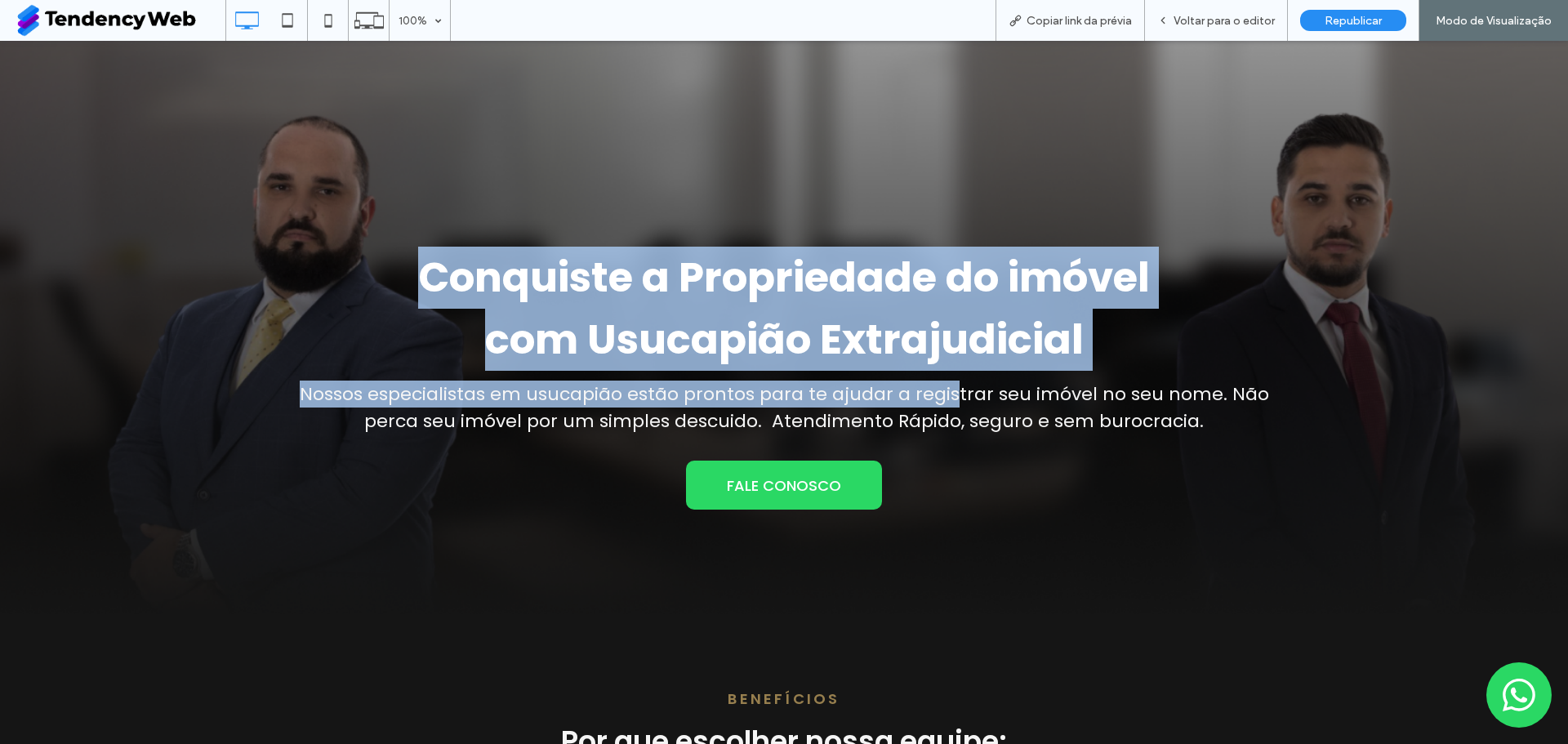
drag, startPoint x: 420, startPoint y: 274, endPoint x: 950, endPoint y: 372, distance: 539.0
click at [950, 372] on div "Conquiste a Propriedade do imóvel com Usucapião Extrajudicial Nossos especialis…" at bounding box center [784, 382] width 980 height 273
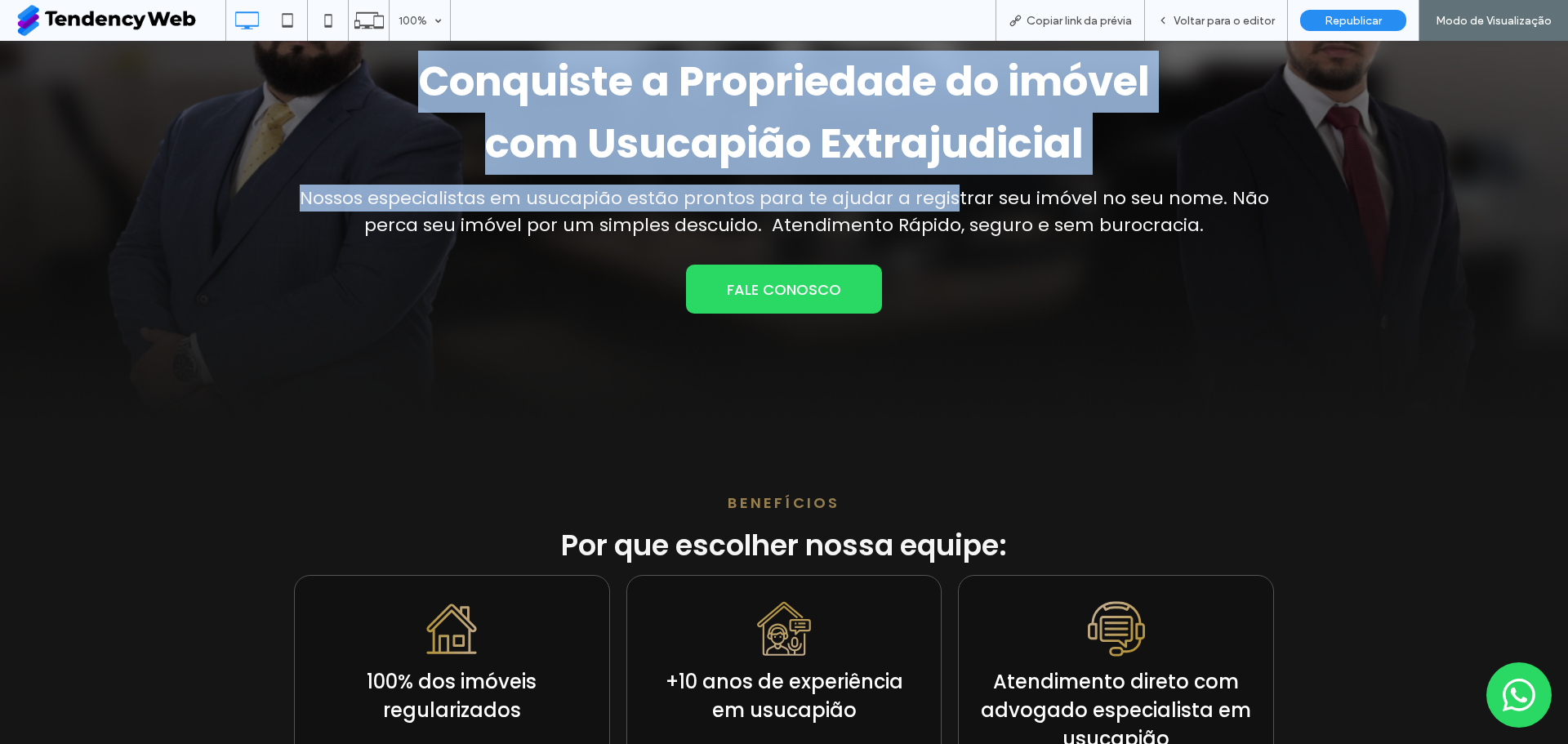
scroll to position [245, 0]
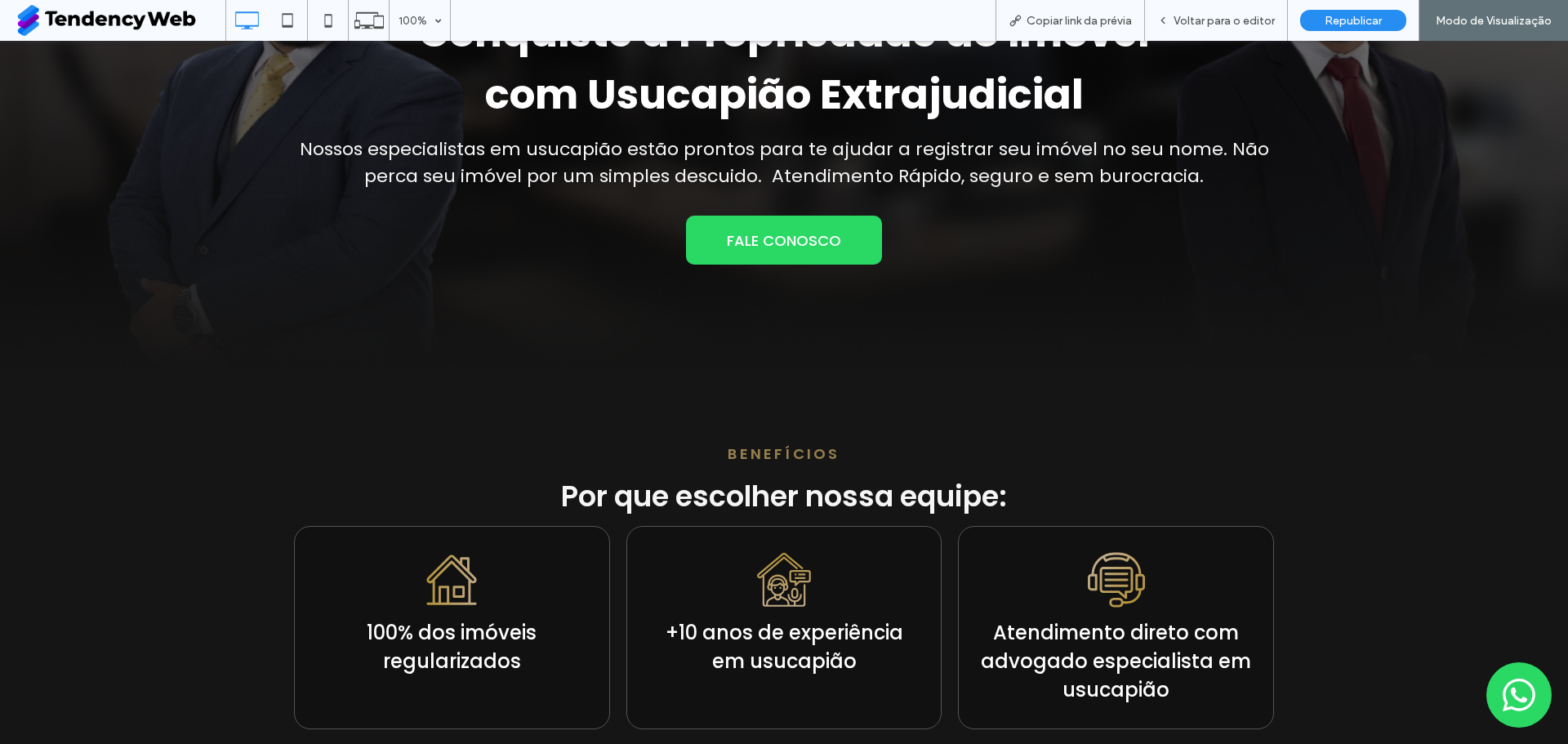
click at [772, 321] on div "Conquiste a Propriedade do imóvel com Usucapião Extrajudicial Nossos especialis…" at bounding box center [784, 82] width 1568 height 573
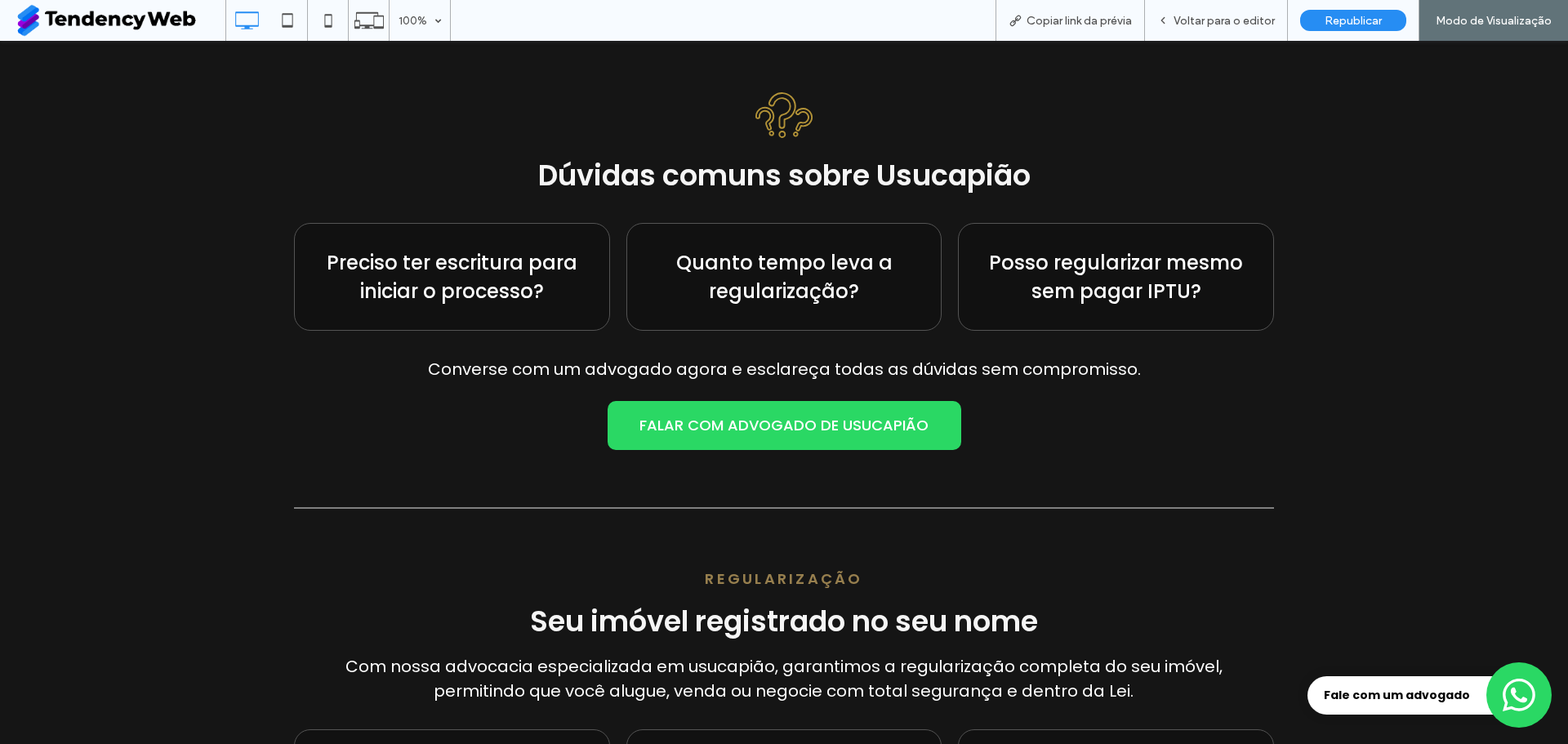
scroll to position [2123, 0]
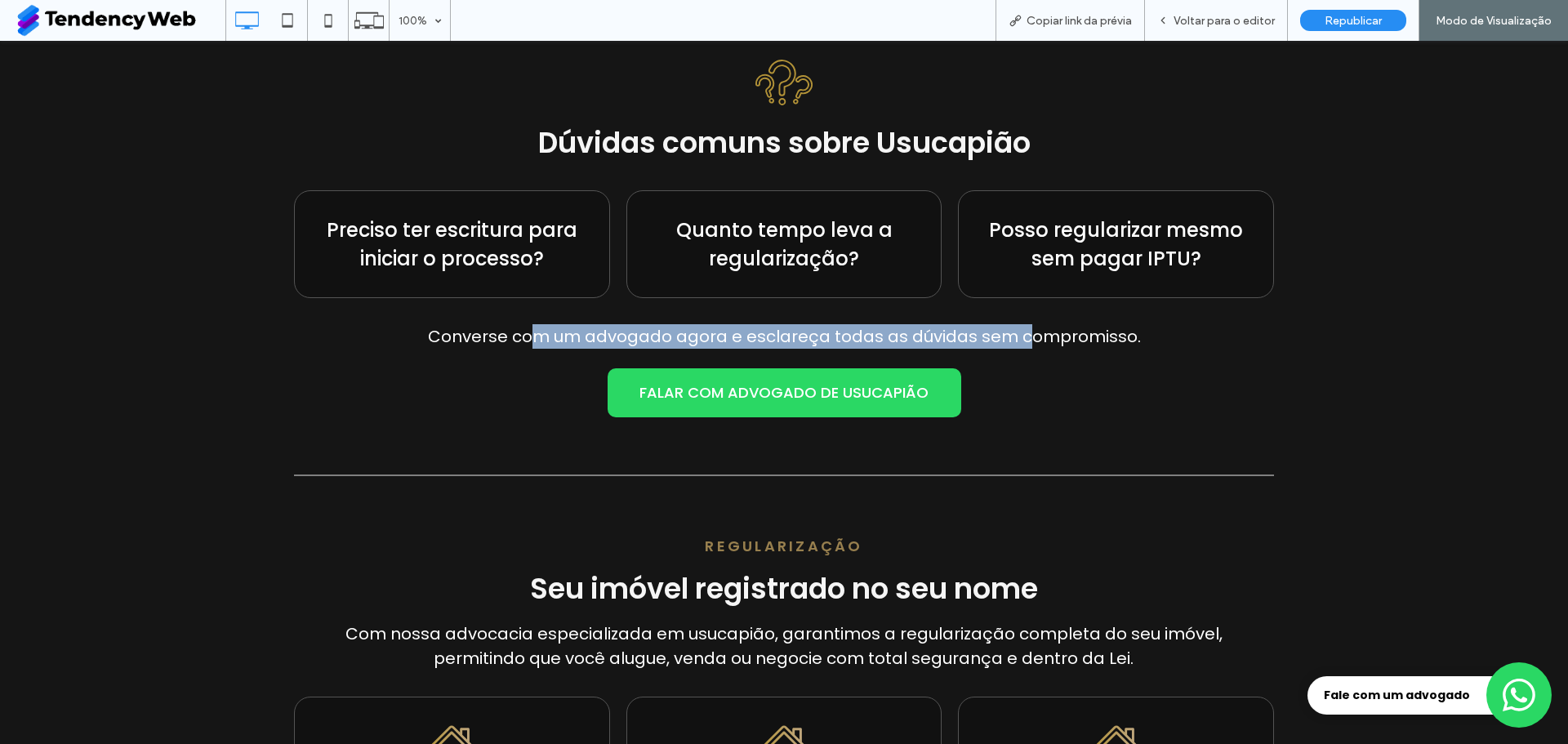
drag, startPoint x: 535, startPoint y: 328, endPoint x: 1020, endPoint y: 336, distance: 485.1
click at [1019, 335] on span "Converse com um advogado agora e esclareça todas as dúvidas sem compromisso." at bounding box center [784, 336] width 713 height 23
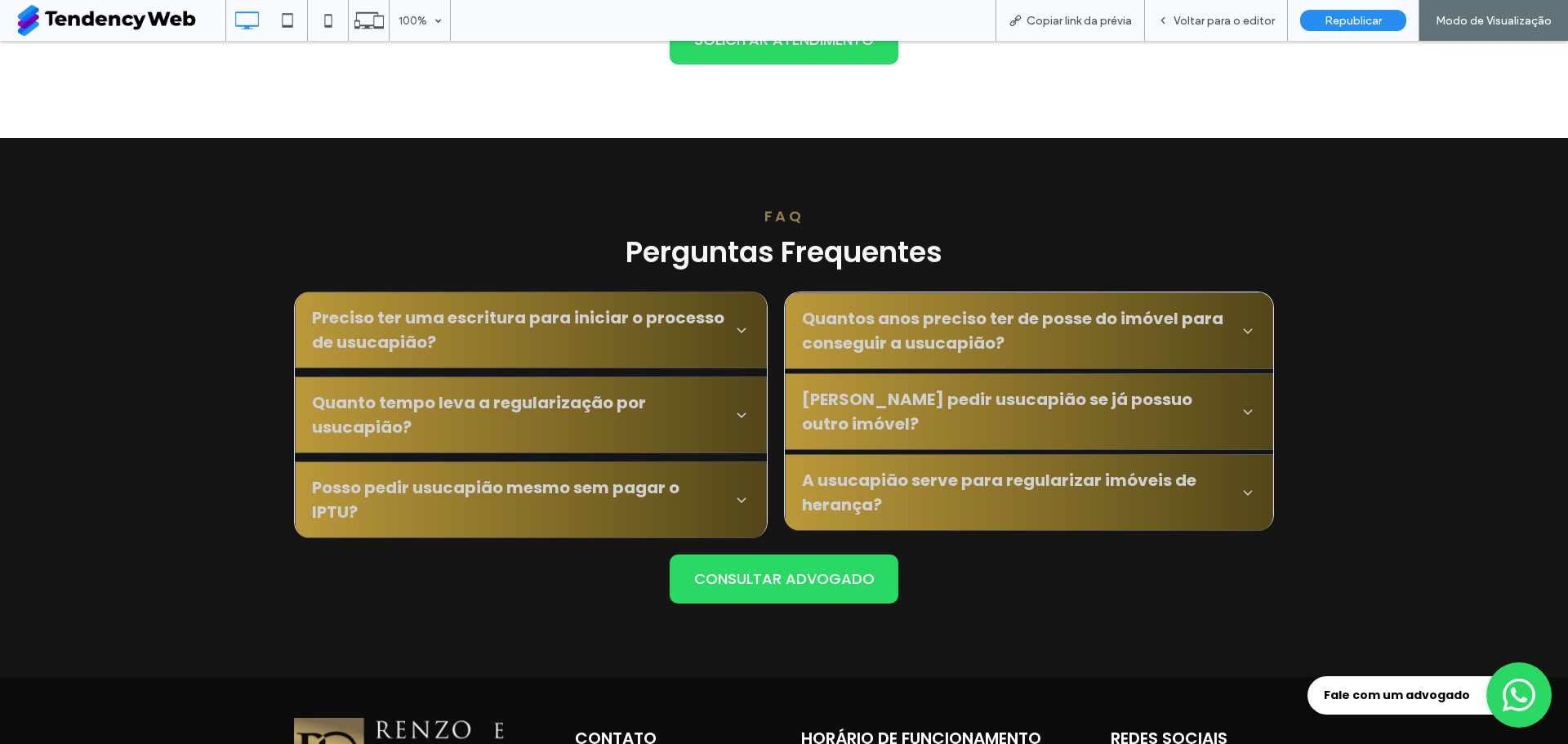
scroll to position [3756, 0]
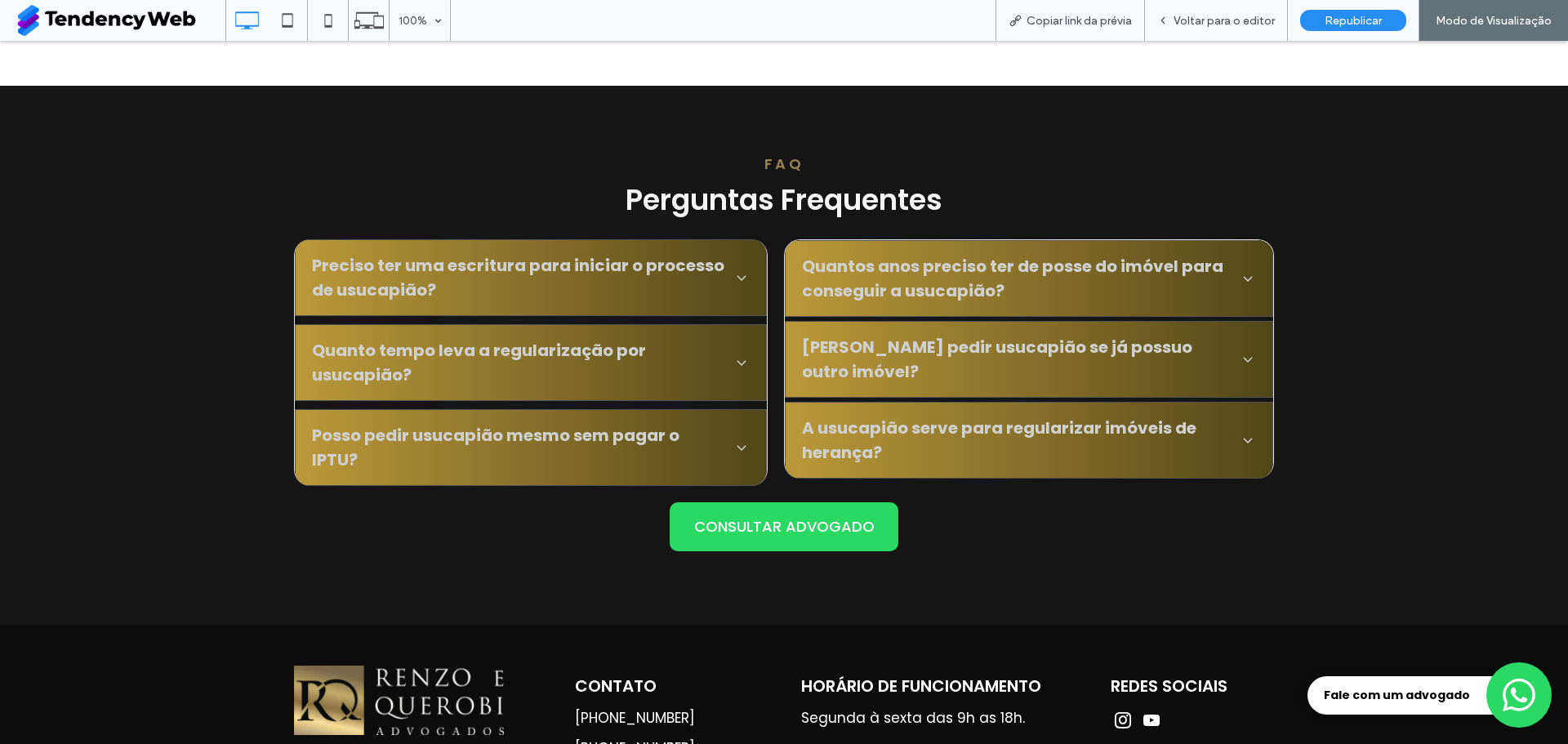
click at [534, 293] on span "Preciso ter uma escritura para iniciar o processo de usucapião?" at bounding box center [519, 278] width 415 height 49
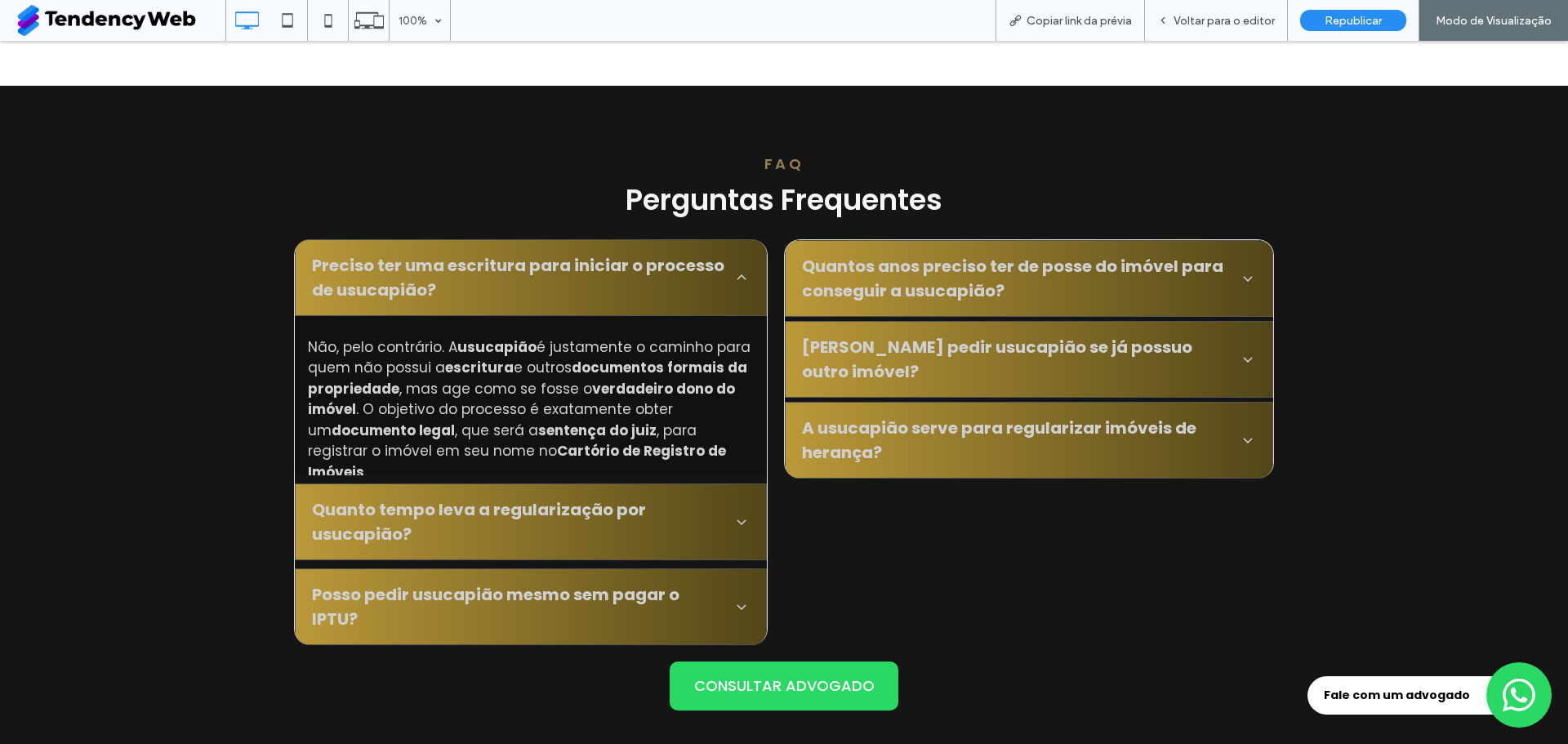
click at [736, 522] on icon at bounding box center [742, 522] width 16 height 16
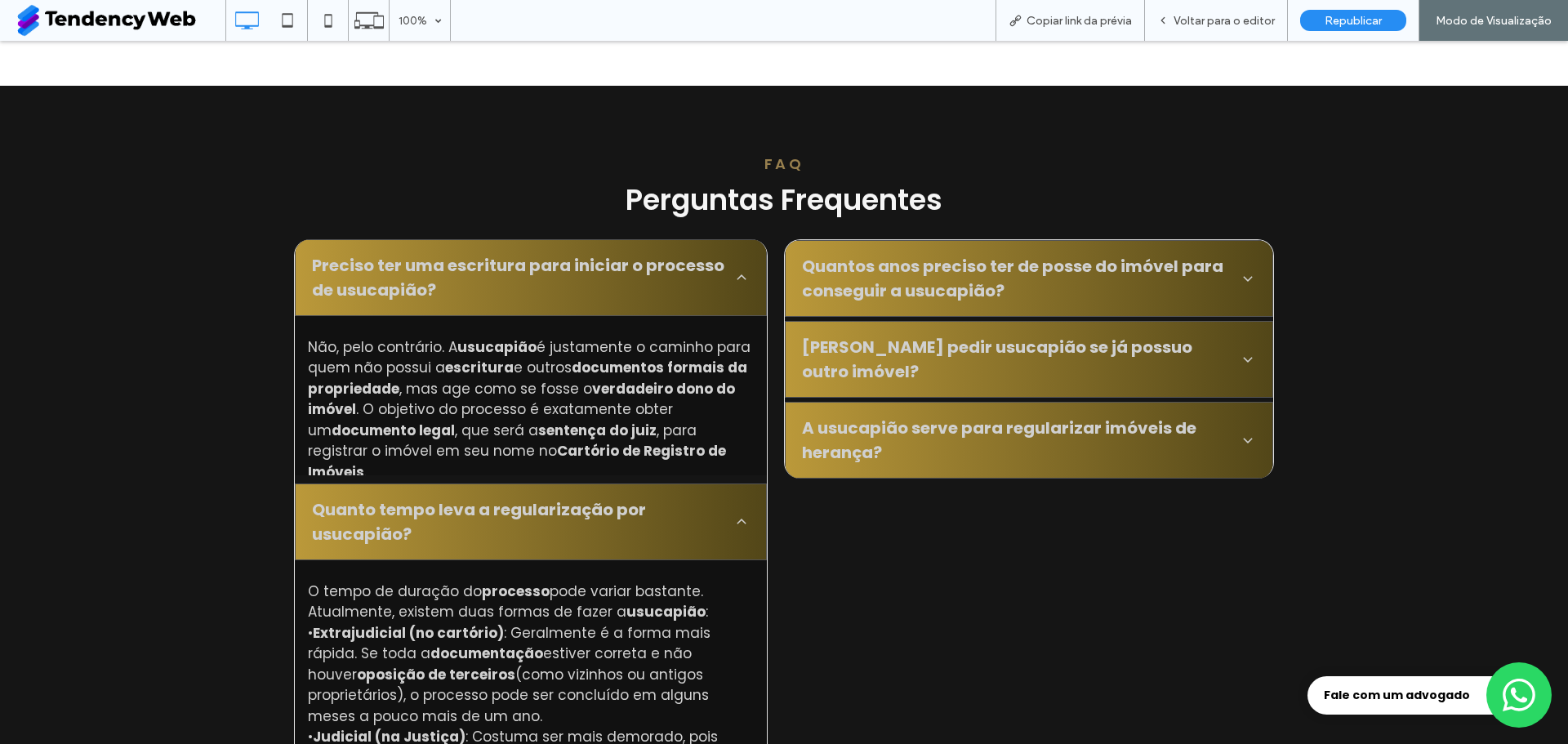
click at [922, 306] on div "Quantos anos preciso ter de posse do imóvel para conseguir a usucapião?" at bounding box center [1029, 279] width 488 height 77
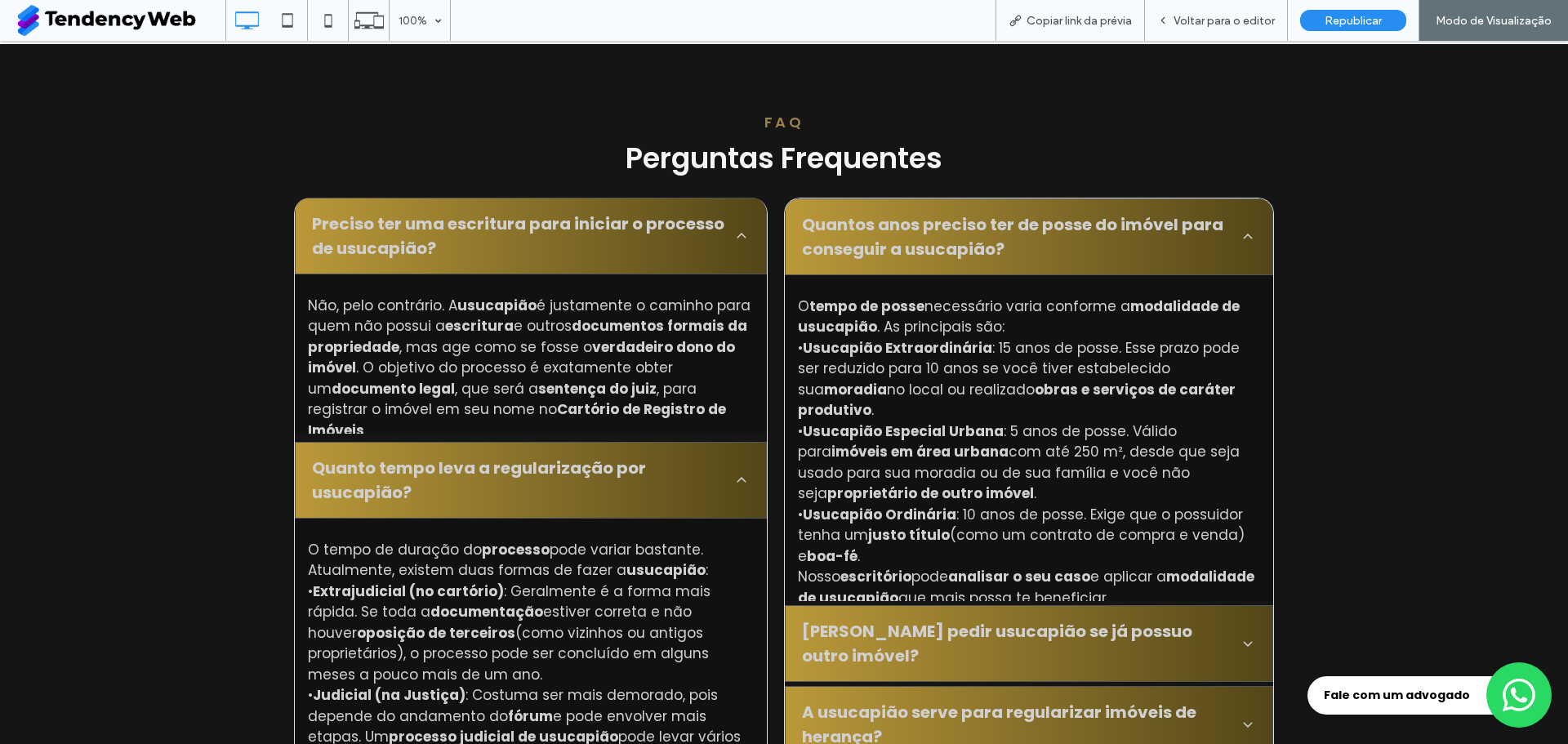
scroll to position [3838, 0]
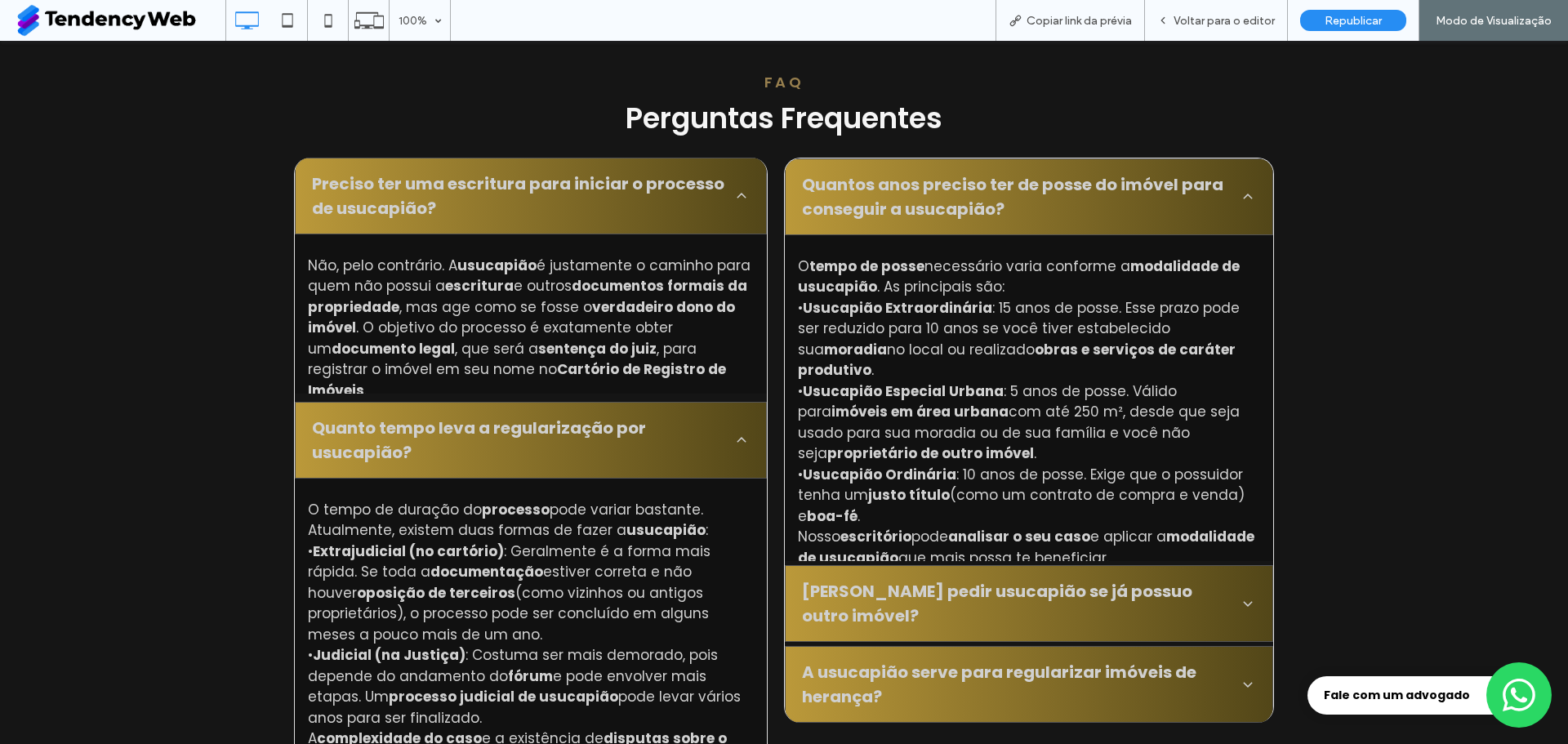
click at [978, 598] on span "[PERSON_NAME] pedir usucapião se já possuo outro imóvel?" at bounding box center [1018, 603] width 431 height 49
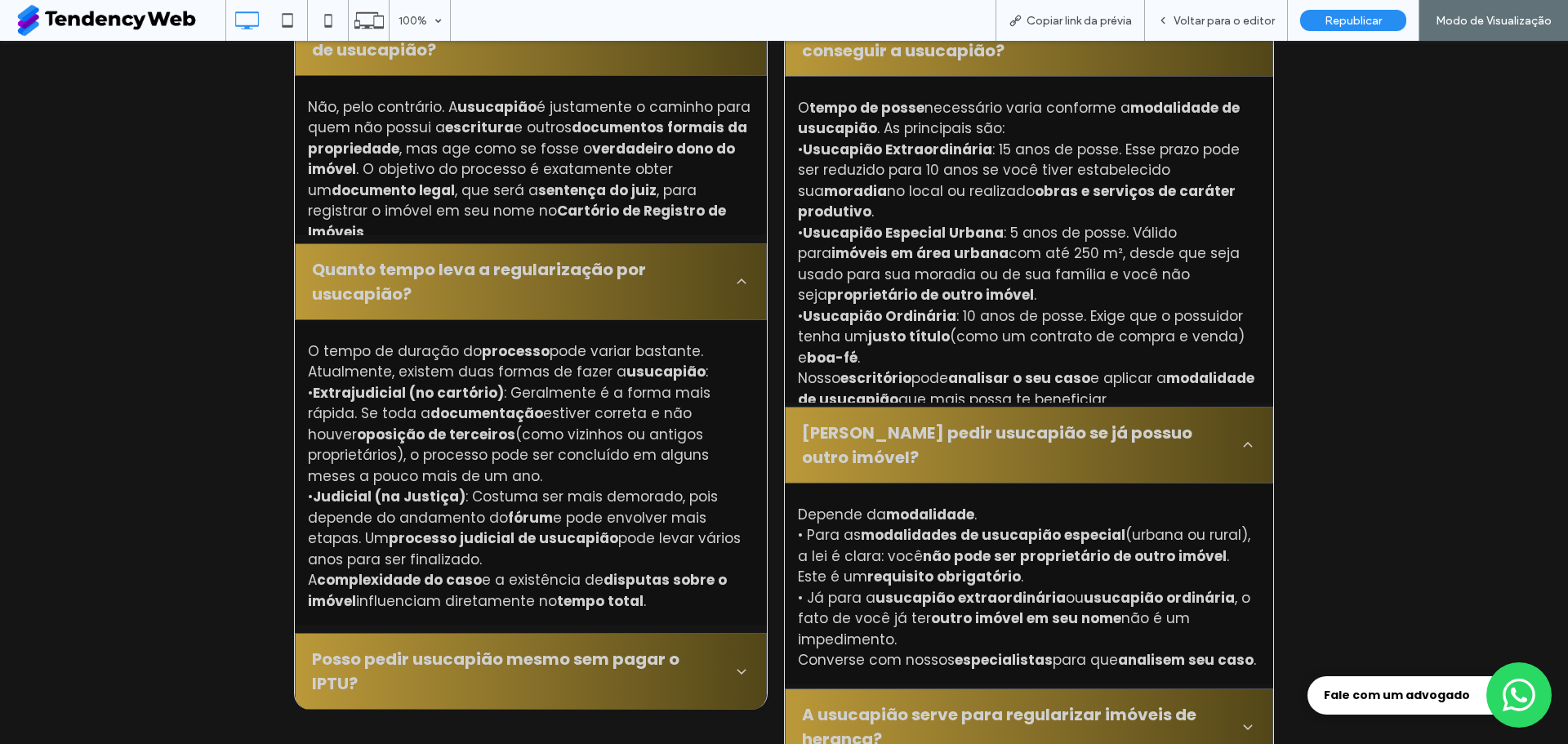
scroll to position [4001, 0]
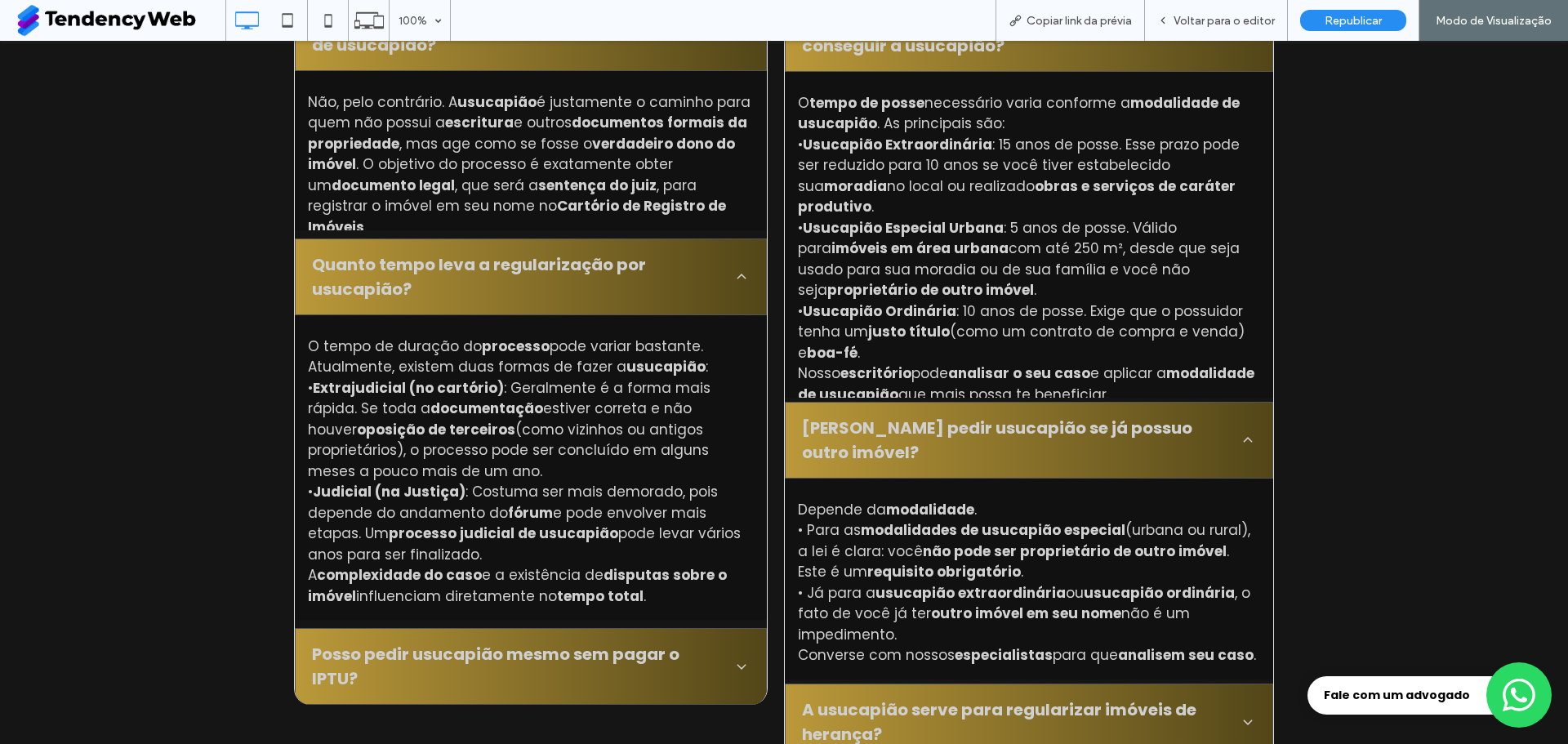
click at [977, 697] on span "A usucapião serve para regularizar imóveis de herança?" at bounding box center [1018, 722] width 431 height 49
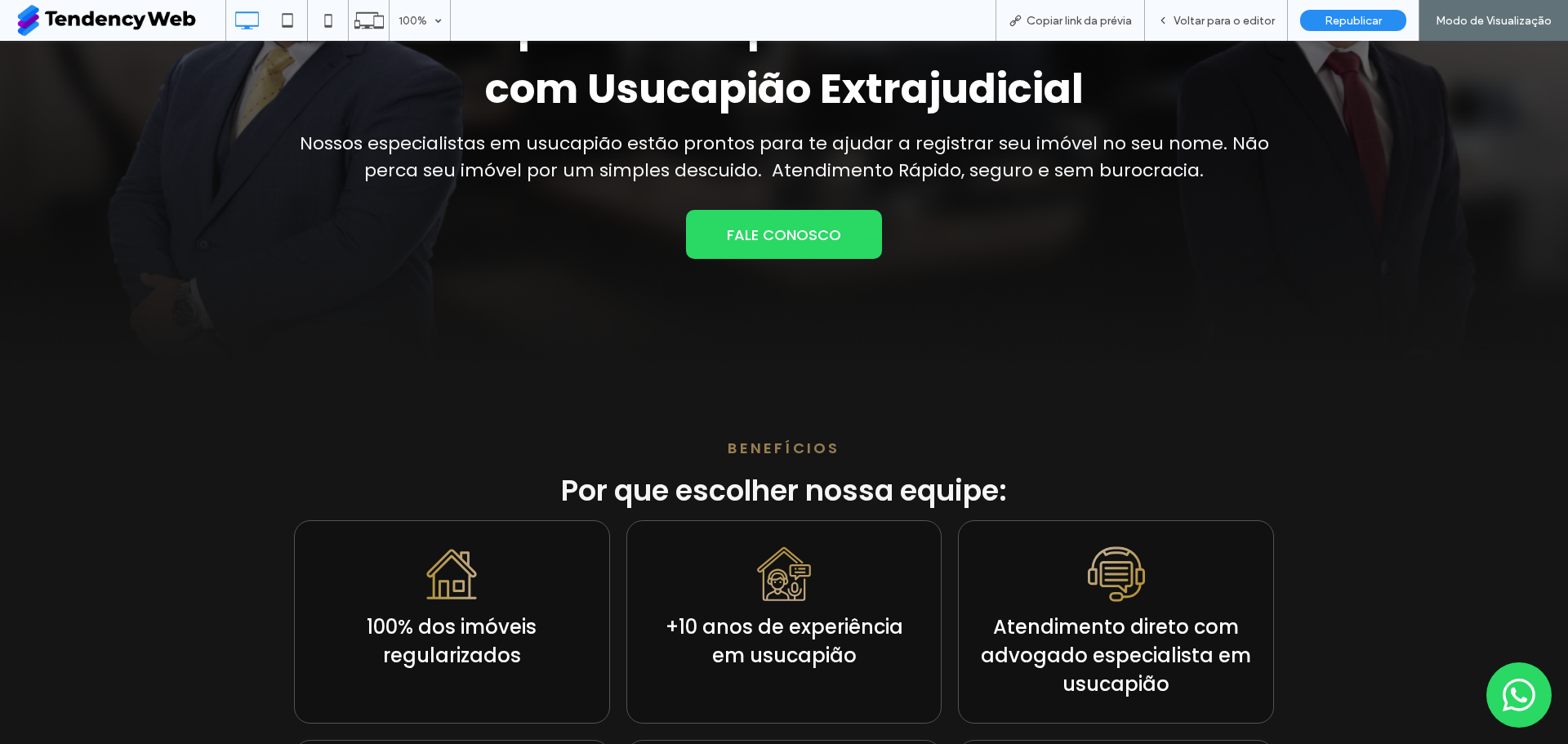
scroll to position [0, 0]
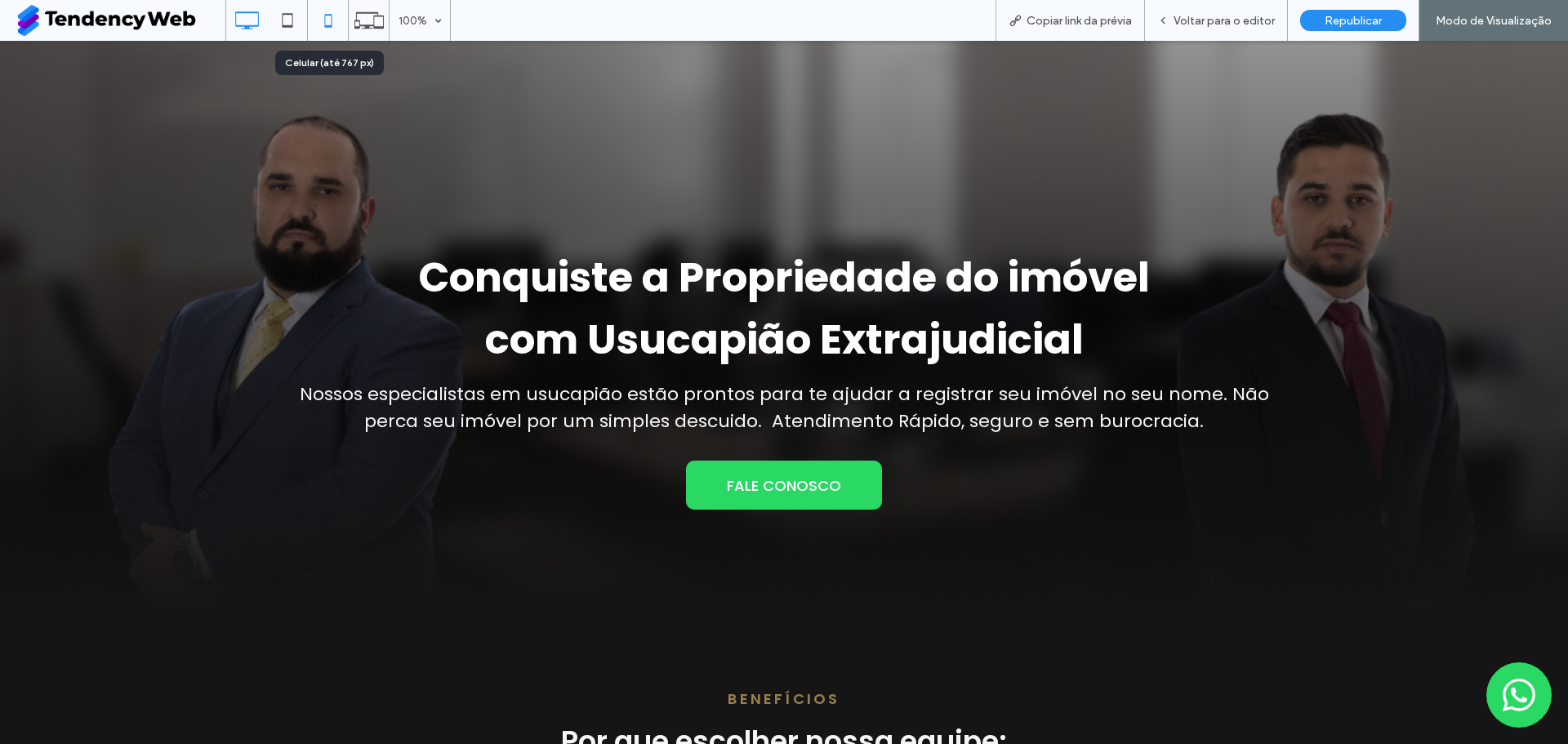
click at [322, 25] on icon at bounding box center [328, 20] width 33 height 33
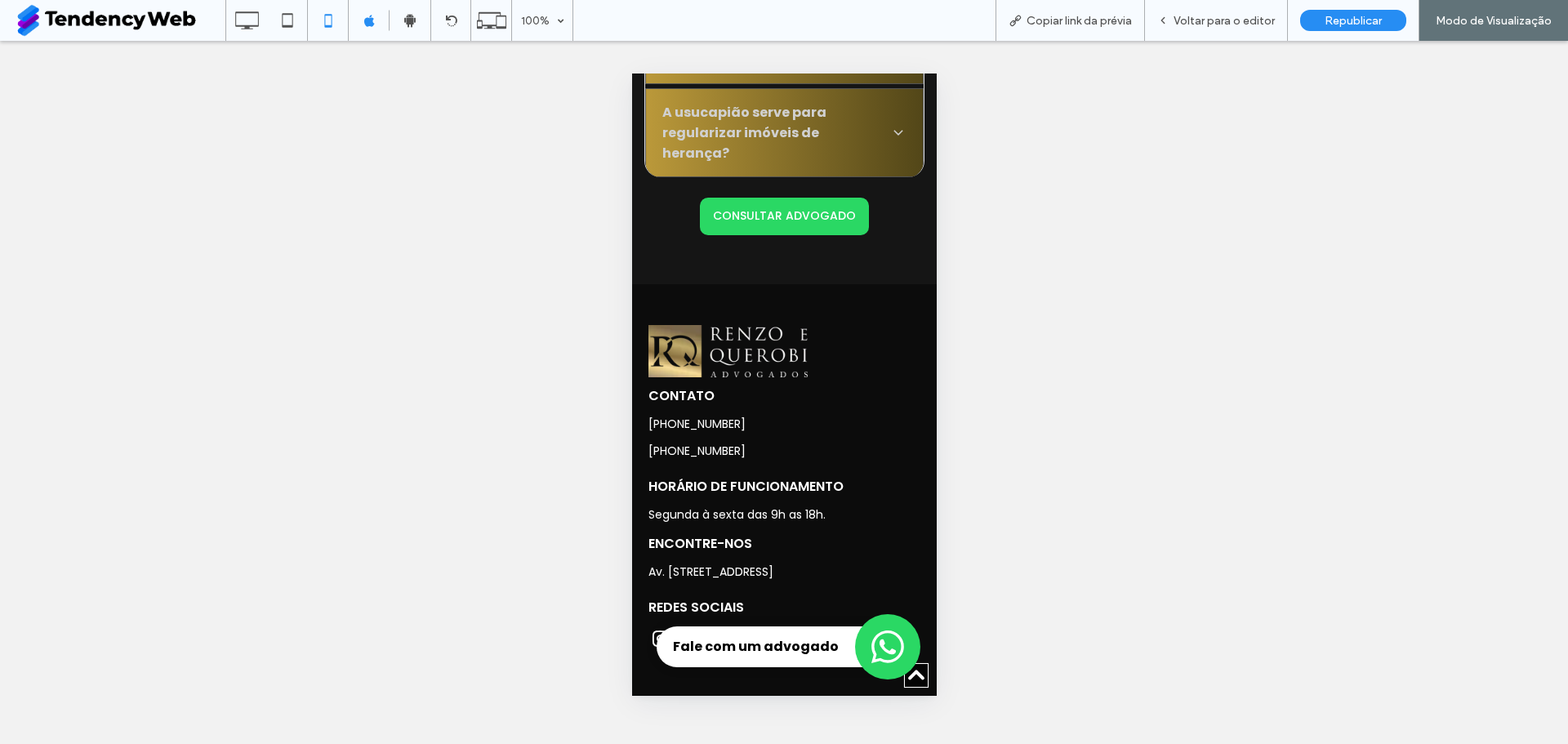
scroll to position [5915, 0]
